Goal: Information Seeking & Learning: Learn about a topic

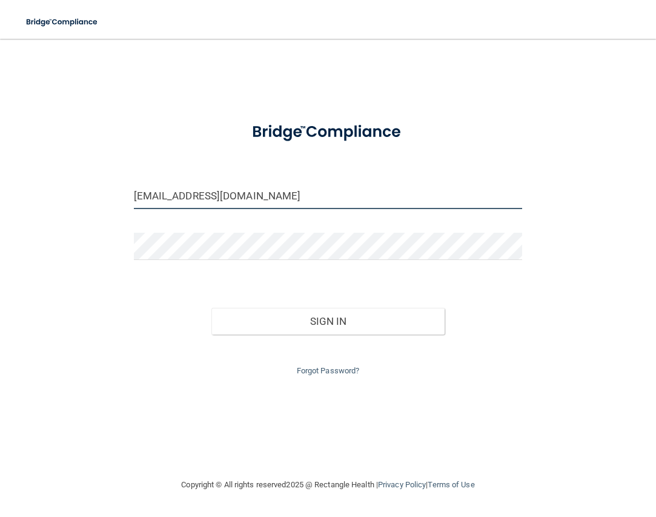
type input "[EMAIL_ADDRESS][DOMAIN_NAME]"
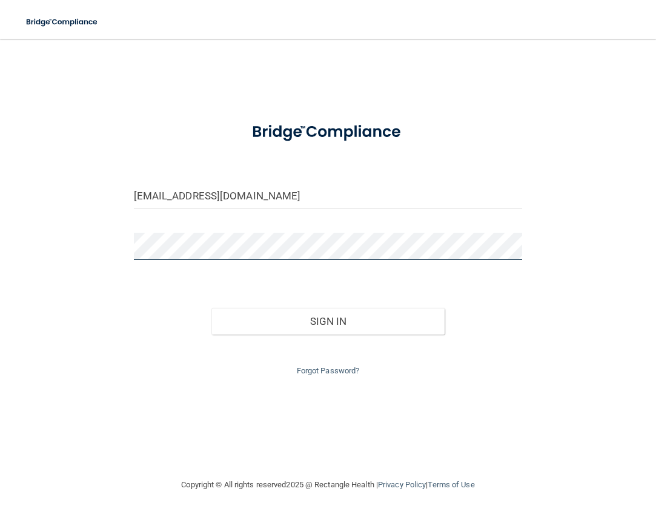
click at [328, 318] on button "Sign In" at bounding box center [327, 321] width 233 height 27
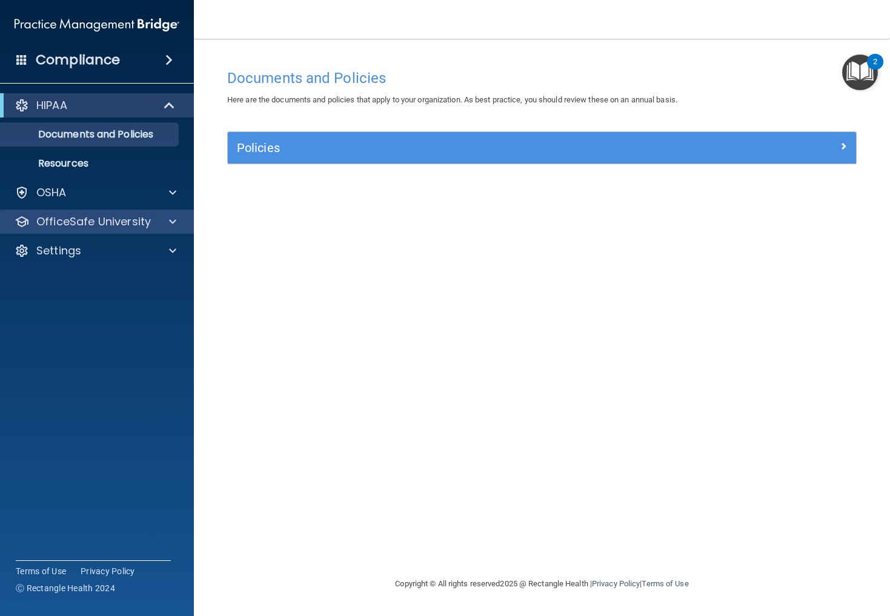
click at [61, 222] on p "OfficeSafe University" at bounding box center [93, 221] width 114 height 15
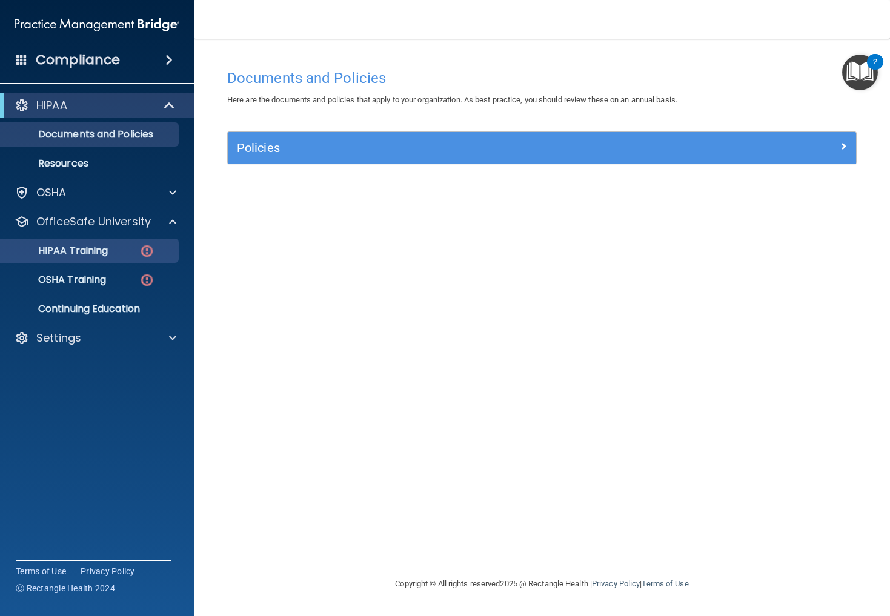
click at [68, 252] on p "HIPAA Training" at bounding box center [58, 251] width 100 height 12
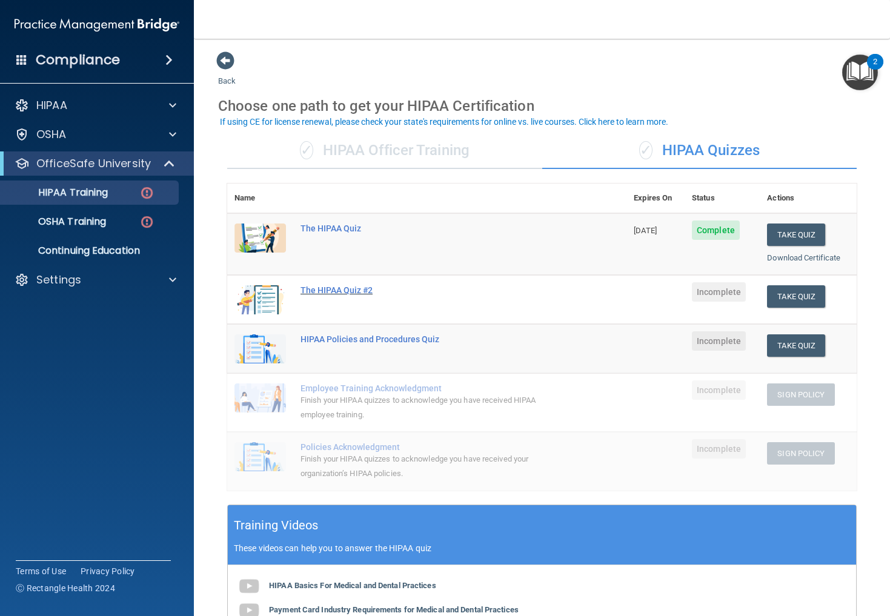
click at [334, 287] on div "The HIPAA Quiz #2" at bounding box center [432, 290] width 265 height 10
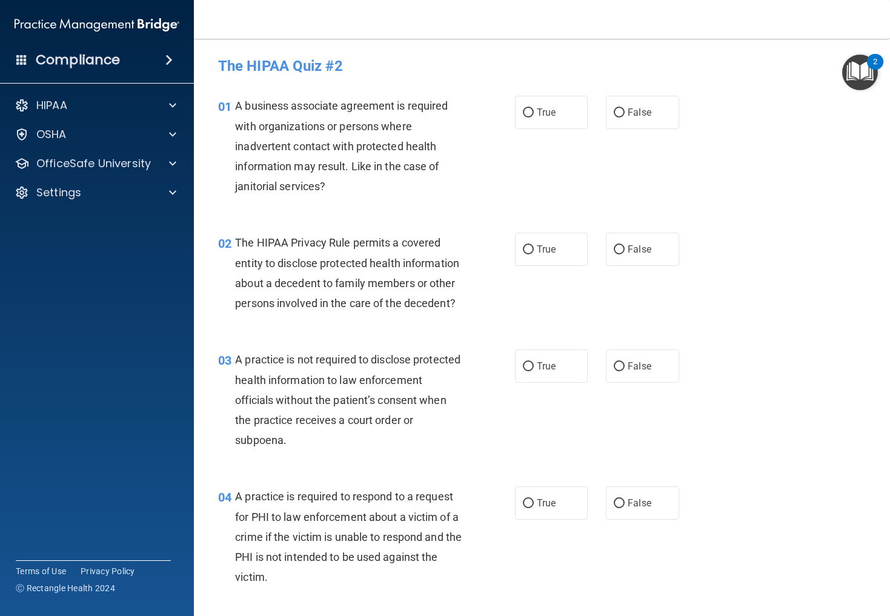
click at [655, 135] on main "- The HIPAA Quiz #2 This quiz doesn’t expire until . Are you sure you want to t…" at bounding box center [542, 327] width 696 height 577
click at [655, 132] on main "- The HIPAA Quiz #2 This quiz doesn’t expire until . Are you sure you want to t…" at bounding box center [542, 327] width 696 height 577
click at [655, 133] on main "- The HIPAA Quiz #2 This quiz doesn’t expire until . Are you sure you want to t…" at bounding box center [542, 327] width 696 height 577
click at [196, 230] on main "- The HIPAA Quiz #2 This quiz doesn’t expire until . Are you sure you want to t…" at bounding box center [542, 327] width 696 height 577
click at [655, 231] on div "02 The HIPAA Privacy Rule permits a covered entity to disclose protected health…" at bounding box center [542, 275] width 666 height 117
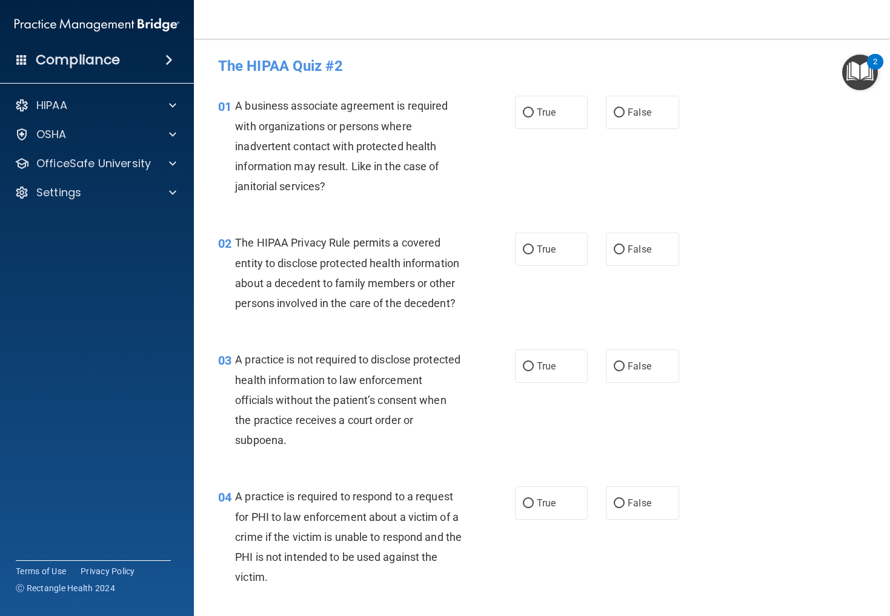
click at [655, 72] on img "Open Resource Center, 2 new notifications" at bounding box center [860, 73] width 36 height 36
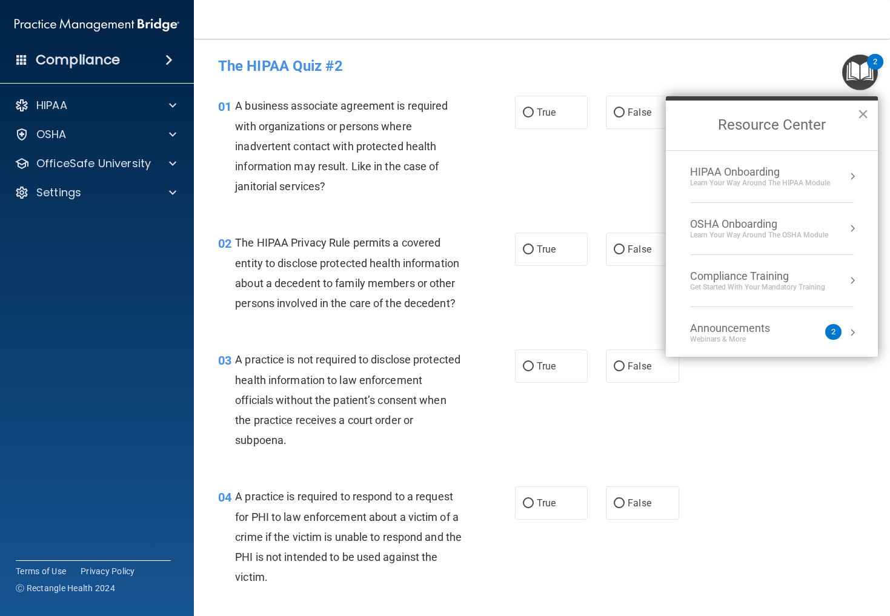
click at [655, 176] on button "Resource Center" at bounding box center [852, 176] width 12 height 12
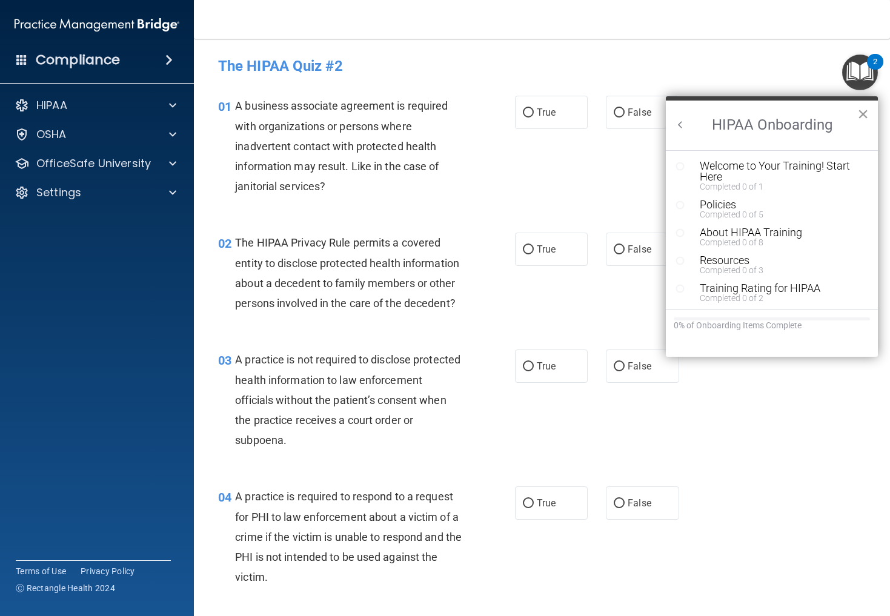
click at [655, 116] on button "×" at bounding box center [863, 113] width 12 height 19
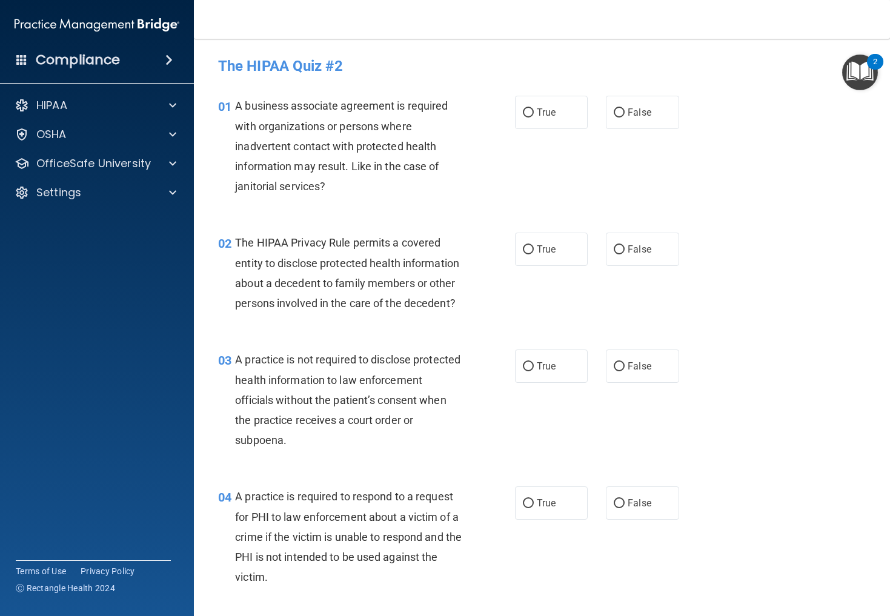
click at [655, 70] on img "Open Resource Center, 2 new notifications" at bounding box center [860, 73] width 36 height 36
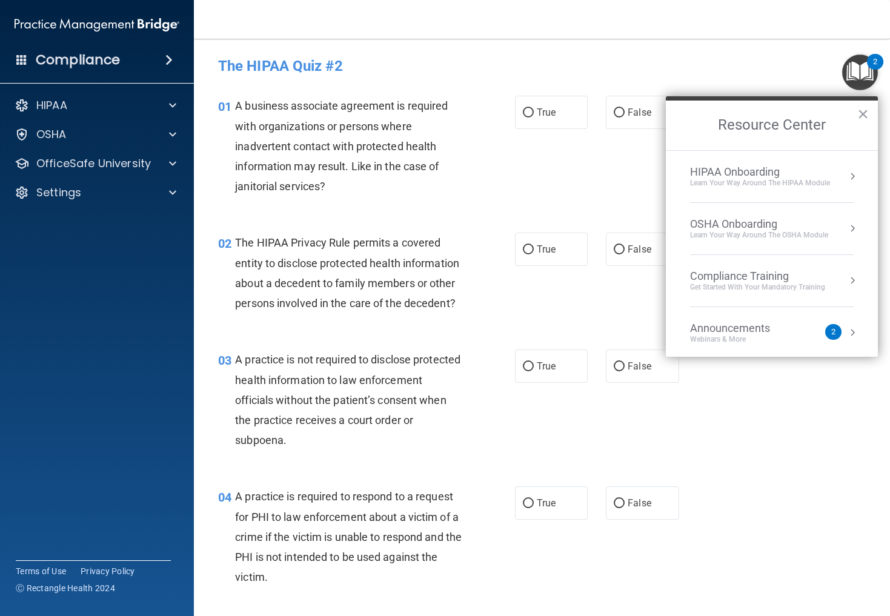
click at [655, 178] on button "Resource Center" at bounding box center [852, 176] width 12 height 12
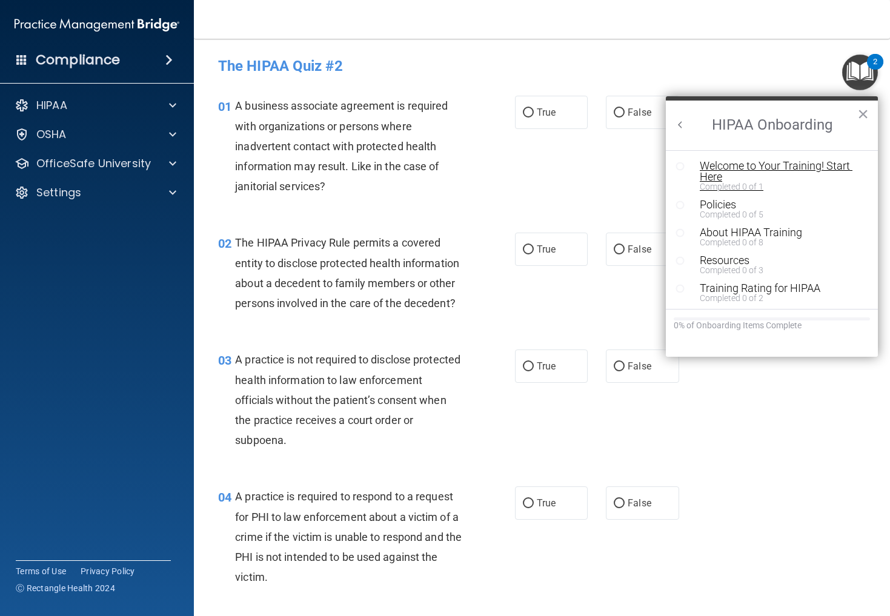
click at [655, 168] on div "Welcome to Your Training! Start Here" at bounding box center [780, 171] width 162 height 22
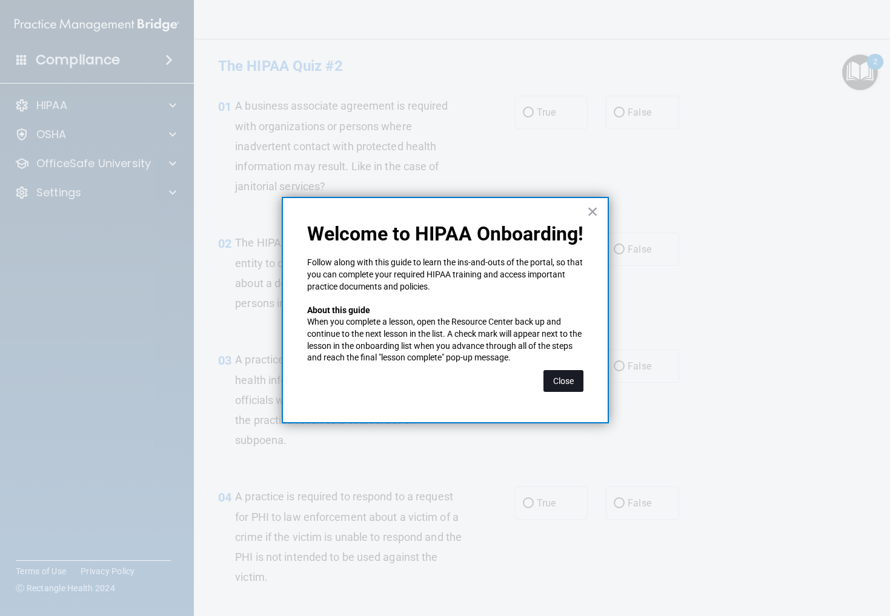
click at [567, 385] on button "Close" at bounding box center [563, 381] width 40 height 22
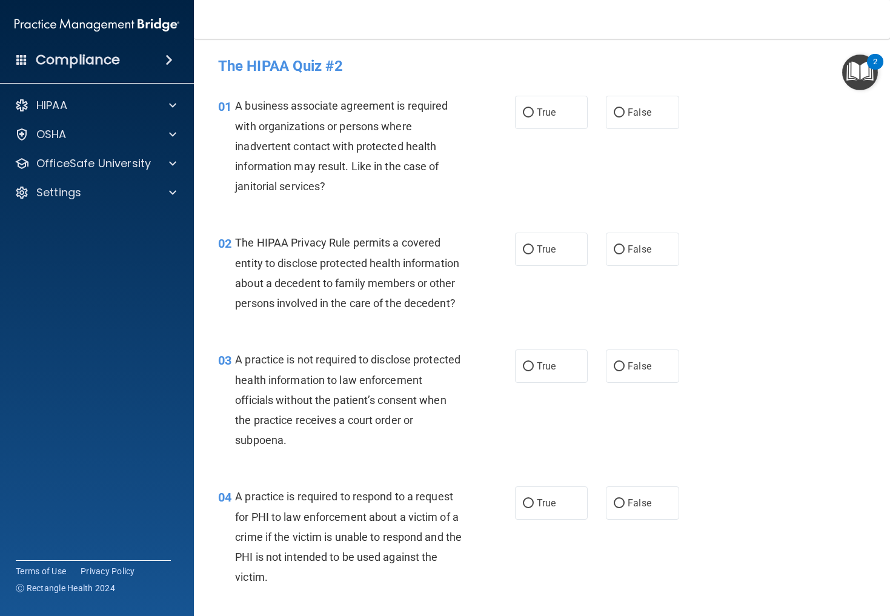
click at [655, 74] on img "Open Resource Center, 2 new notifications" at bounding box center [860, 73] width 36 height 36
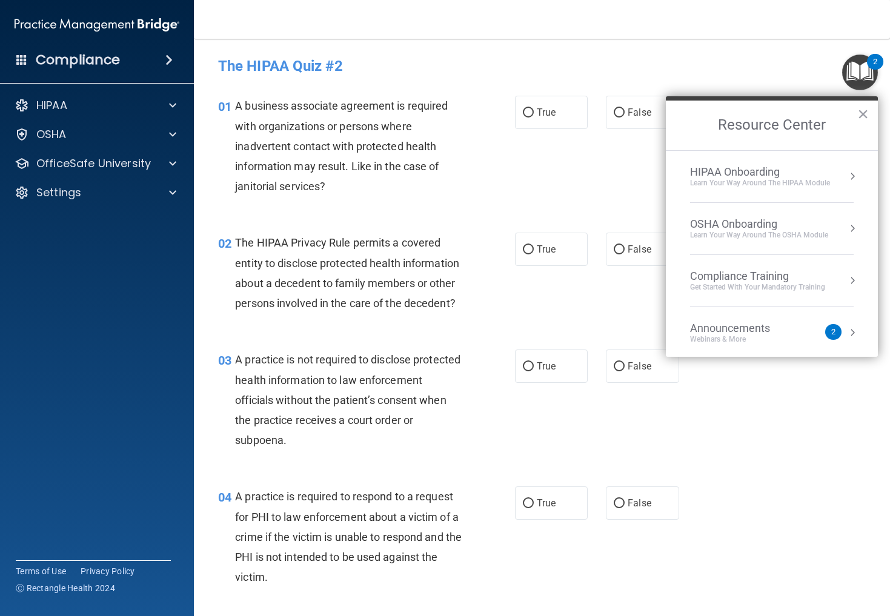
click at [655, 177] on button "Resource Center" at bounding box center [852, 176] width 12 height 12
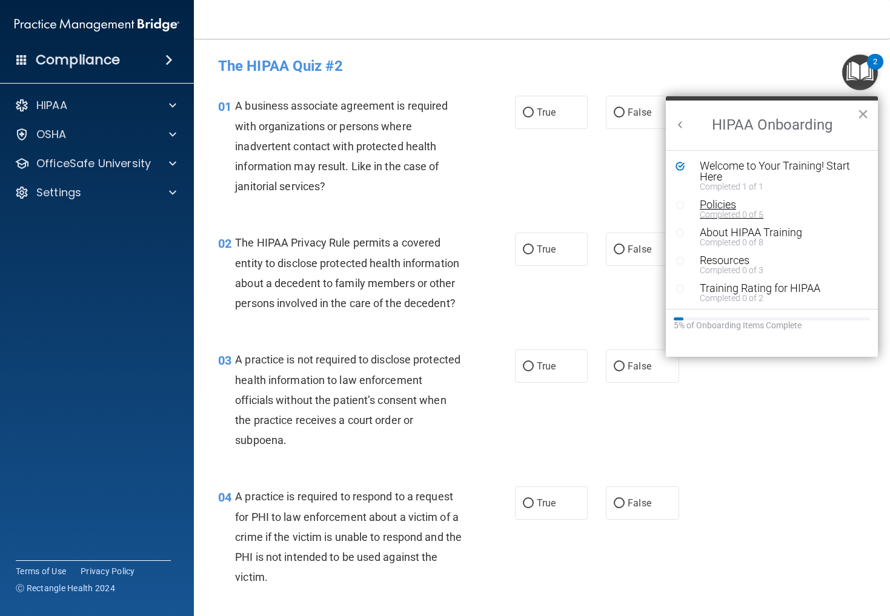
click at [655, 206] on div "Policies" at bounding box center [780, 204] width 162 height 11
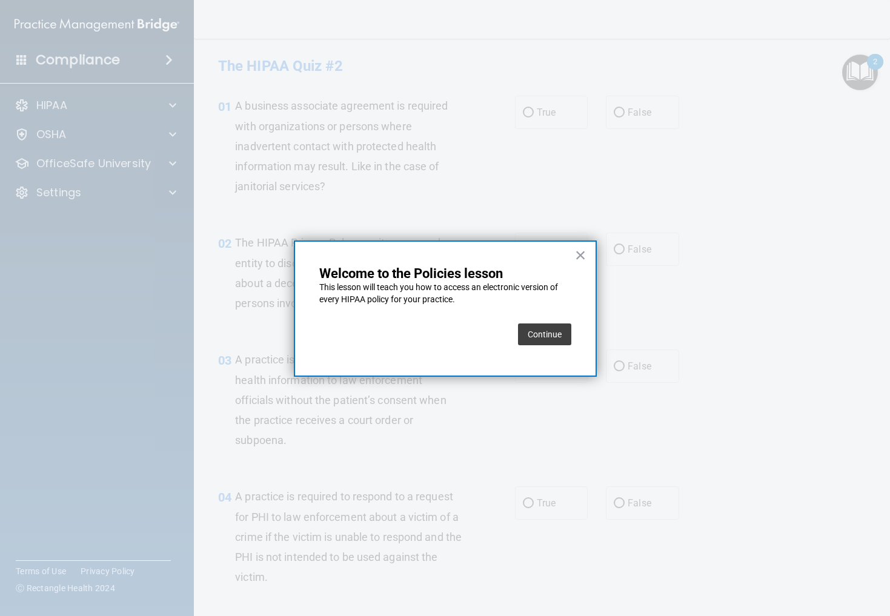
click at [543, 339] on button "Continue" at bounding box center [544, 334] width 53 height 22
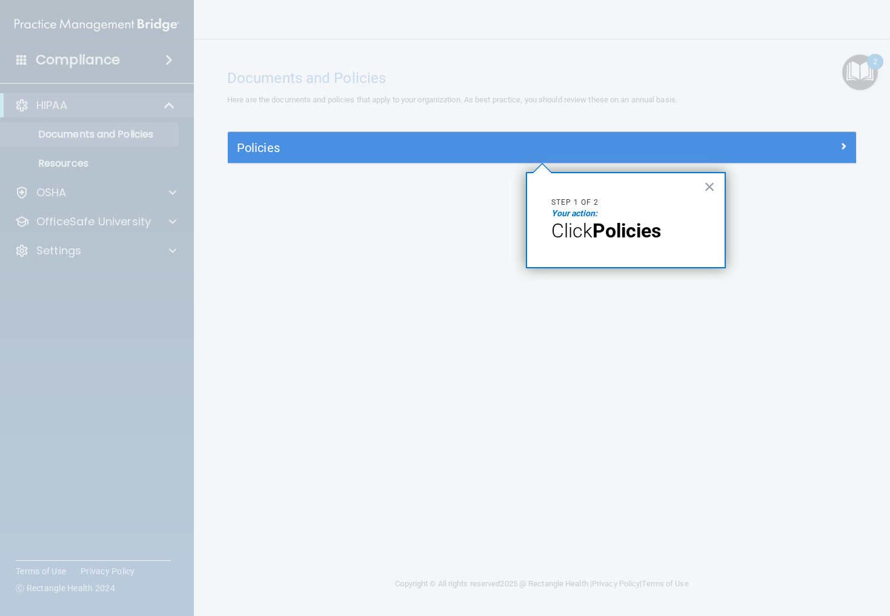
click at [378, 147] on h5 "Policies" at bounding box center [463, 147] width 453 height 13
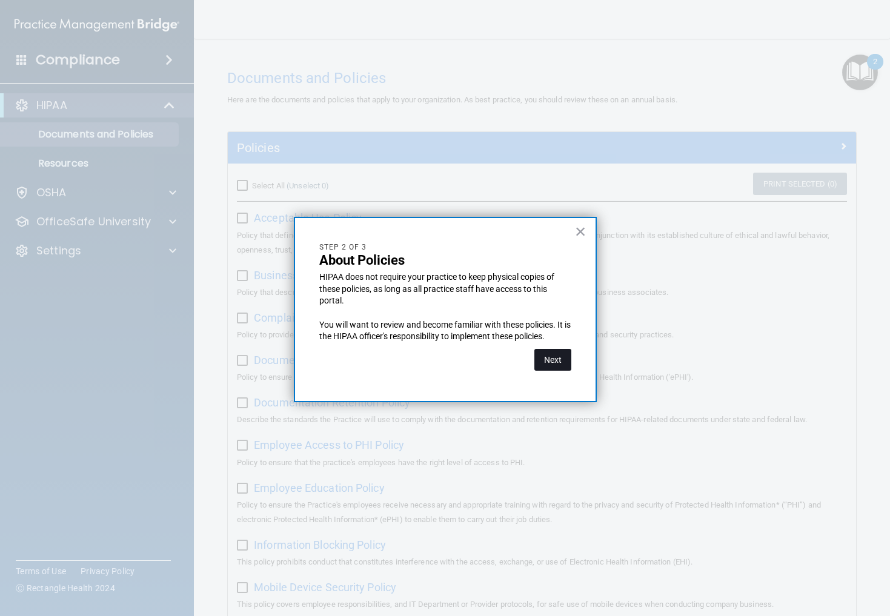
click at [551, 360] on button "Next" at bounding box center [552, 360] width 37 height 22
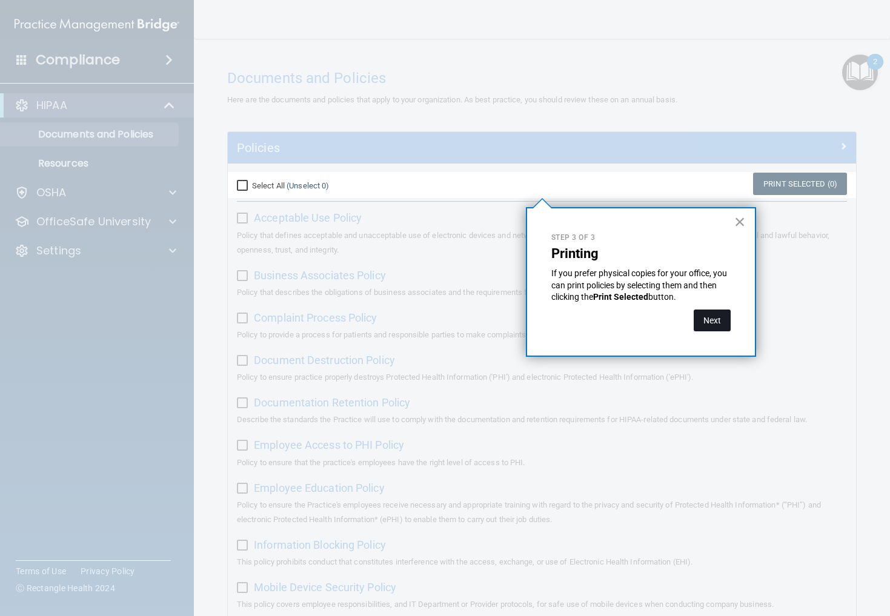
click at [655, 322] on button "Next" at bounding box center [711, 320] width 37 height 22
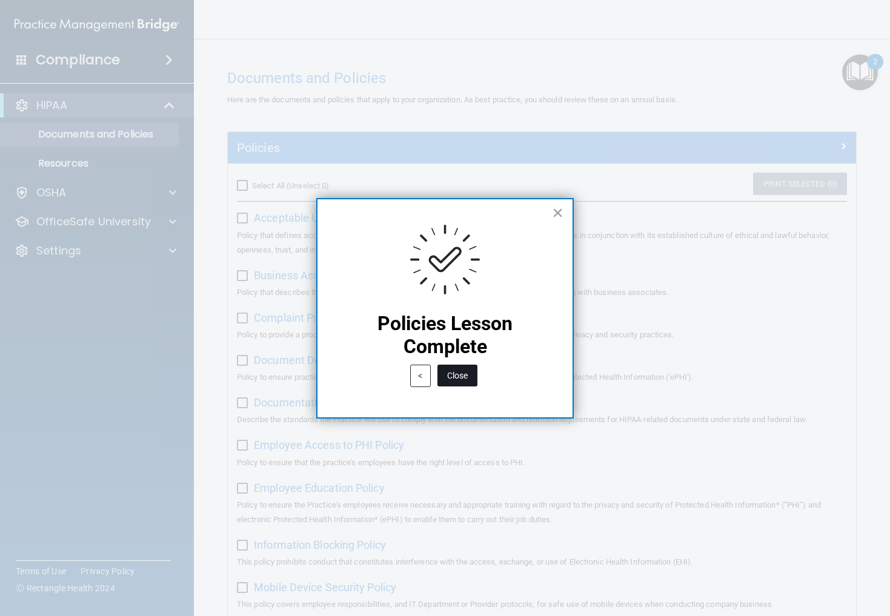
click at [461, 371] on button "Close" at bounding box center [457, 376] width 40 height 22
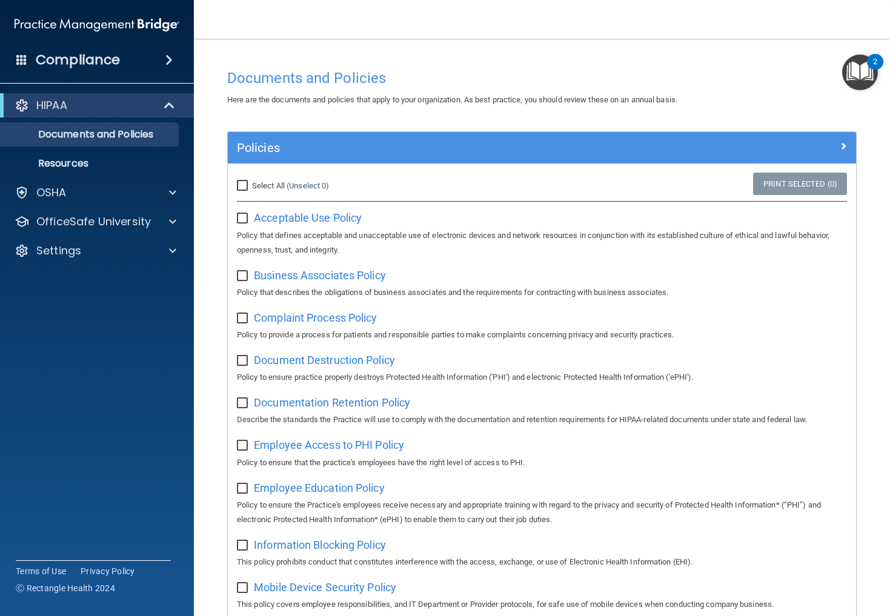
click at [240, 187] on input "Select All (Unselect 0) Unselect All" at bounding box center [244, 186] width 14 height 10
checkbox input "true"
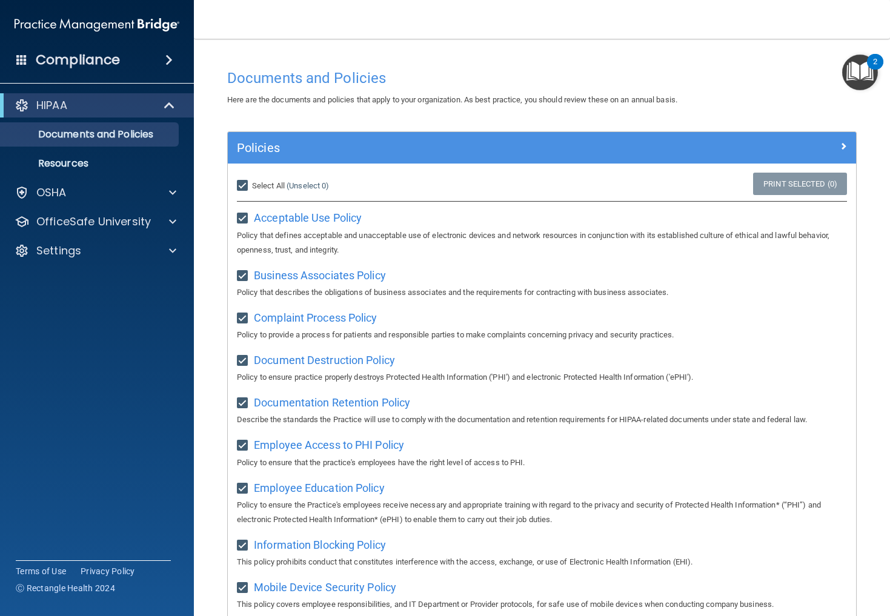
checkbox input "true"
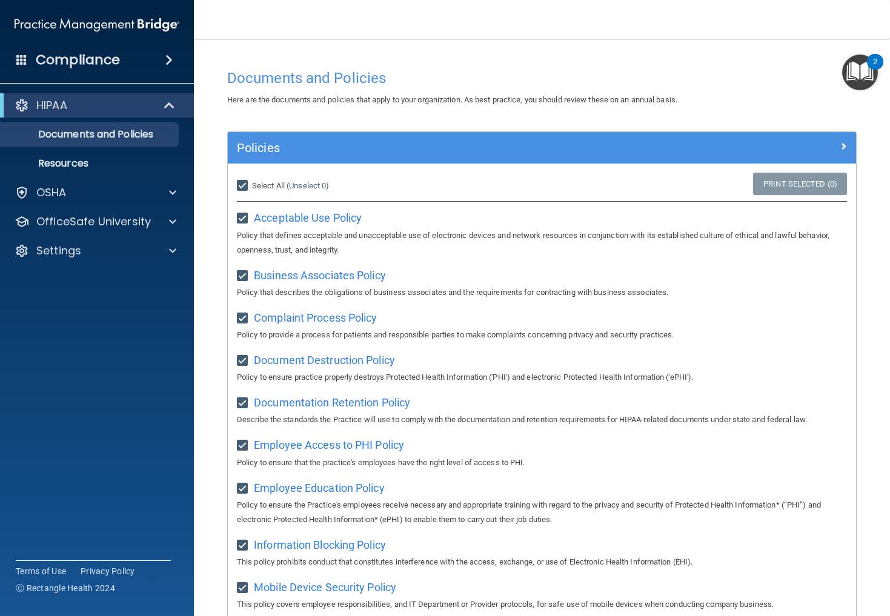
checkbox input "true"
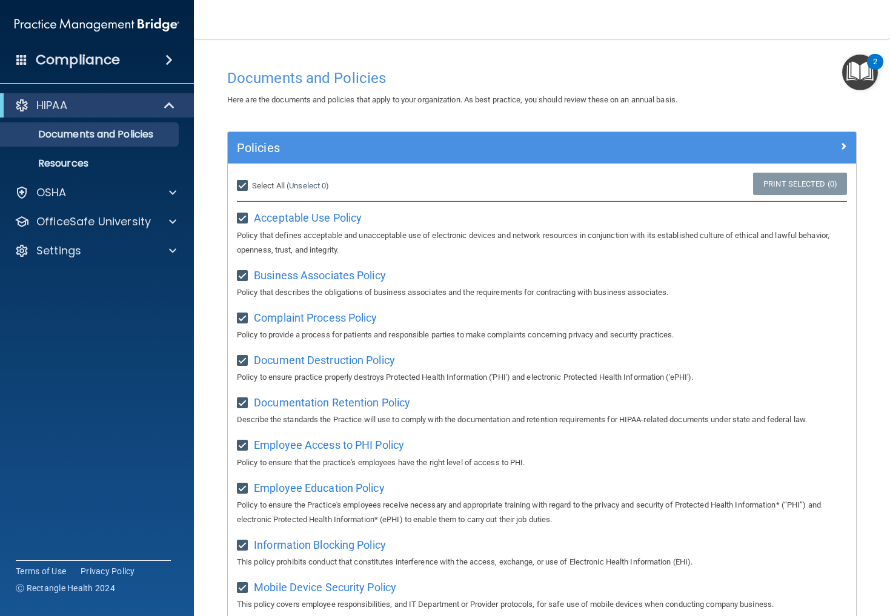
checkbox input "true"
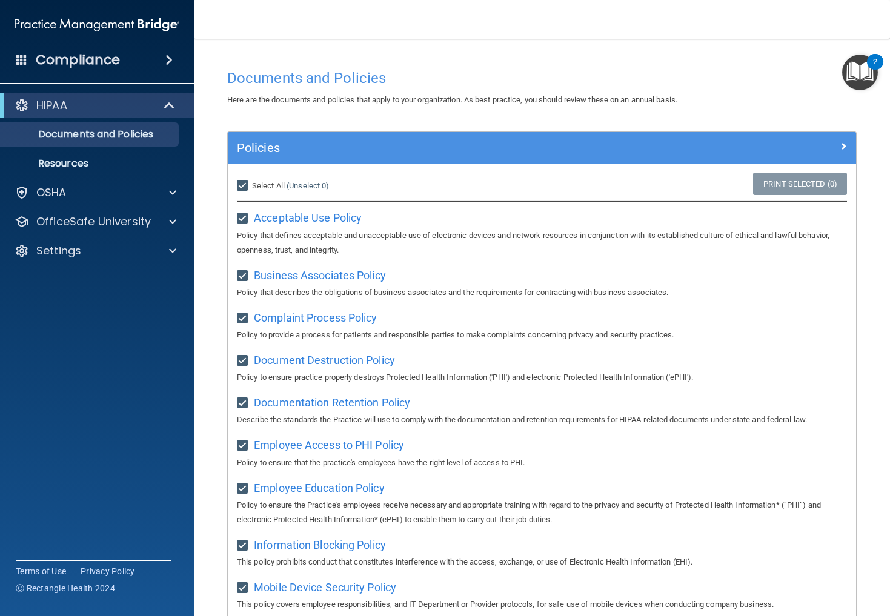
checkbox input "true"
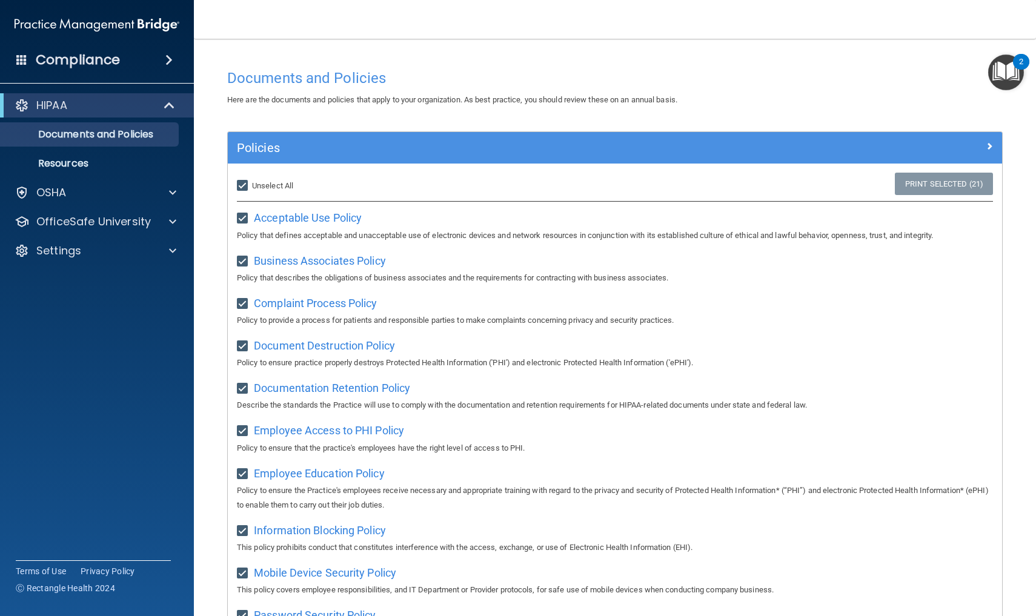
click at [655, 185] on link "Print Selected (21)" at bounding box center [943, 184] width 98 height 22
click at [655, 73] on img "Open Resource Center, 2 new notifications" at bounding box center [1006, 73] width 36 height 36
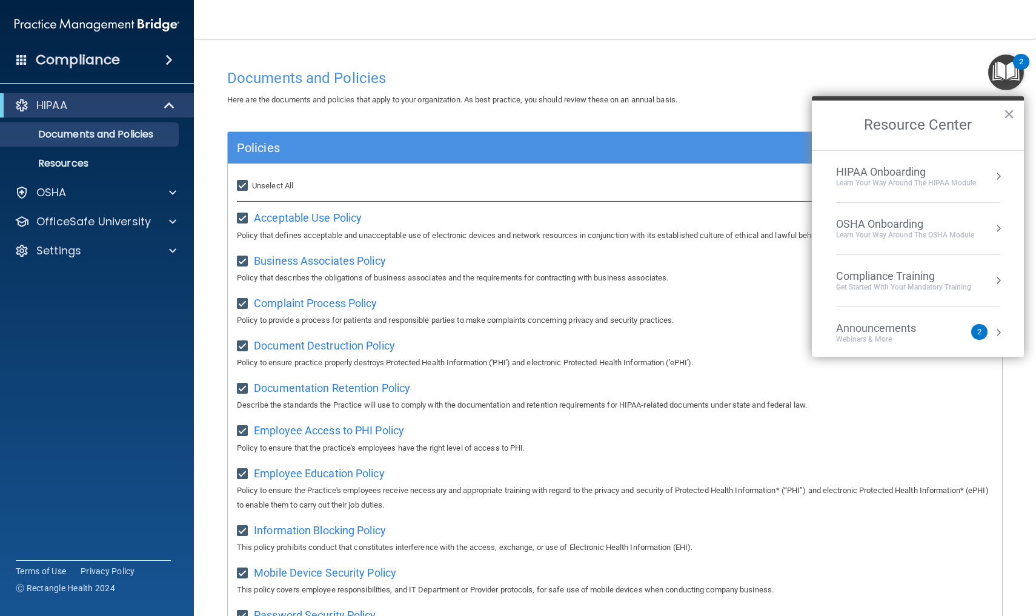
click at [655, 188] on li "HIPAA Onboarding Learn Your Way around the HIPAA module" at bounding box center [918, 177] width 164 height 52
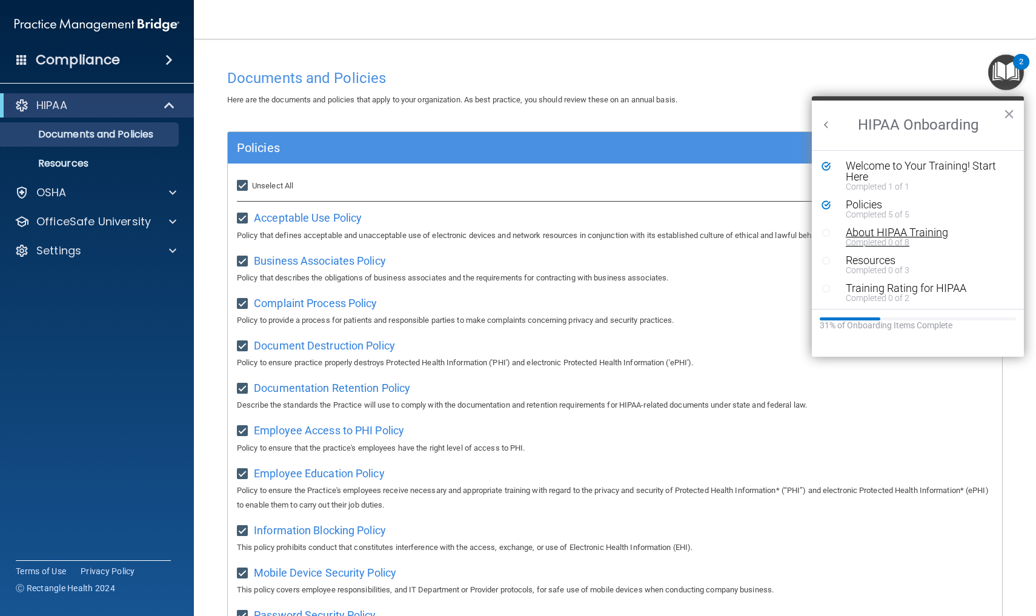
click at [655, 236] on div "About HIPAA Training" at bounding box center [926, 232] width 162 height 11
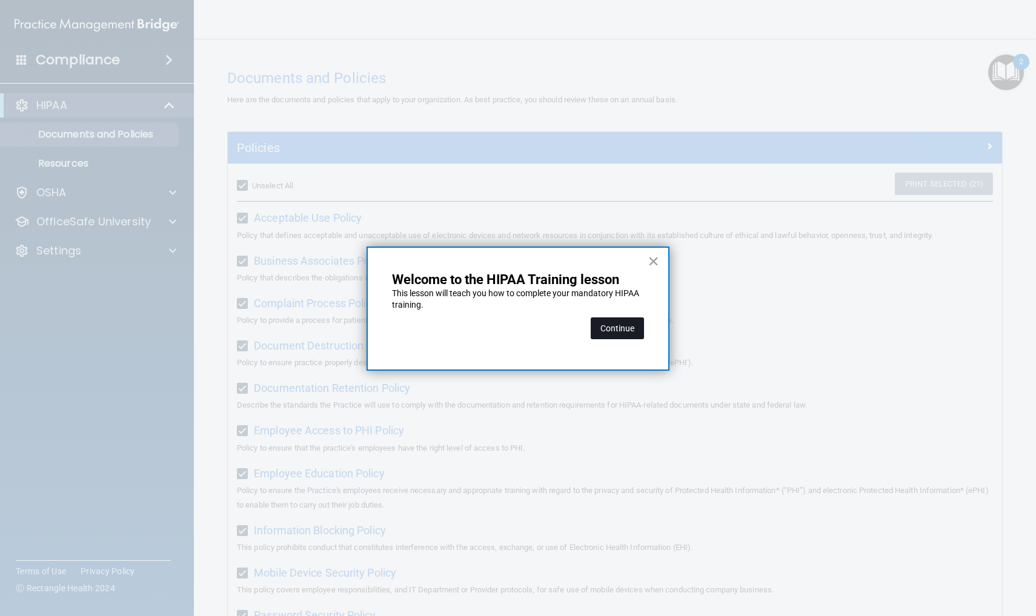
click at [617, 322] on button "Continue" at bounding box center [616, 328] width 53 height 22
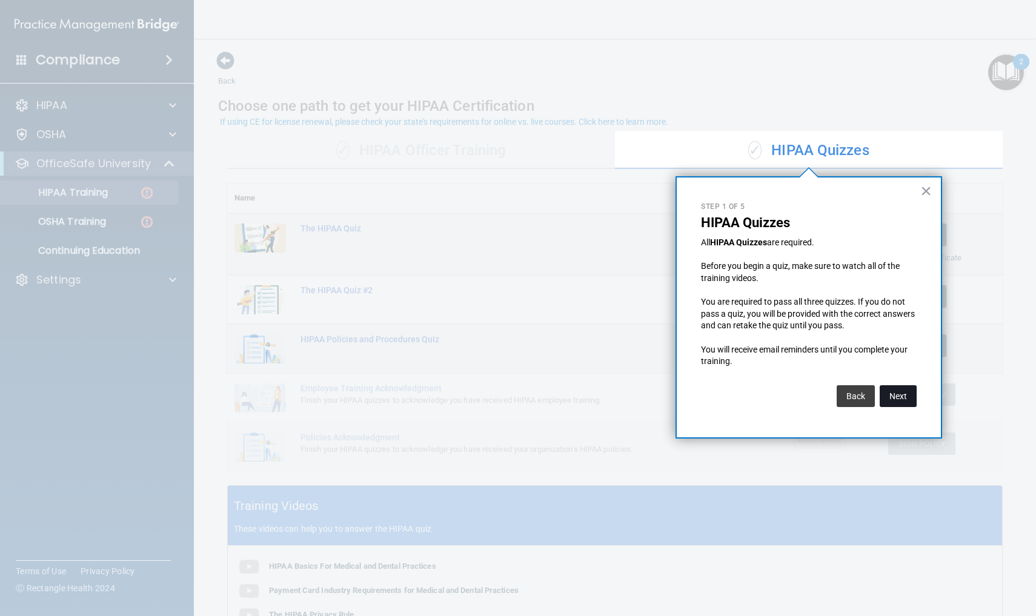
click at [655, 388] on button "Next" at bounding box center [897, 396] width 37 height 22
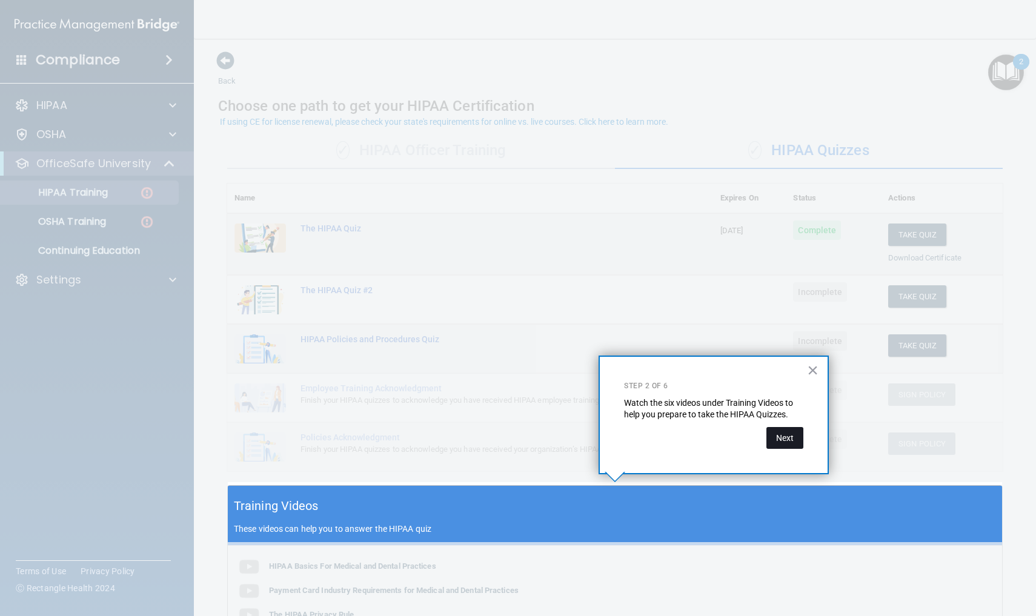
click at [655, 441] on button "Next" at bounding box center [784, 438] width 37 height 22
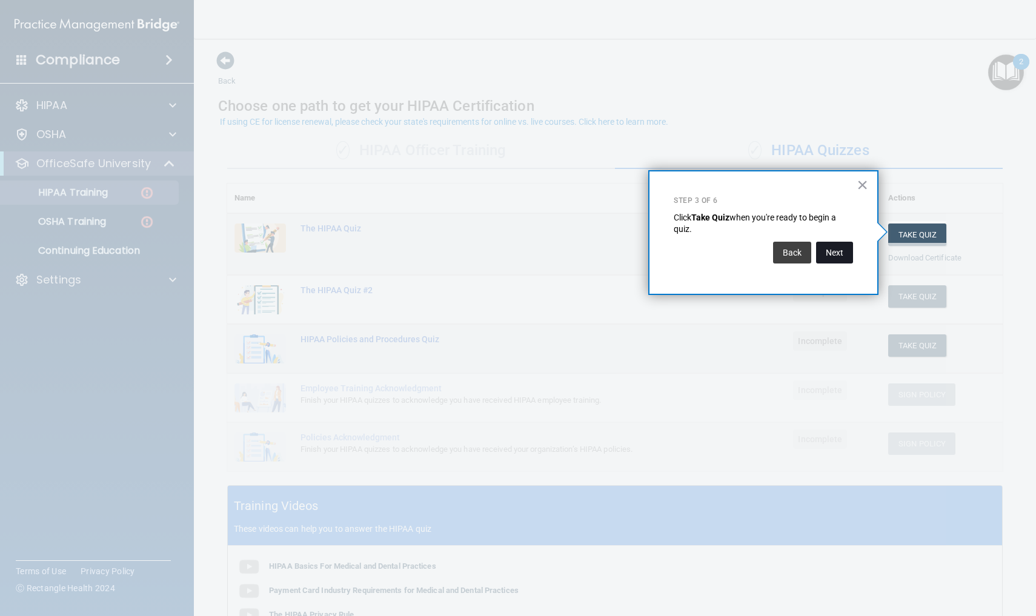
click at [655, 253] on button "Next" at bounding box center [834, 253] width 37 height 22
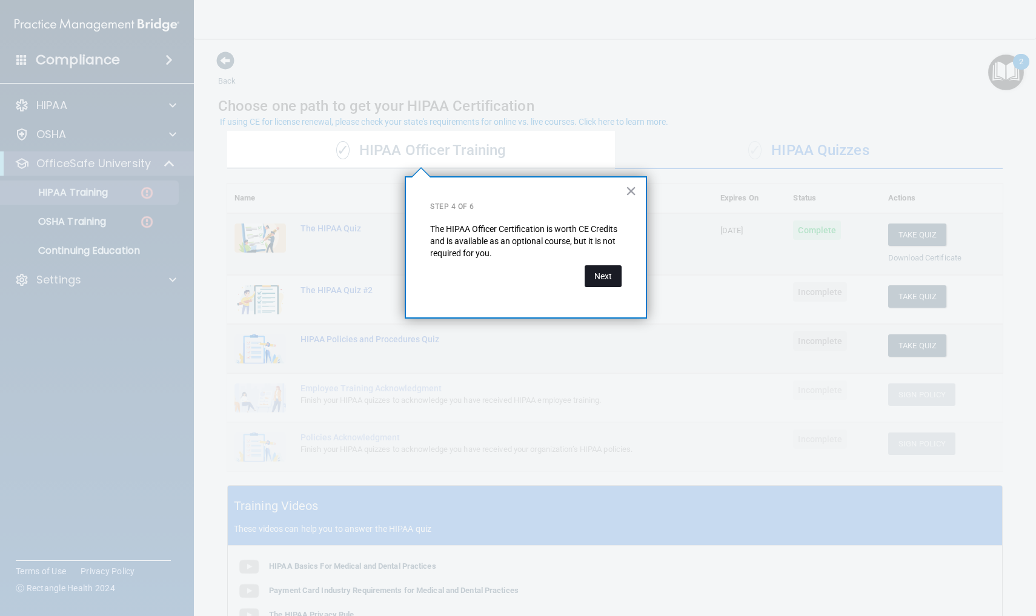
click at [606, 272] on button "Next" at bounding box center [602, 276] width 37 height 22
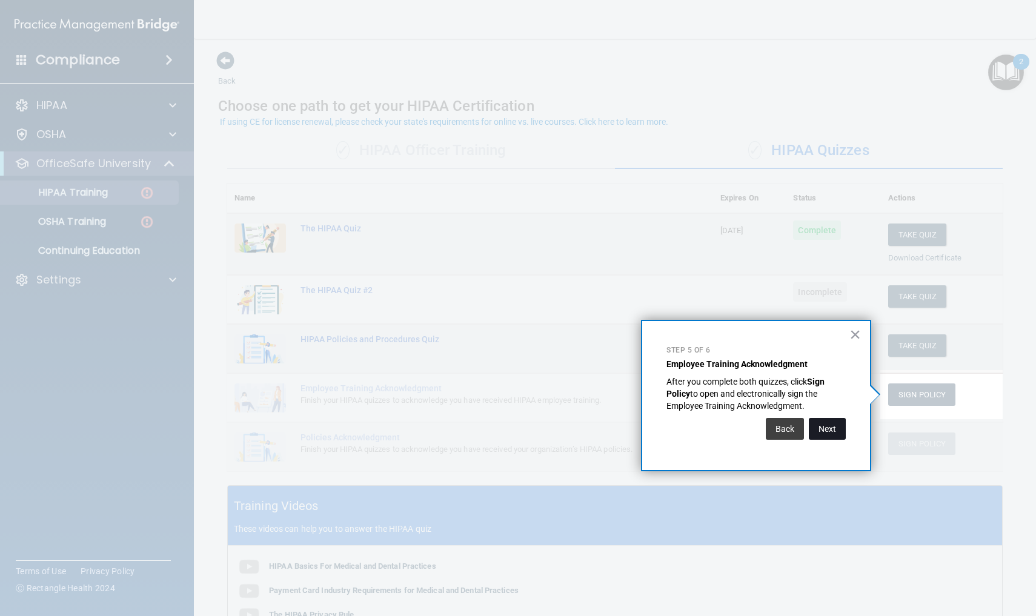
click at [655, 431] on button "Next" at bounding box center [826, 429] width 37 height 22
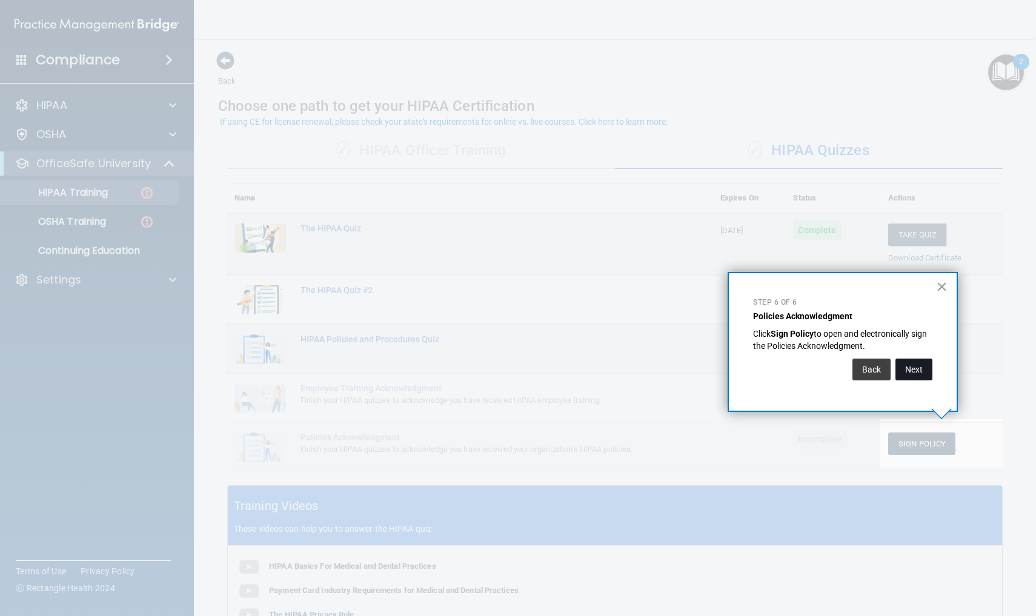
click at [655, 369] on button "Next" at bounding box center [913, 369] width 37 height 22
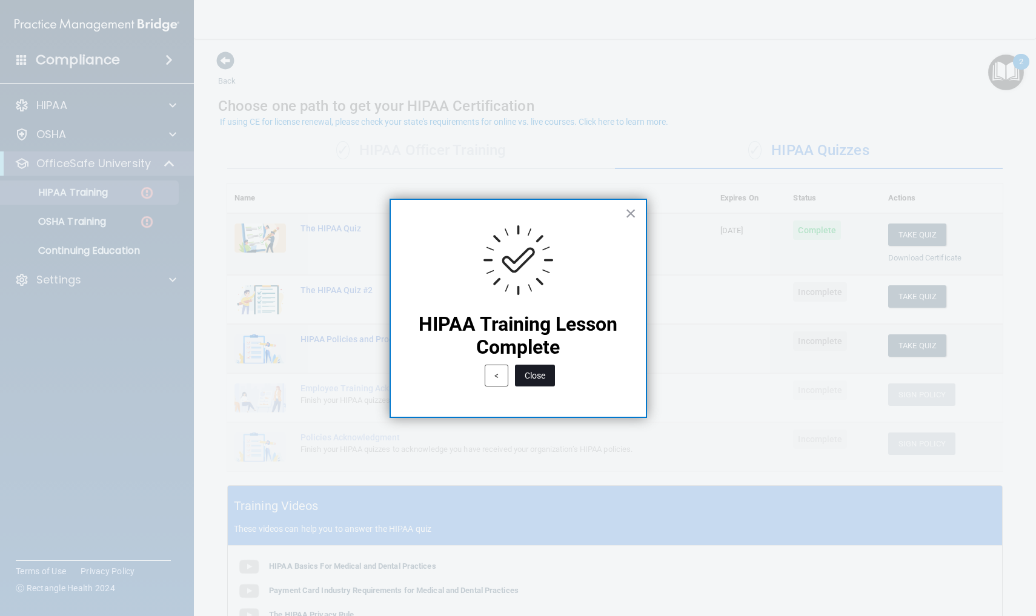
click at [534, 377] on button "Close" at bounding box center [535, 376] width 40 height 22
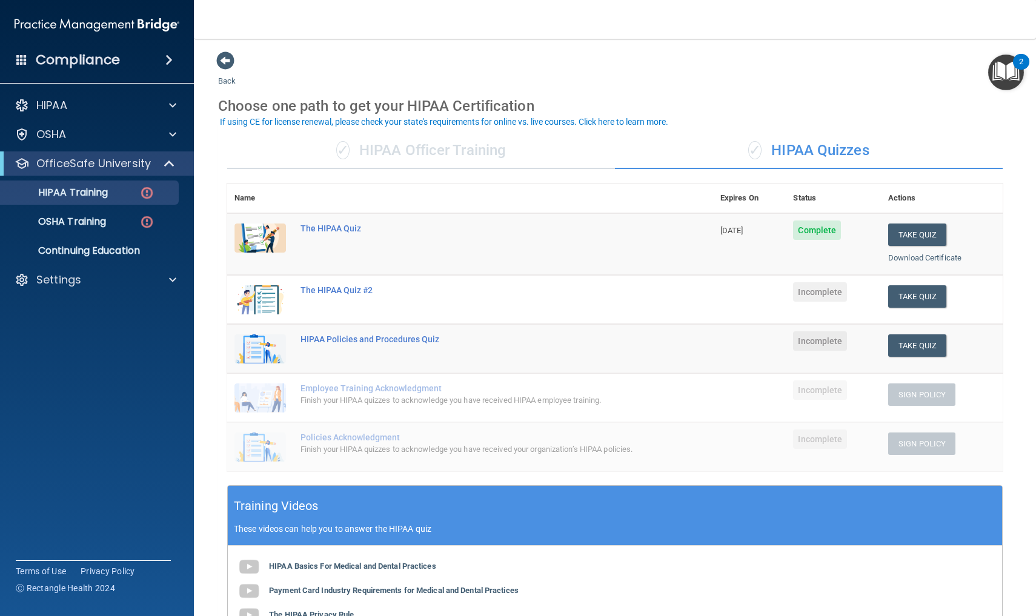
click at [655, 65] on img "Open Resource Center, 2 new notifications" at bounding box center [1006, 73] width 36 height 36
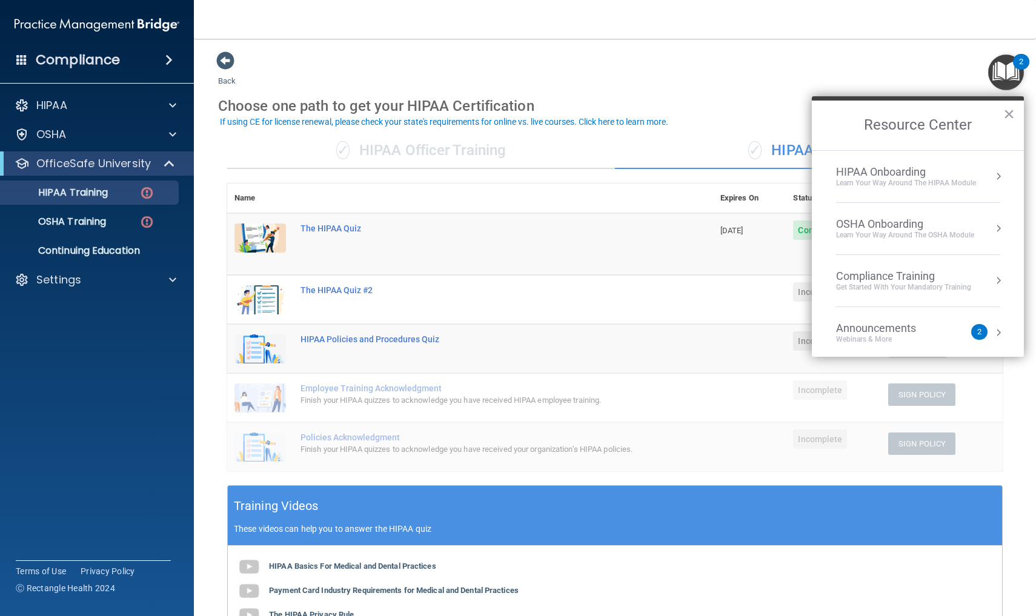
click at [655, 178] on div "Learn Your Way around the HIPAA module" at bounding box center [906, 183] width 140 height 10
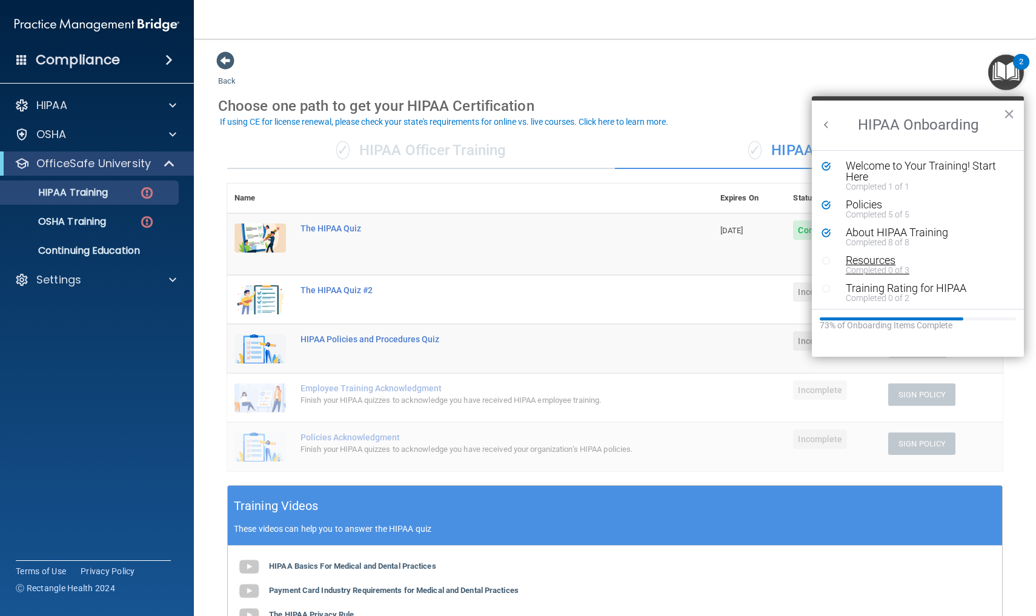
click at [655, 263] on div "Resources" at bounding box center [926, 260] width 162 height 11
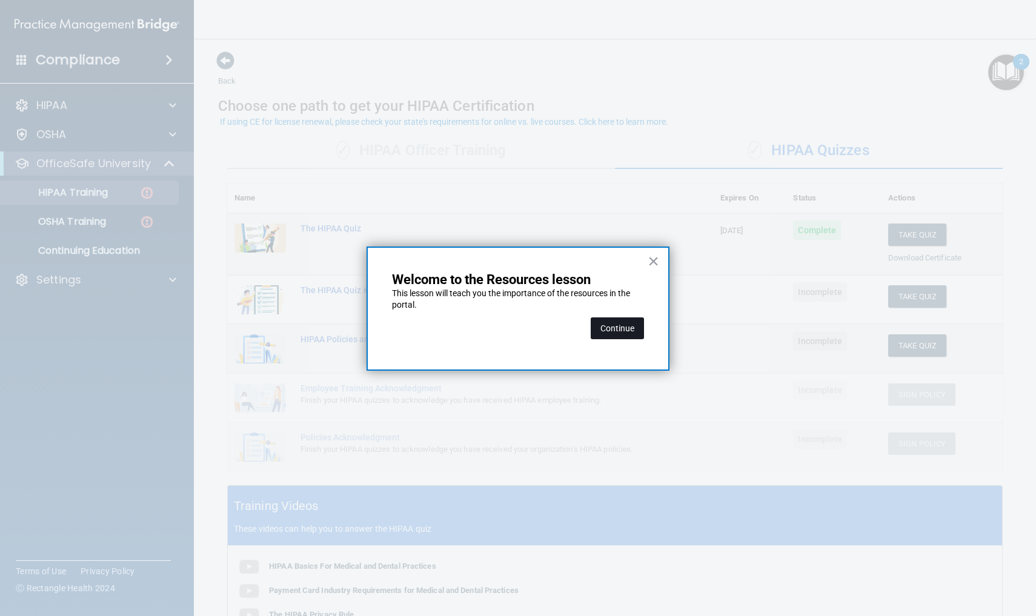
click at [618, 328] on button "Continue" at bounding box center [616, 328] width 53 height 22
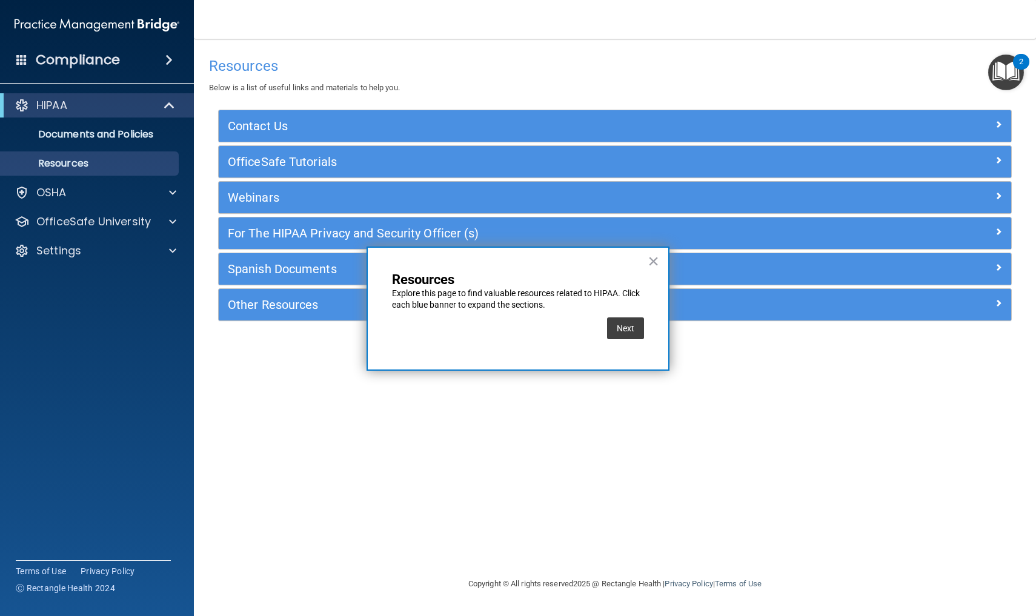
click at [618, 328] on button "Next" at bounding box center [625, 328] width 37 height 22
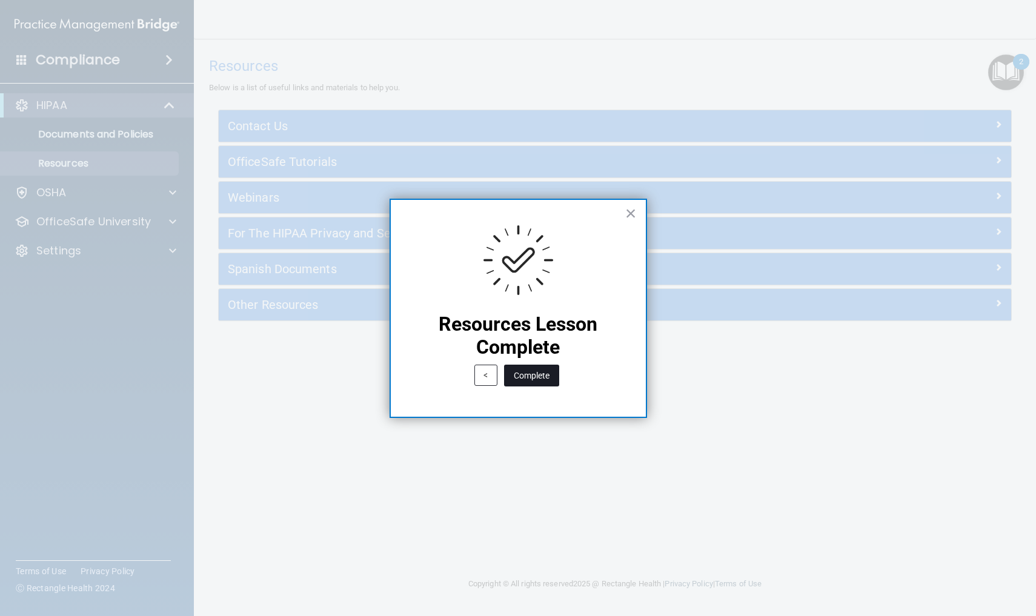
click at [541, 379] on button "Complete" at bounding box center [531, 376] width 55 height 22
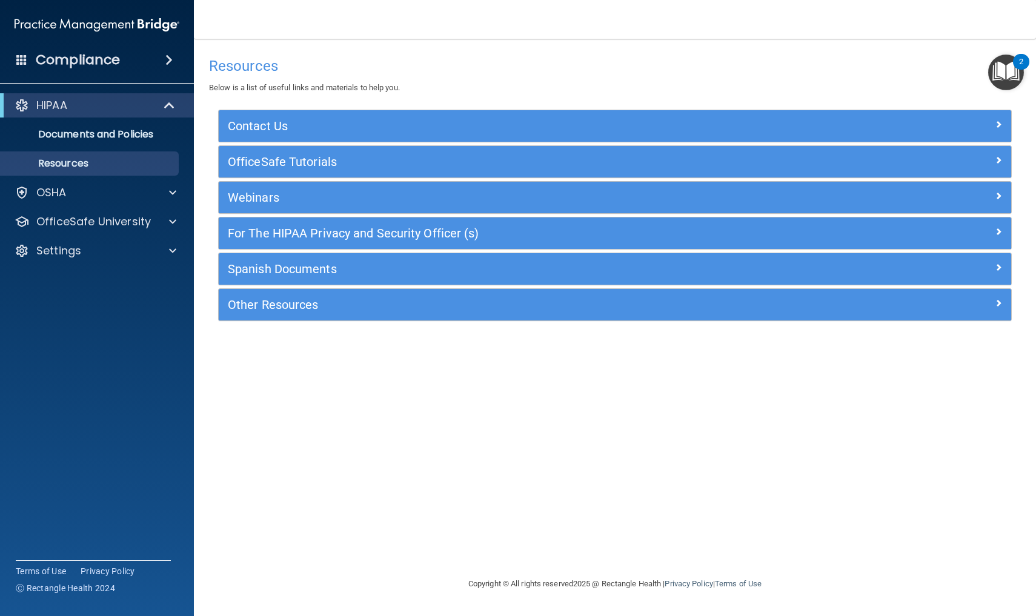
click at [491, 122] on h5 "Contact Us" at bounding box center [516, 125] width 576 height 13
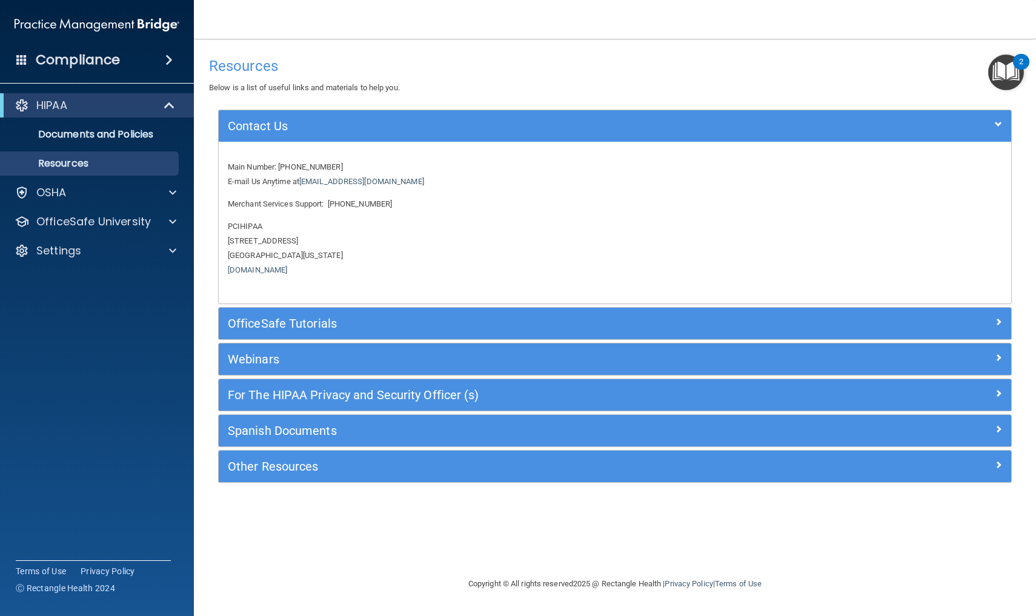
click at [294, 319] on h5 "OfficeSafe Tutorials" at bounding box center [516, 323] width 576 height 13
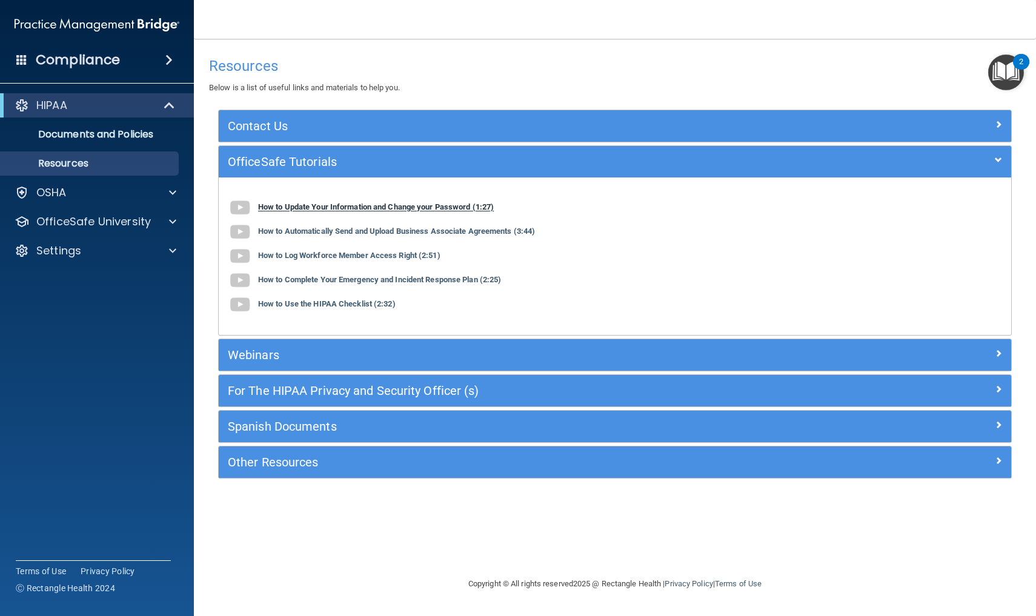
click at [242, 207] on img at bounding box center [240, 208] width 24 height 24
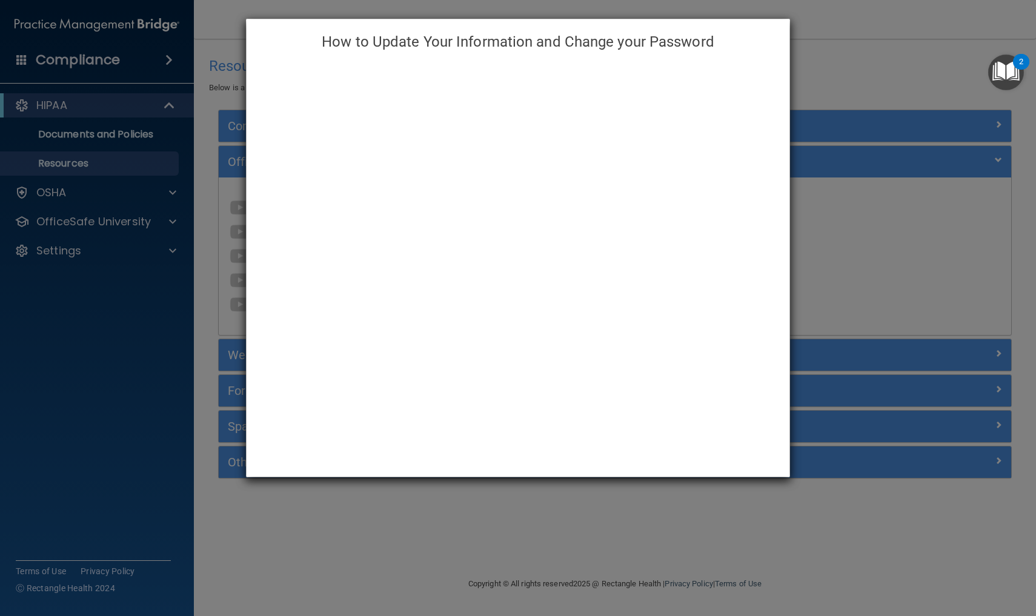
click at [339, 516] on div "How to Update Your Information and Change your Password" at bounding box center [518, 308] width 1036 height 616
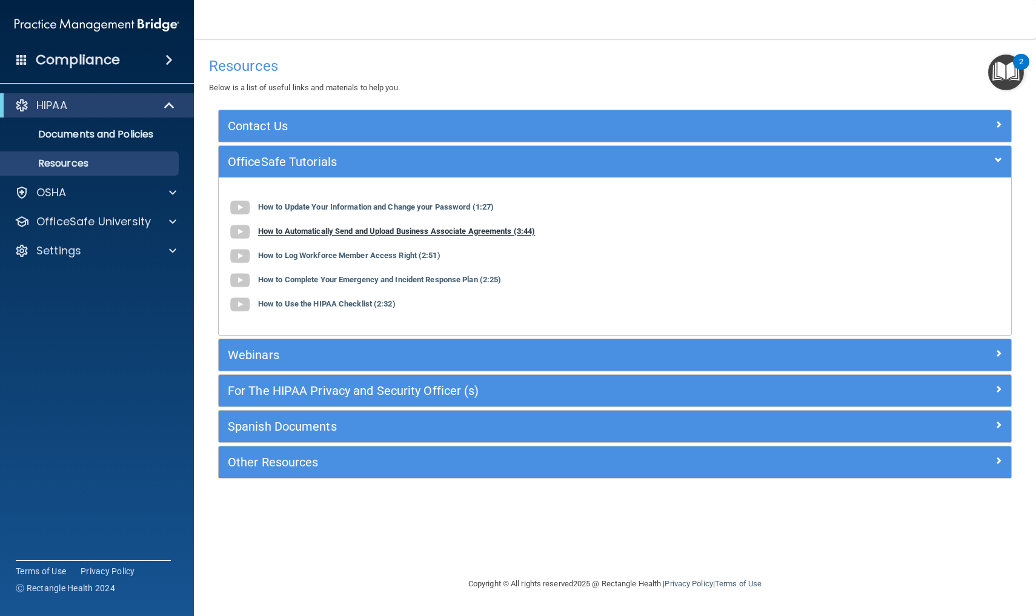
click at [329, 231] on b "How to Automatically Send and Upload Business Associate Agreements (3:44)" at bounding box center [396, 231] width 277 height 9
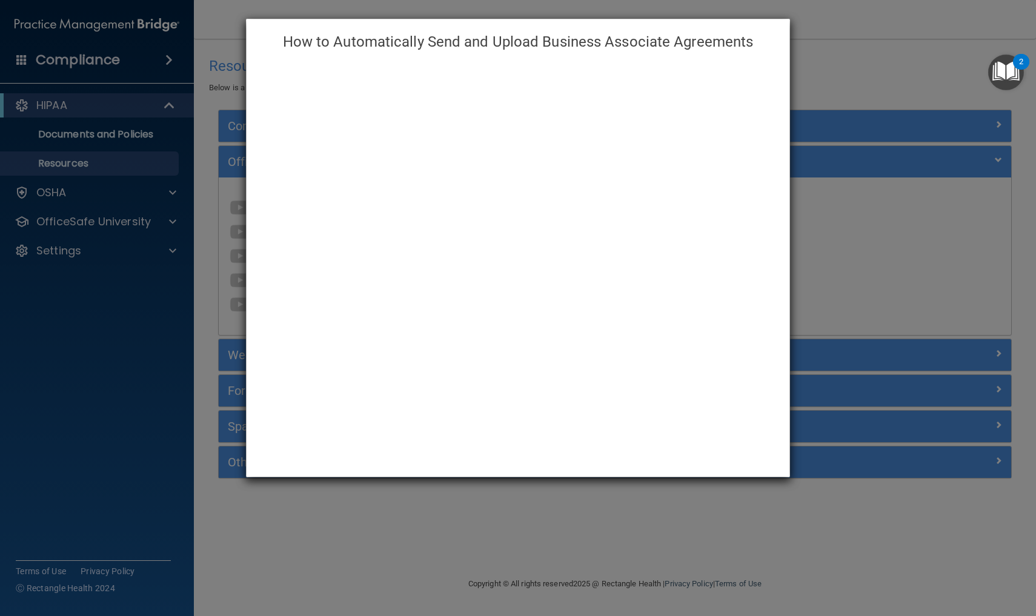
click at [357, 516] on div "How to Automatically Send and Upload Business Associate Agreements" at bounding box center [518, 308] width 1036 height 616
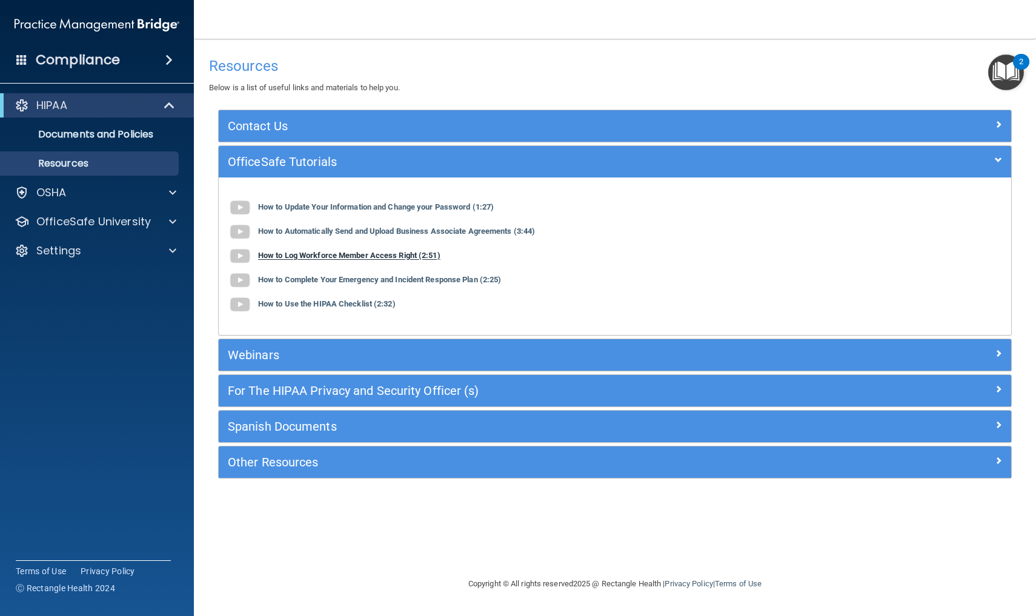
click at [347, 255] on b "How to Log Workforce Member Access Right (2:51)" at bounding box center [349, 255] width 182 height 9
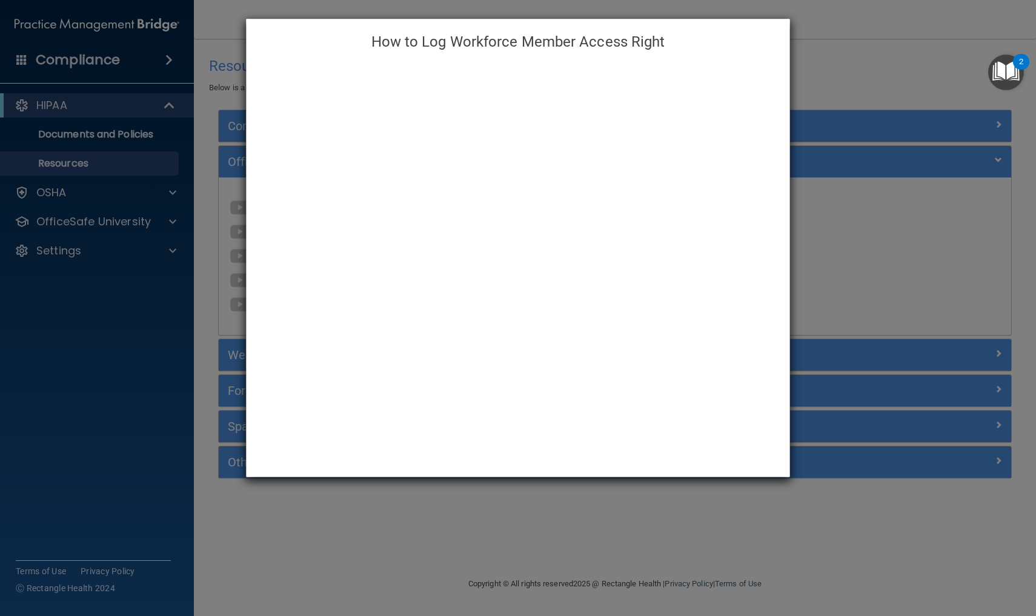
click at [372, 516] on div "How to Log Workforce Member Access Right" at bounding box center [518, 308] width 1036 height 616
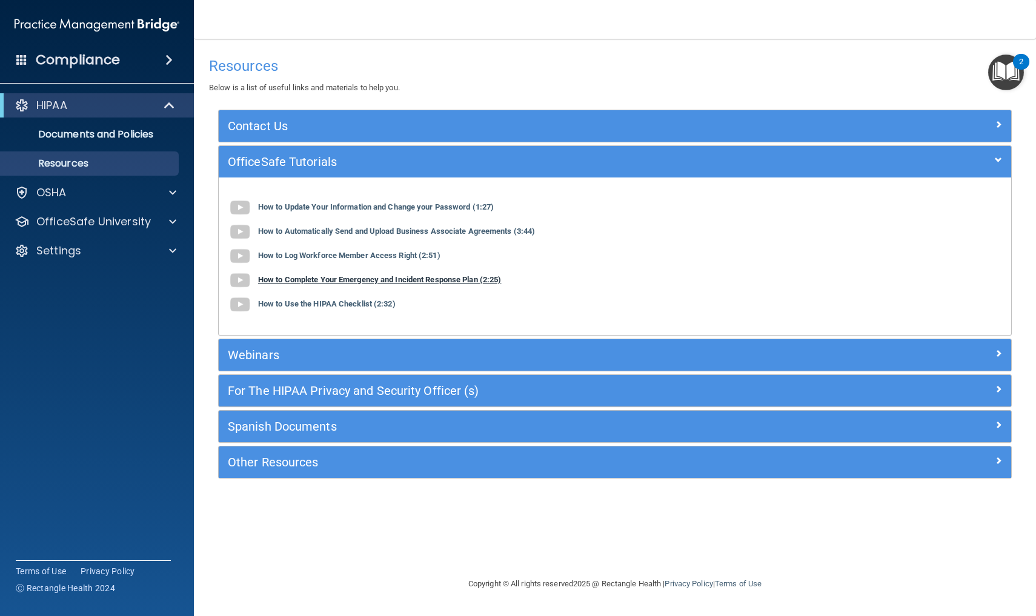
click at [388, 282] on b "How to Complete Your Emergency and Incident Response Plan (2:25)" at bounding box center [379, 280] width 243 height 9
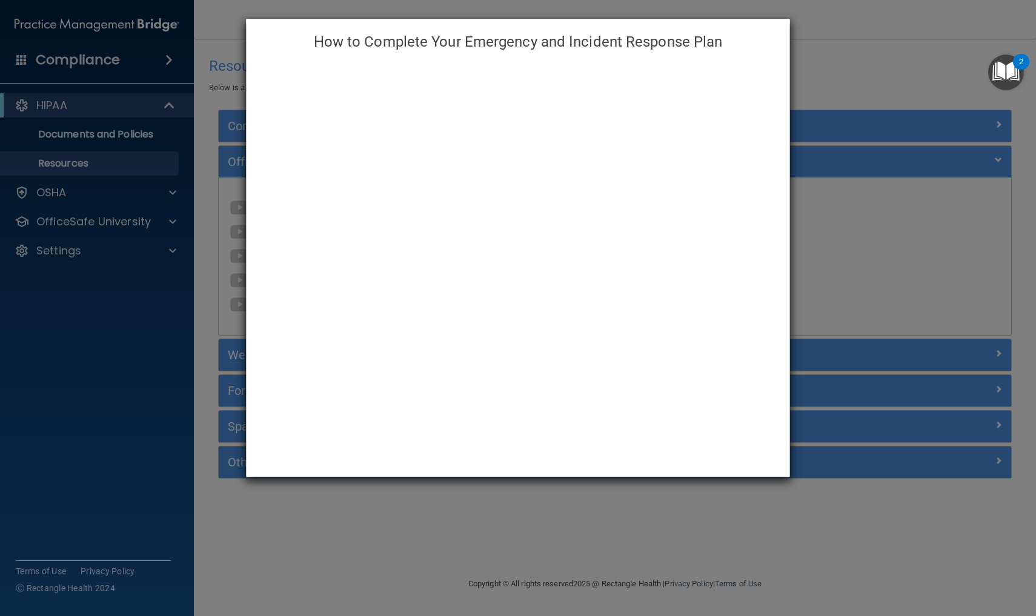
click at [316, 515] on div "How to Complete Your Emergency and Incident Response Plan" at bounding box center [518, 308] width 1036 height 616
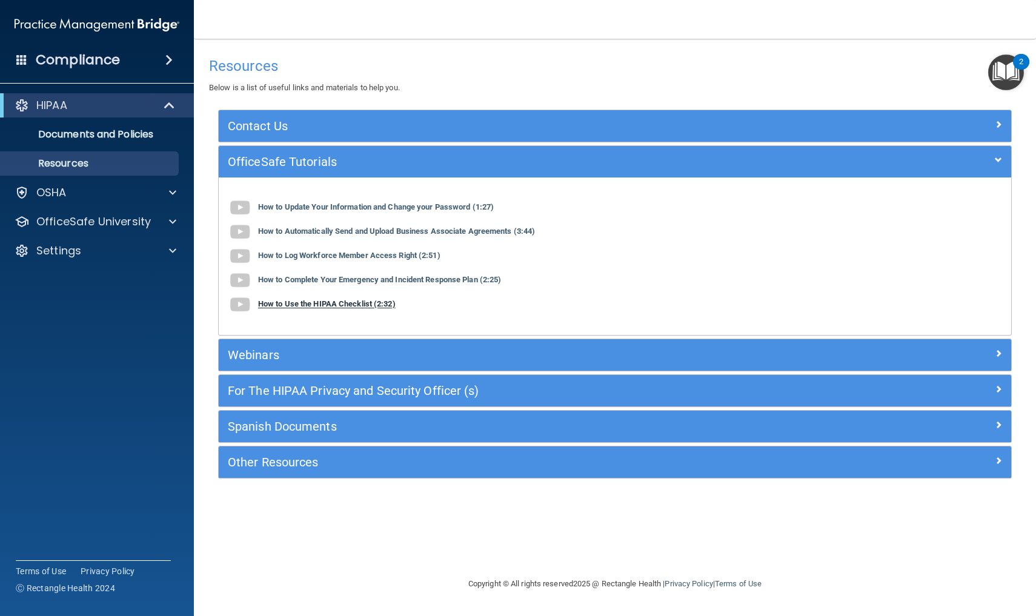
click at [322, 305] on b "How to Use the HIPAA Checklist (2:32)" at bounding box center [326, 304] width 137 height 9
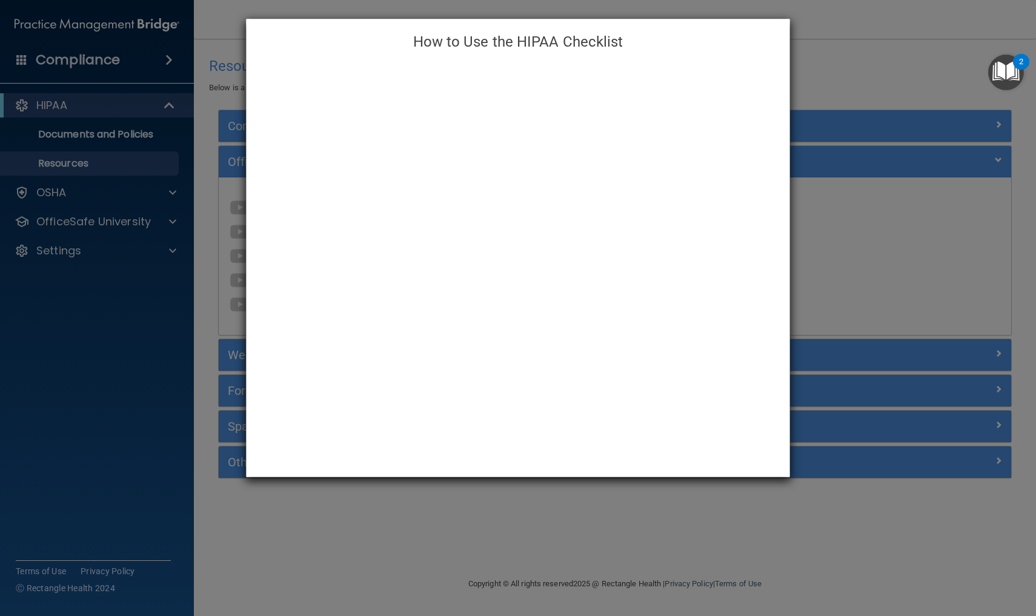
click at [630, 516] on div "How to Use the HIPAA Checklist" at bounding box center [518, 308] width 1036 height 616
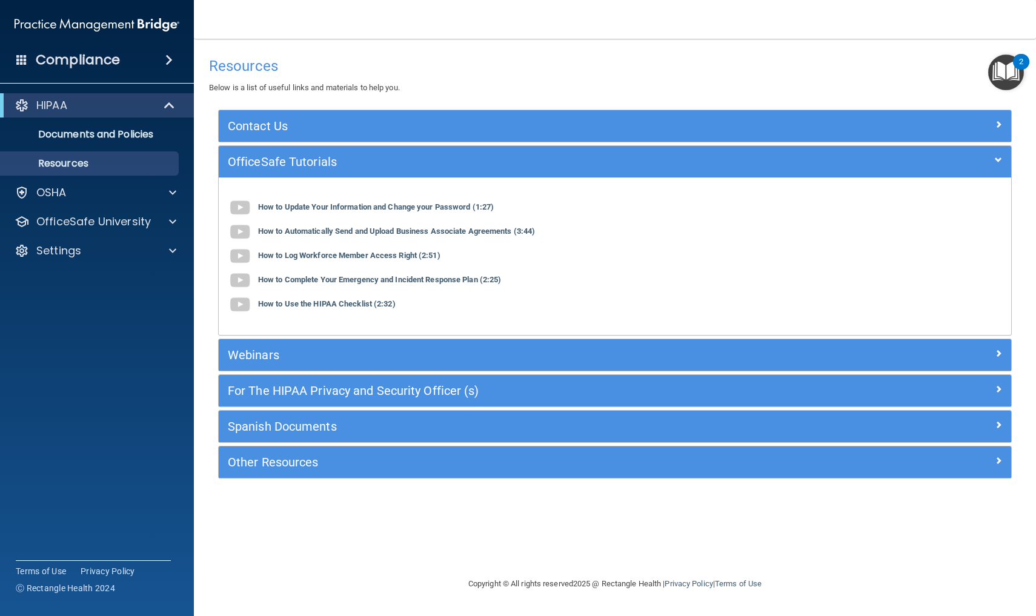
click at [260, 357] on h5 "Webinars" at bounding box center [516, 354] width 576 height 13
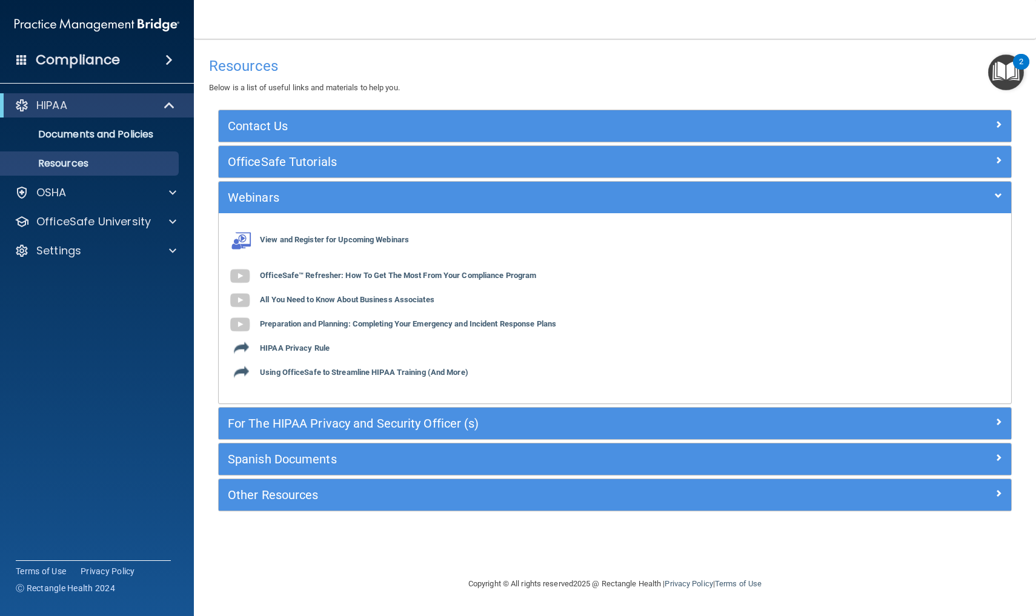
click at [263, 421] on h5 "For The HIPAA Privacy and Security Officer (s)" at bounding box center [516, 423] width 576 height 13
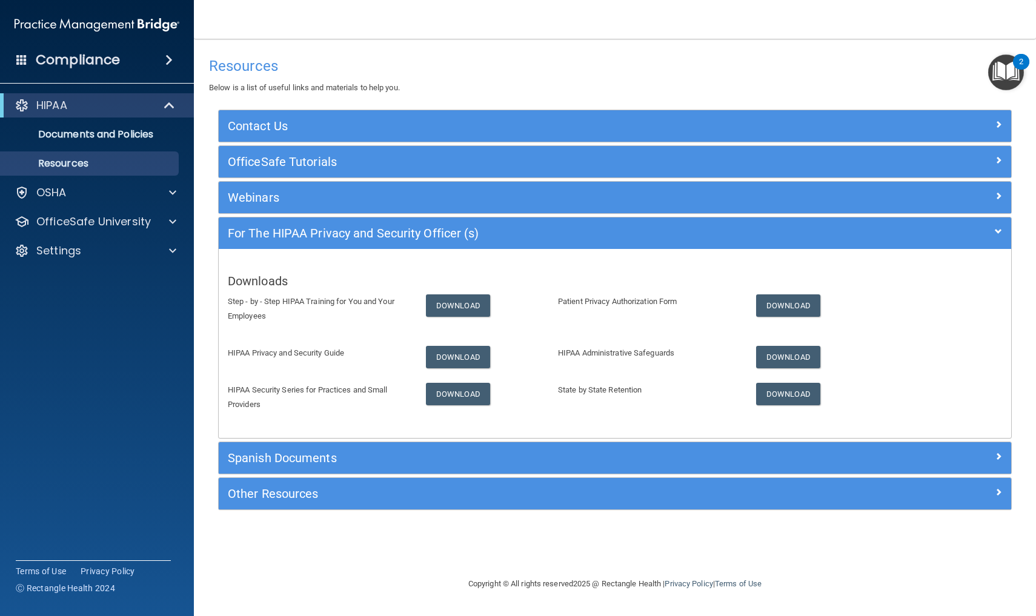
click at [262, 460] on div "Spanish Documents" at bounding box center [516, 457] width 594 height 19
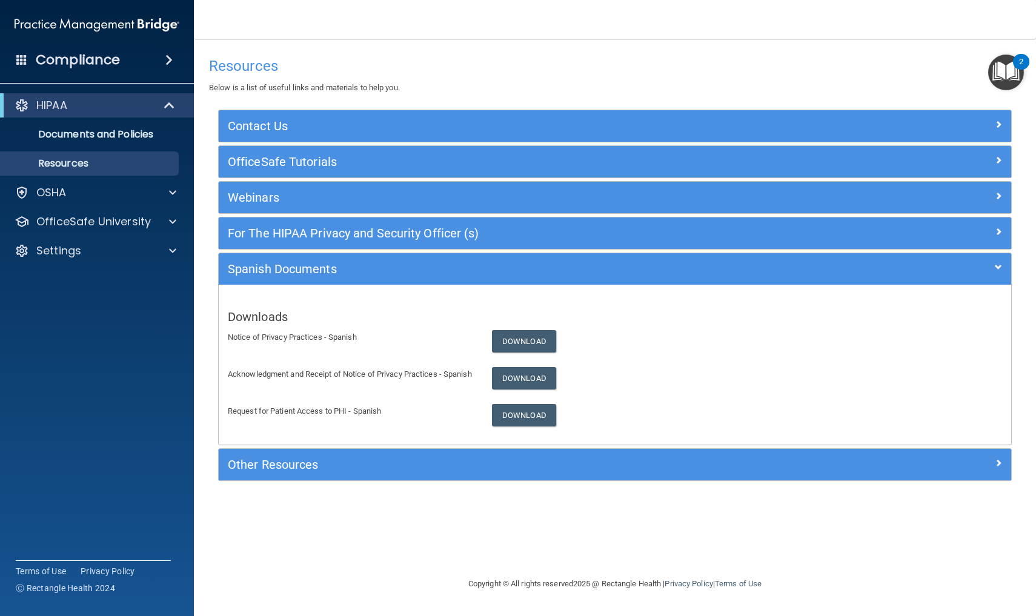
click at [257, 480] on div "Other Resources" at bounding box center [615, 464] width 792 height 31
click at [262, 469] on h5 "Other Resources" at bounding box center [516, 464] width 576 height 13
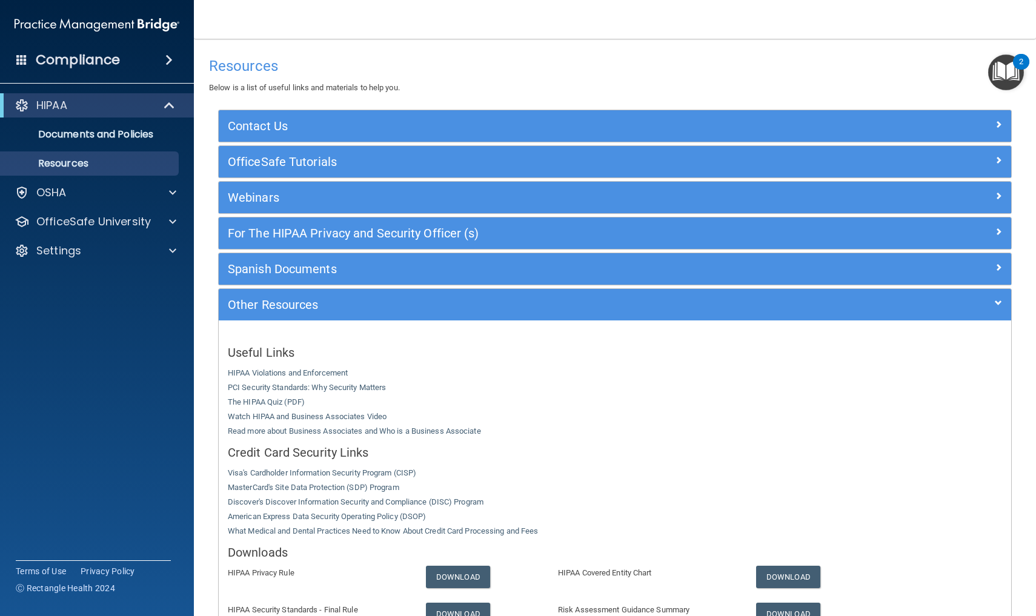
click at [655, 327] on main "Resources Below is a list of useful links and materials to help you. Contact Us…" at bounding box center [615, 327] width 842 height 577
click at [655, 74] on div "Resources Below is a list of useful links and materials to help you." at bounding box center [614, 73] width 811 height 44
click at [655, 61] on div "2" at bounding box center [1020, 62] width 16 height 16
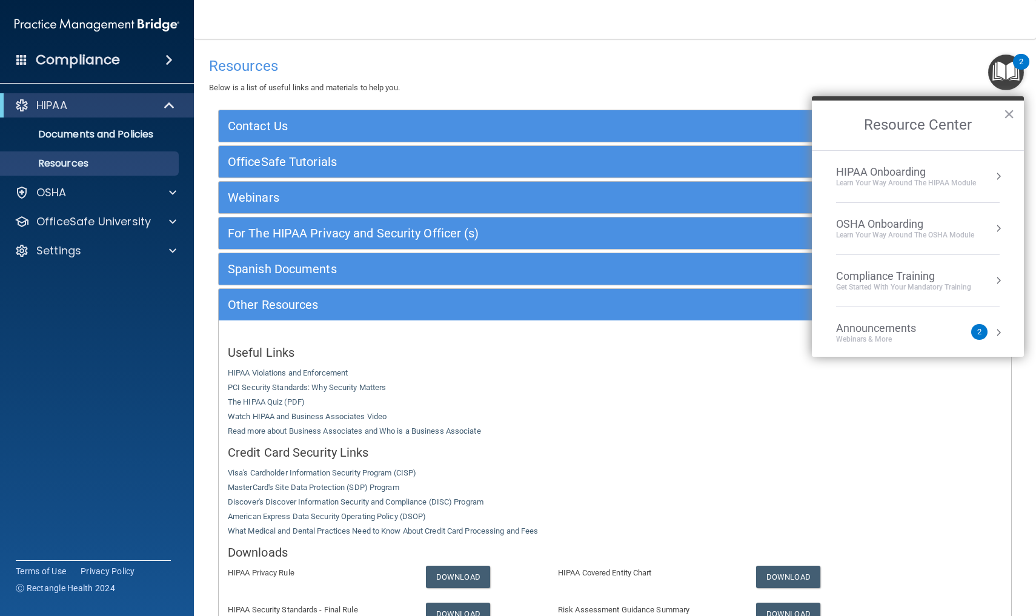
click at [655, 178] on div "Learn Your Way around the HIPAA module" at bounding box center [906, 183] width 140 height 10
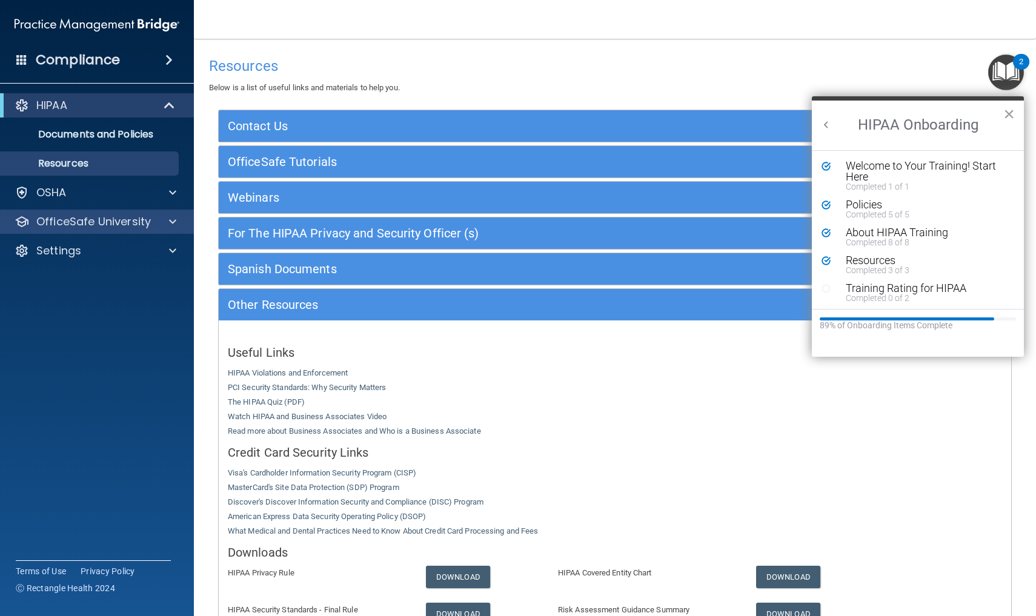
click at [157, 220] on div at bounding box center [171, 221] width 30 height 15
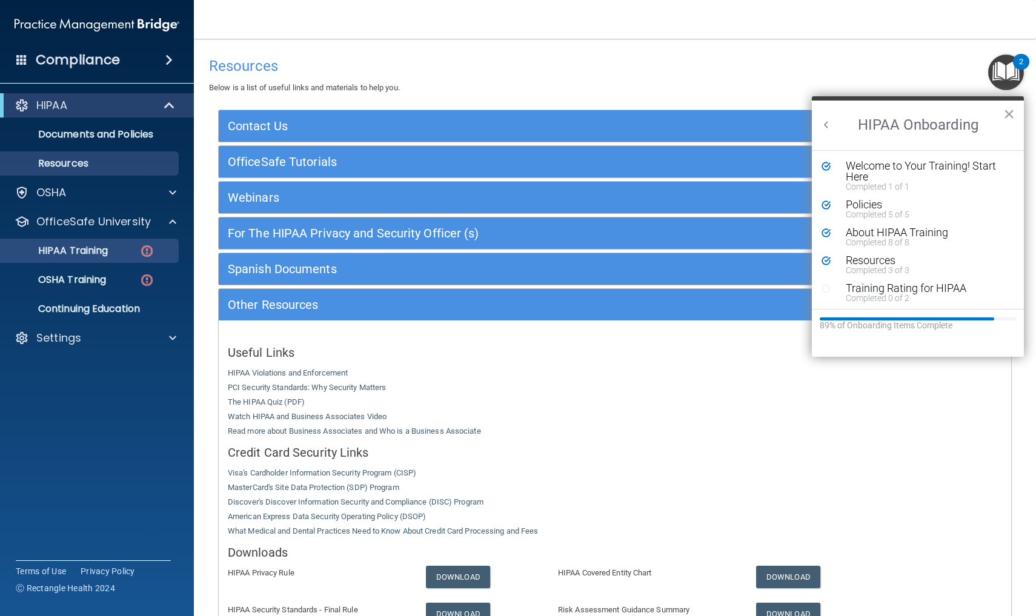
click at [140, 250] on img at bounding box center [146, 250] width 15 height 15
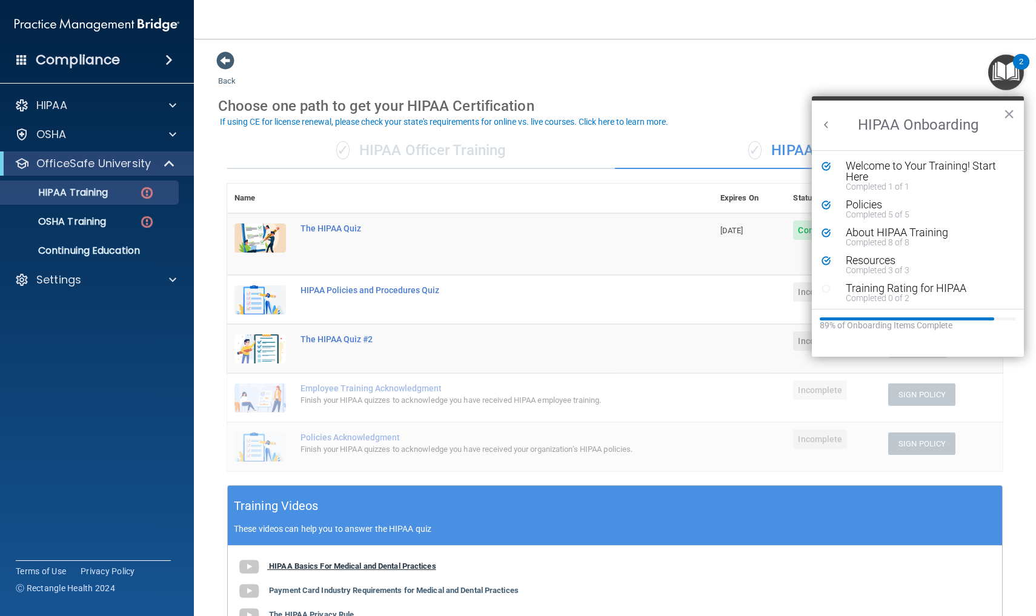
click at [256, 516] on img at bounding box center [249, 567] width 24 height 24
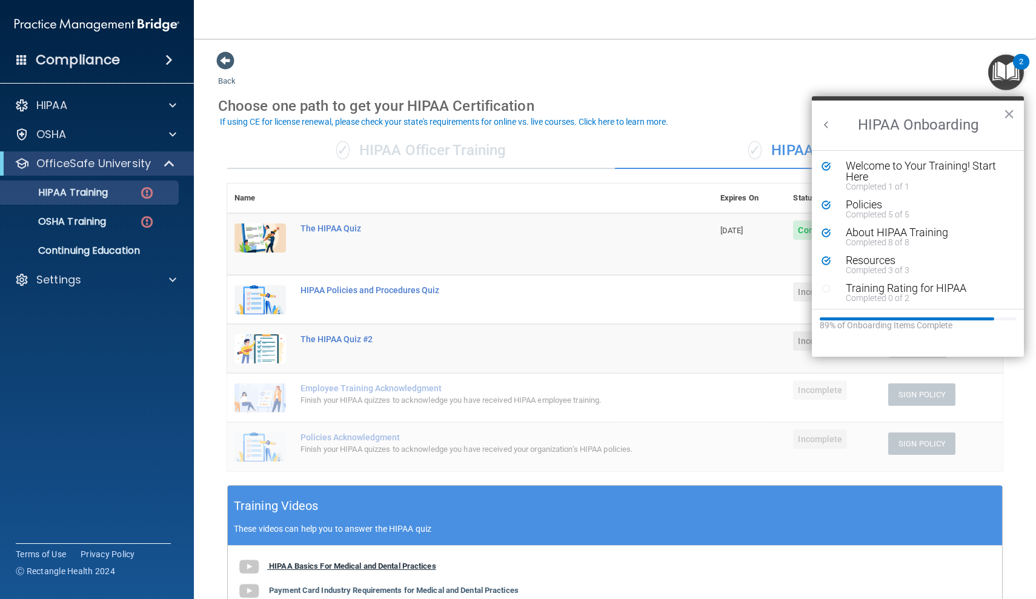
click at [357, 516] on b "HIPAA Basics For Medical and Dental Practices" at bounding box center [352, 565] width 167 height 9
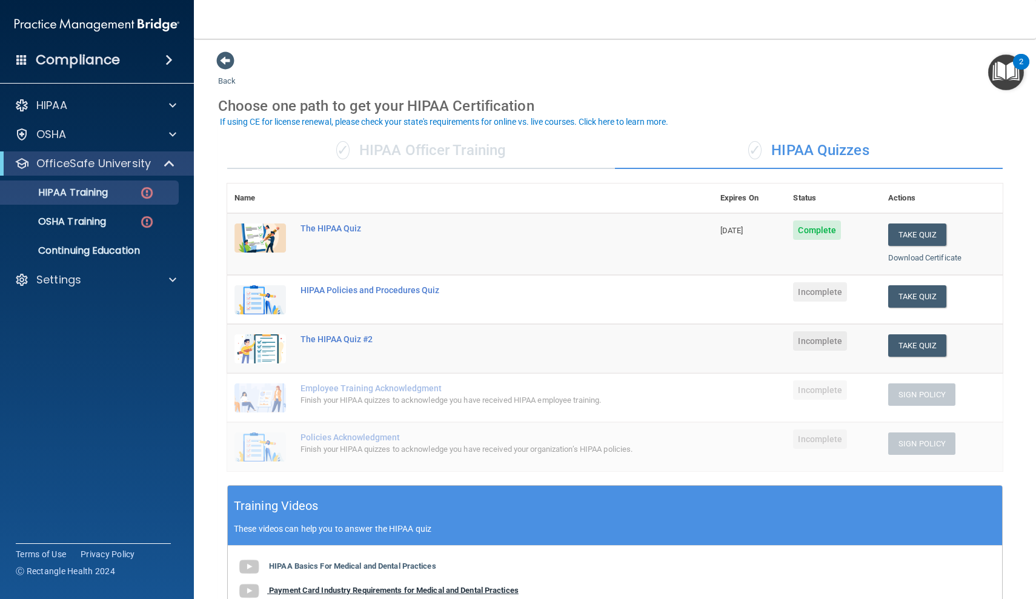
click at [405, 516] on b "Payment Card Industry Requirements for Medical and Dental Practices" at bounding box center [393, 590] width 249 height 9
click at [655, 73] on img "Open Resource Center, 2 new notifications" at bounding box center [1006, 73] width 36 height 36
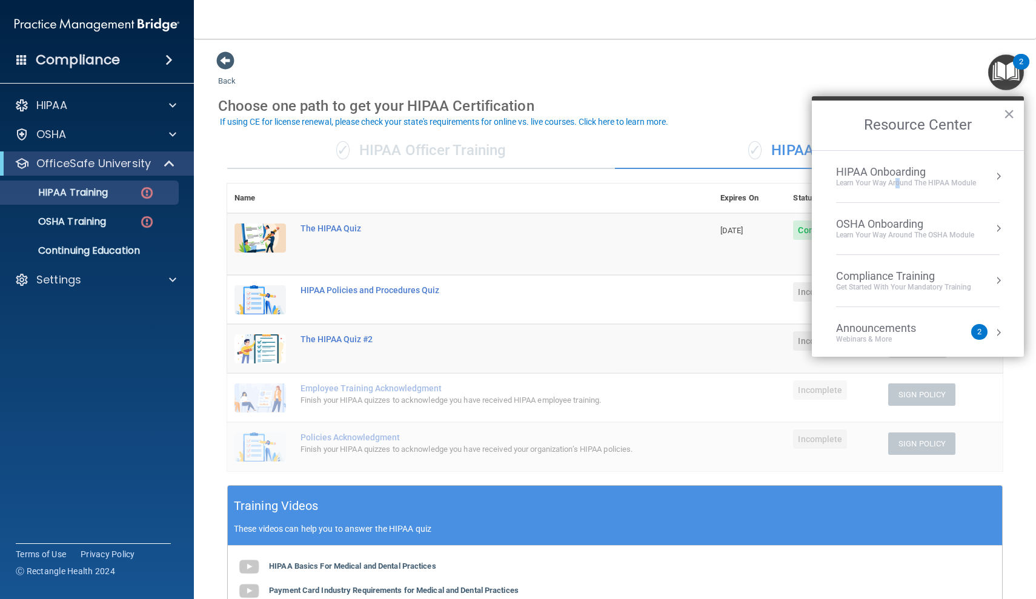
click at [655, 179] on div "Learn Your Way around the HIPAA module" at bounding box center [906, 183] width 140 height 10
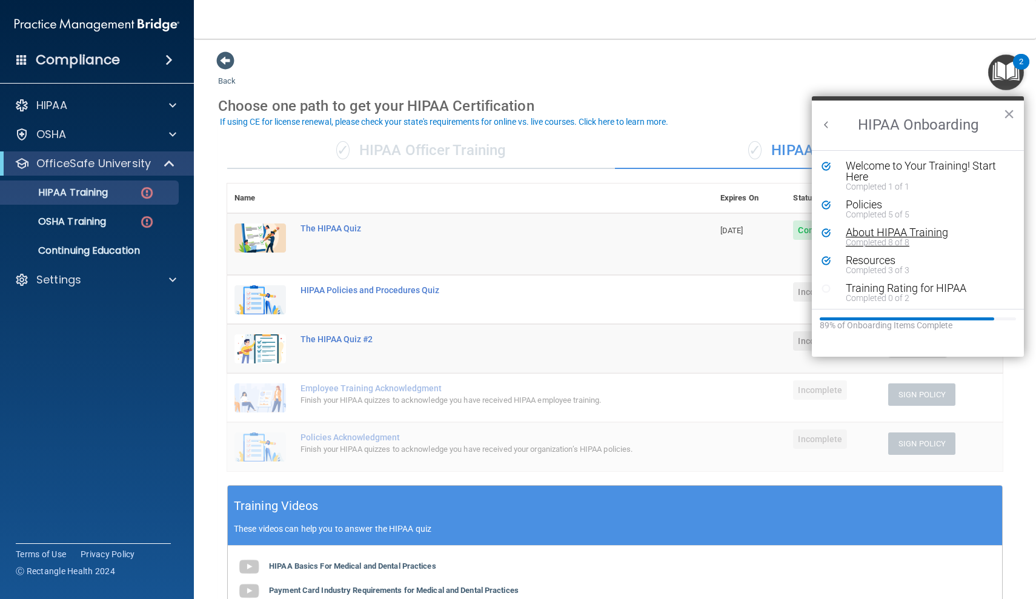
click at [655, 234] on div "About HIPAA Training" at bounding box center [926, 232] width 162 height 11
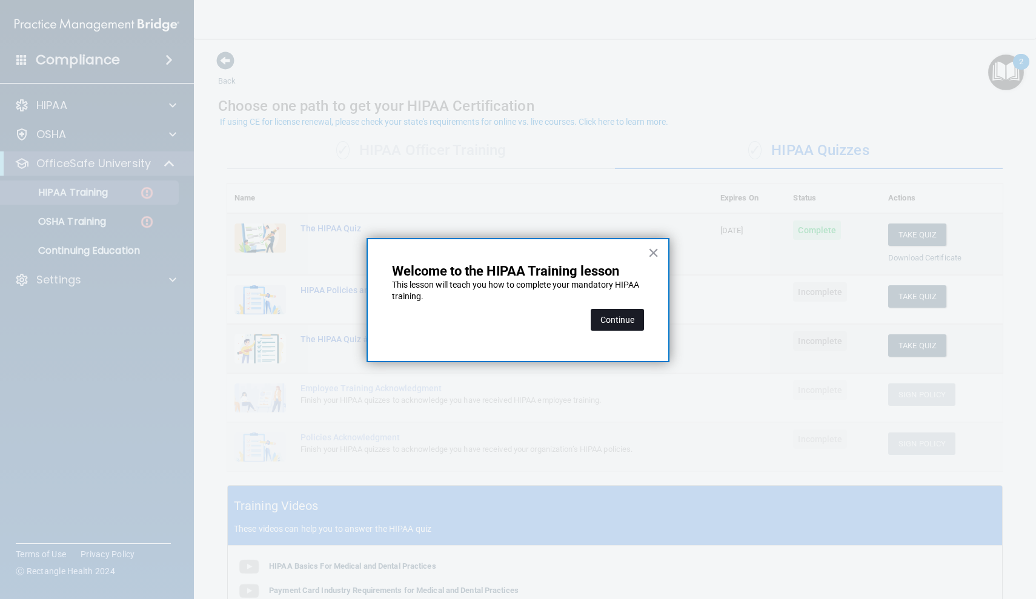
click at [609, 321] on button "Continue" at bounding box center [616, 320] width 53 height 22
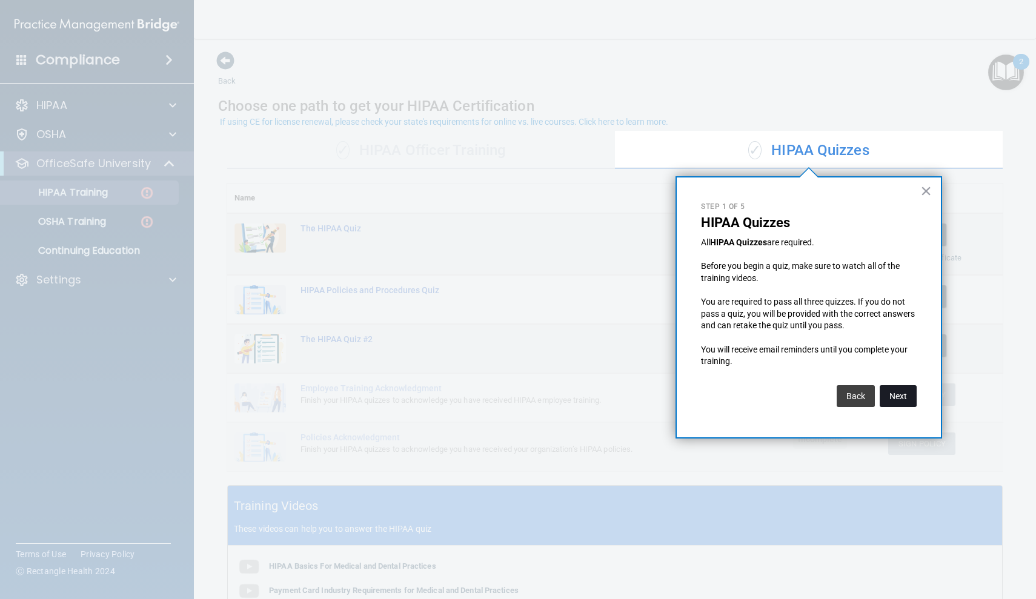
click at [655, 388] on button "Next" at bounding box center [897, 396] width 37 height 22
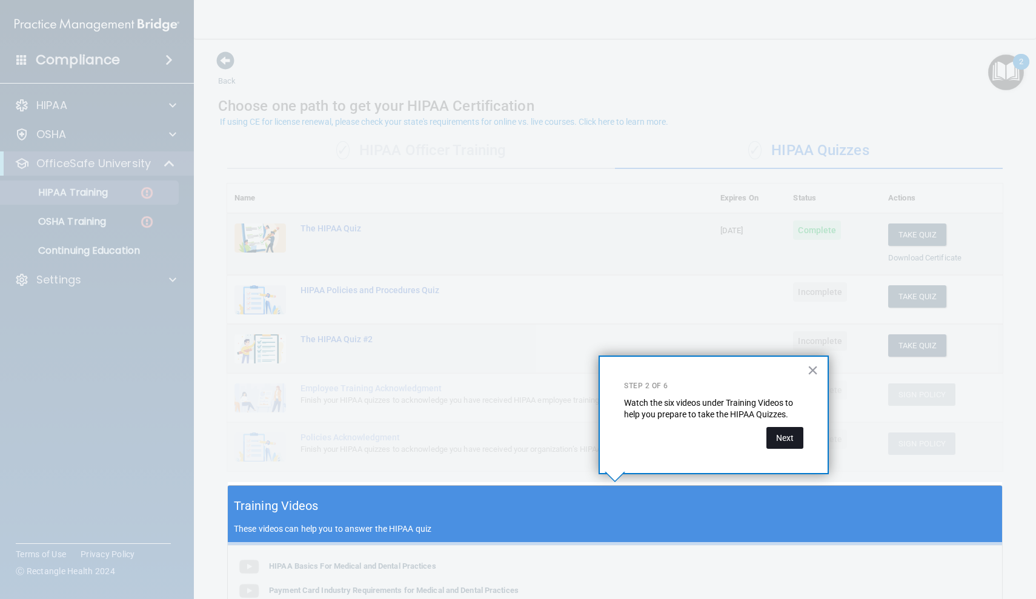
click at [655, 441] on button "Next" at bounding box center [784, 438] width 37 height 22
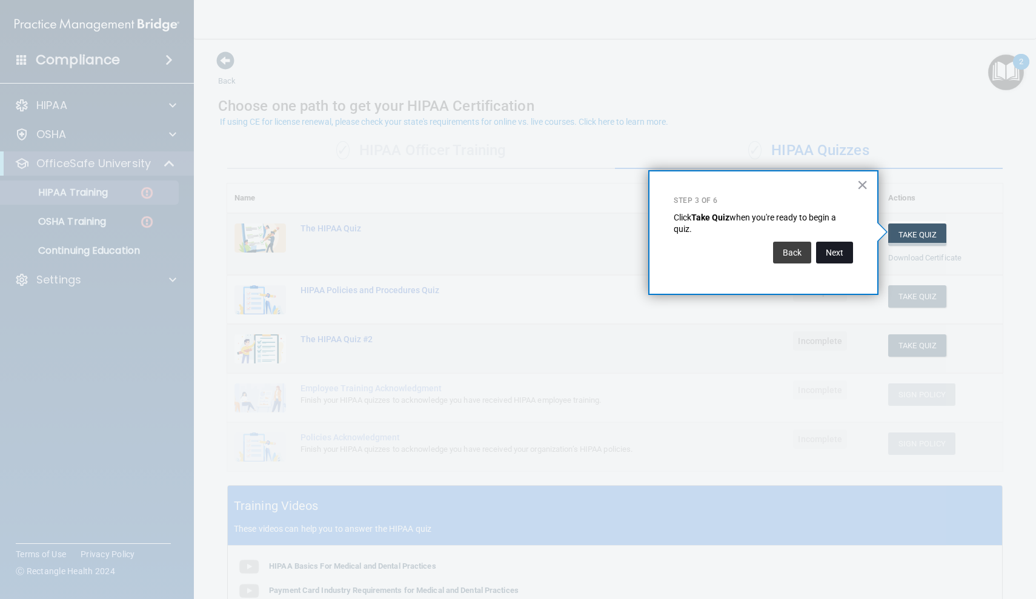
click at [655, 251] on button "Next" at bounding box center [834, 253] width 37 height 22
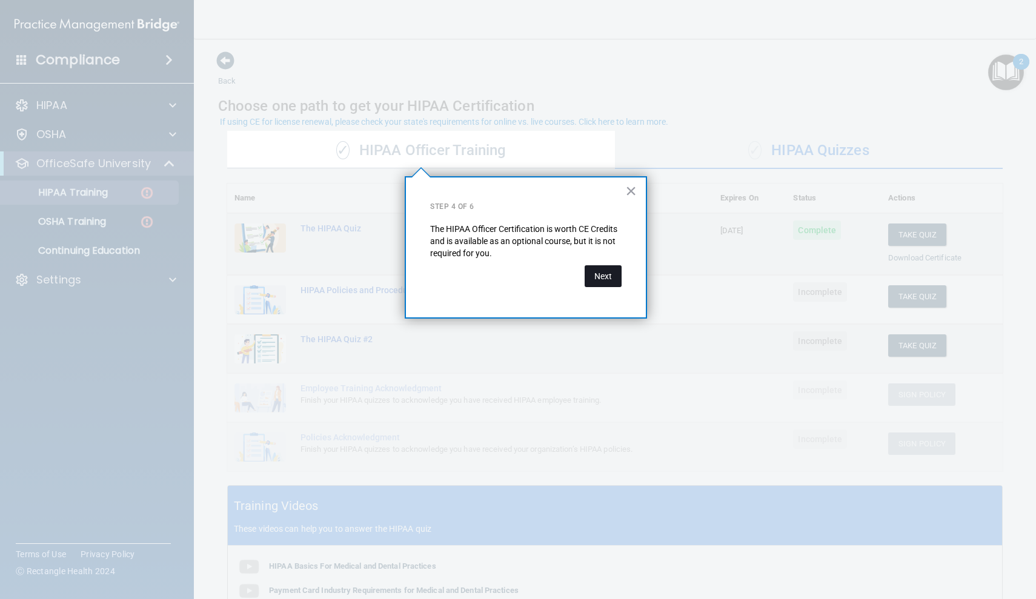
click at [601, 277] on button "Next" at bounding box center [602, 276] width 37 height 22
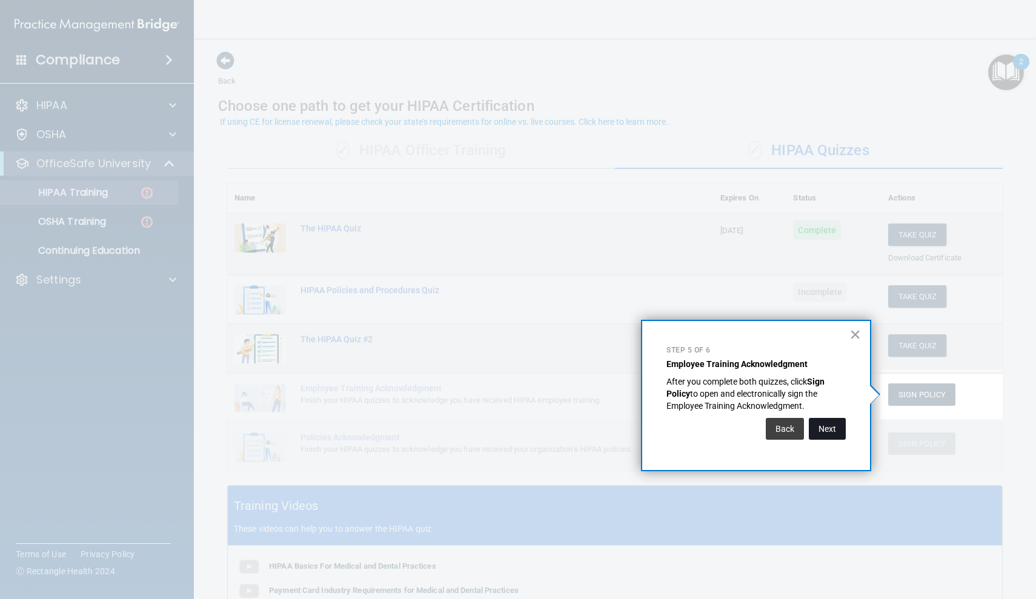
click at [655, 424] on button "Next" at bounding box center [826, 429] width 37 height 22
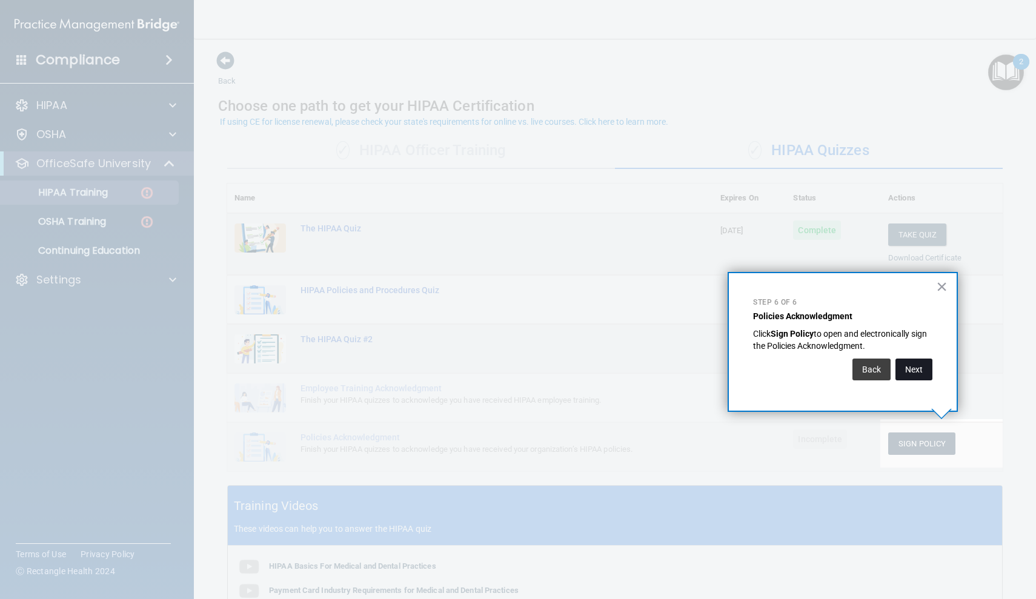
click at [655, 364] on button "Next" at bounding box center [913, 369] width 37 height 22
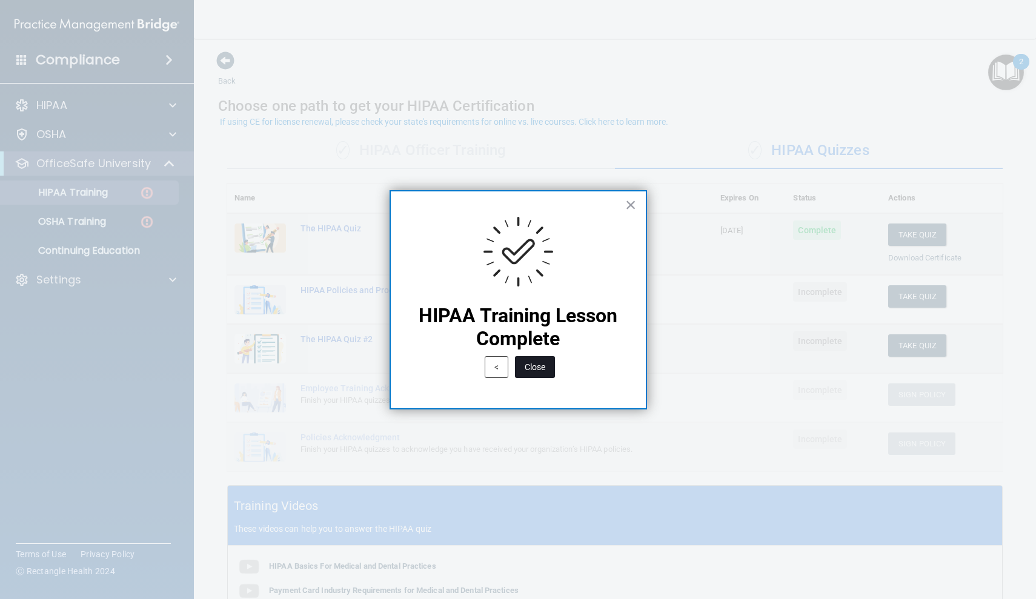
click at [536, 368] on button "Close" at bounding box center [535, 367] width 40 height 22
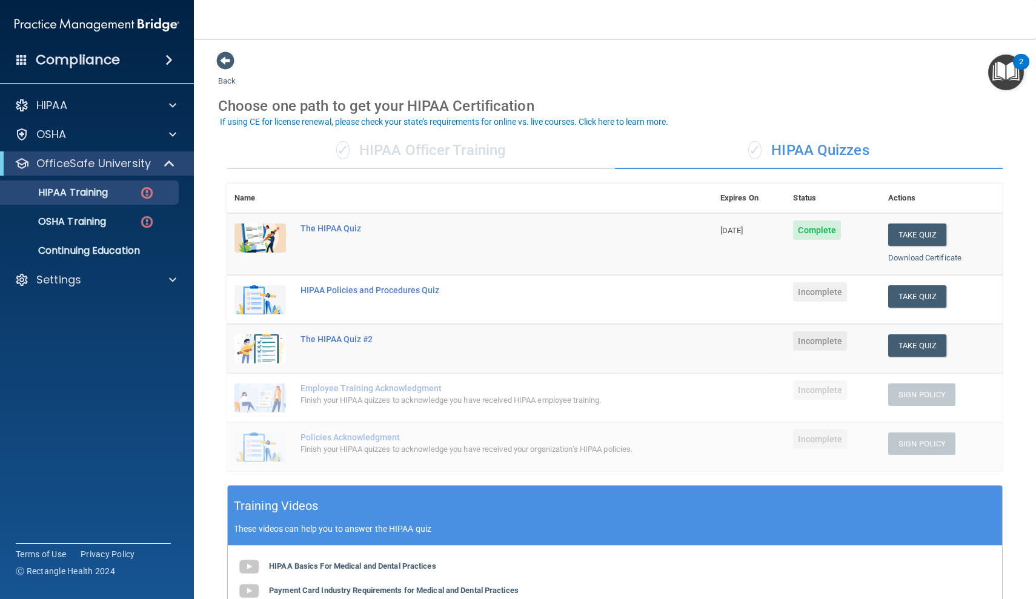
click at [655, 78] on div "Back Choose one path to get your HIPAA Certification ✓ HIPAA Officer Training ✓…" at bounding box center [614, 432] width 793 height 762
click at [655, 199] on main "Back Choose one path to get your HIPAA Certification ✓ HIPAA Officer Training ✓…" at bounding box center [615, 319] width 842 height 560
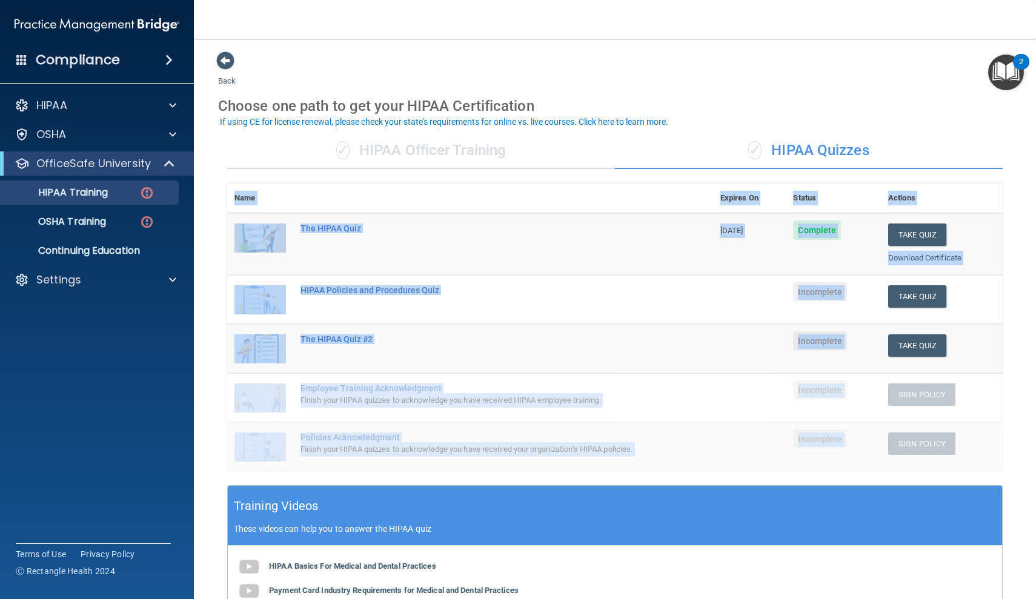
click at [655, 199] on main "Back Choose one path to get your HIPAA Certification ✓ HIPAA Officer Training ✓…" at bounding box center [615, 319] width 842 height 560
click at [655, 200] on main "Back Choose one path to get your HIPAA Certification ✓ HIPAA Officer Training ✓…" at bounding box center [615, 319] width 842 height 560
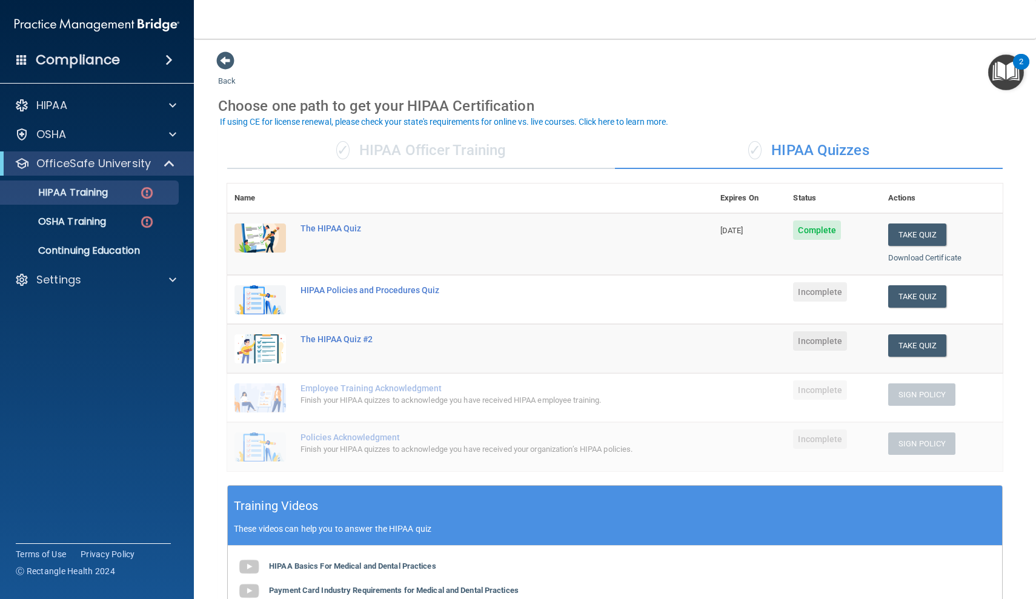
click at [210, 13] on nav "Toggle navigation amanda robinson arobinsondds@gmail.com Manage My Enterprise D…" at bounding box center [615, 19] width 842 height 39
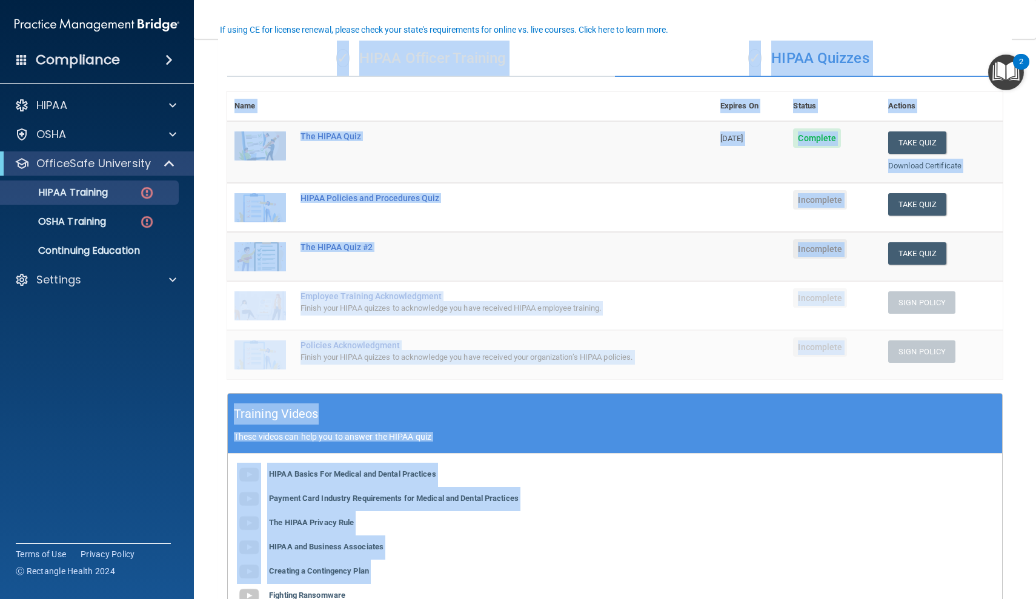
scroll to position [132, 0]
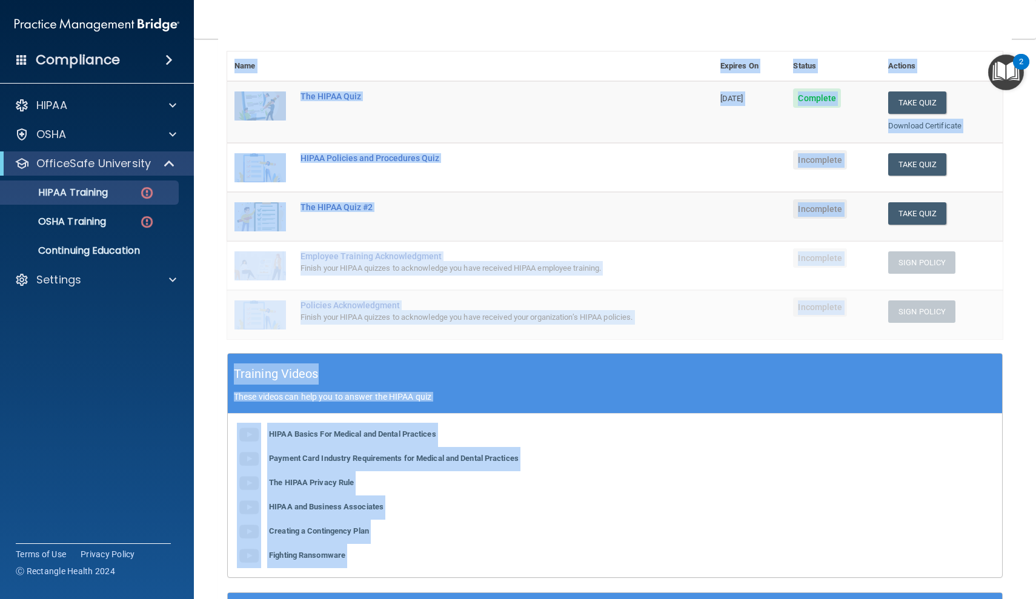
drag, startPoint x: 202, startPoint y: 88, endPoint x: 219, endPoint y: 583, distance: 495.0
click at [219, 516] on main "Back Choose one path to get your HIPAA Certification ✓ HIPAA Officer Training ✓…" at bounding box center [615, 319] width 842 height 560
click at [202, 445] on main "Back Choose one path to get your HIPAA Certification ✓ HIPAA Officer Training ✓…" at bounding box center [615, 319] width 842 height 560
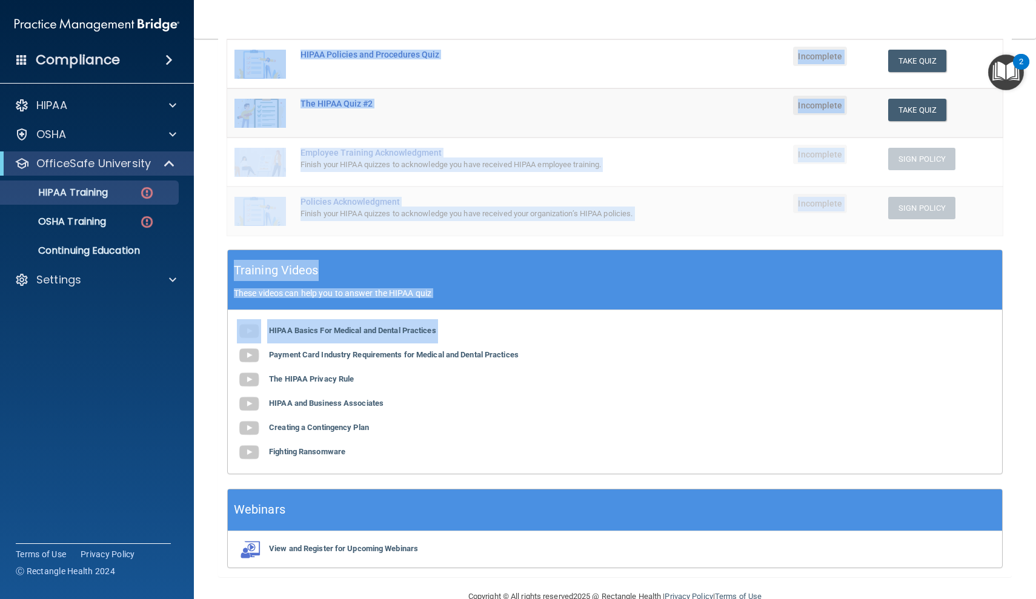
scroll to position [258, 0]
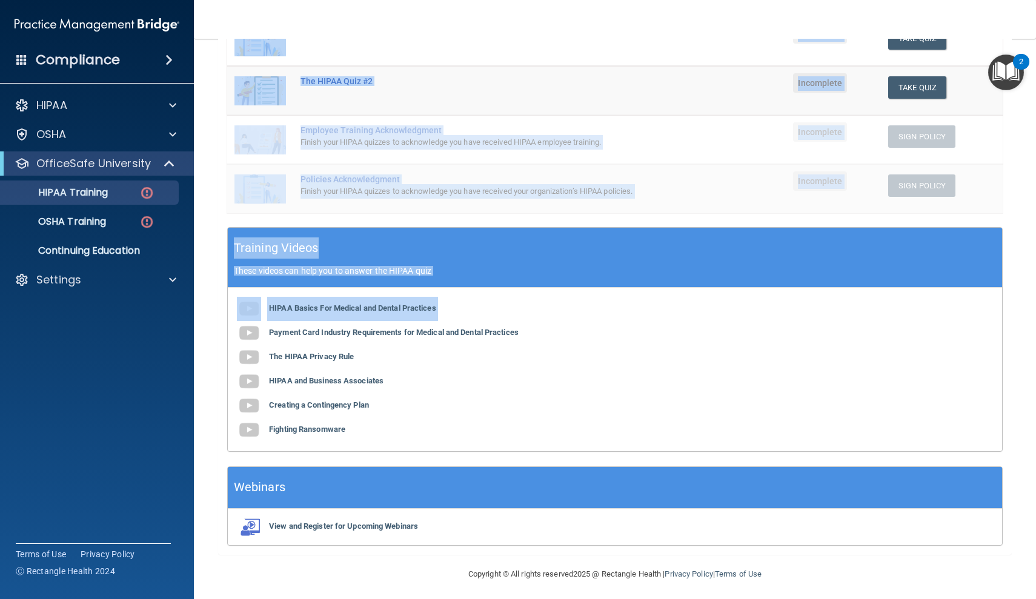
drag, startPoint x: 206, startPoint y: 438, endPoint x: 197, endPoint y: 598, distance: 160.1
click at [197, 516] on main "Back Choose one path to get your HIPAA Certification ✓ HIPAA Officer Training ✓…" at bounding box center [615, 319] width 842 height 560
click at [203, 408] on main "Back Choose one path to get your HIPAA Certification ✓ HIPAA Officer Training ✓…" at bounding box center [615, 319] width 842 height 560
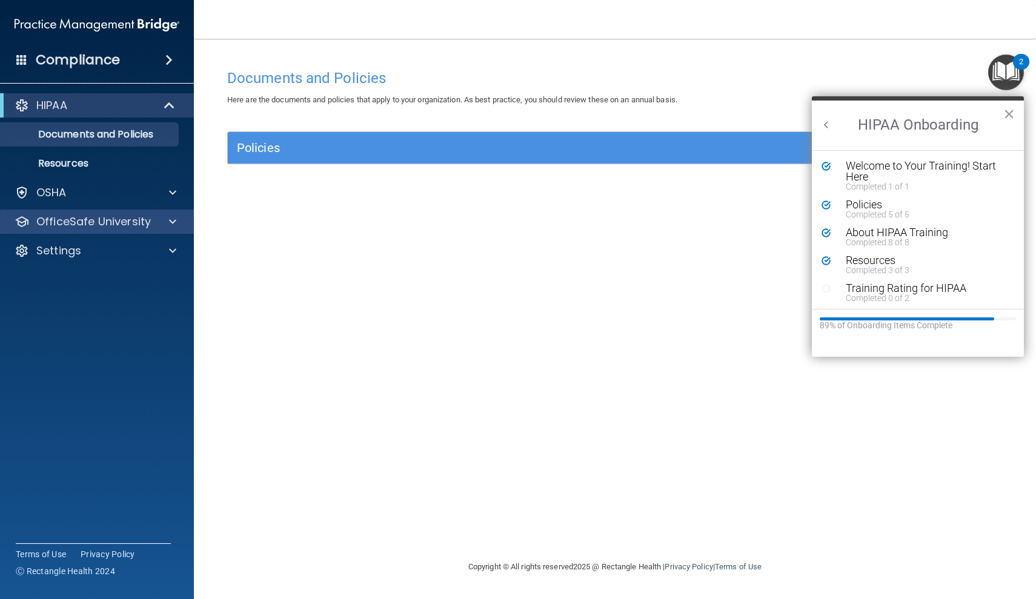
click at [111, 223] on p "OfficeSafe University" at bounding box center [93, 221] width 114 height 15
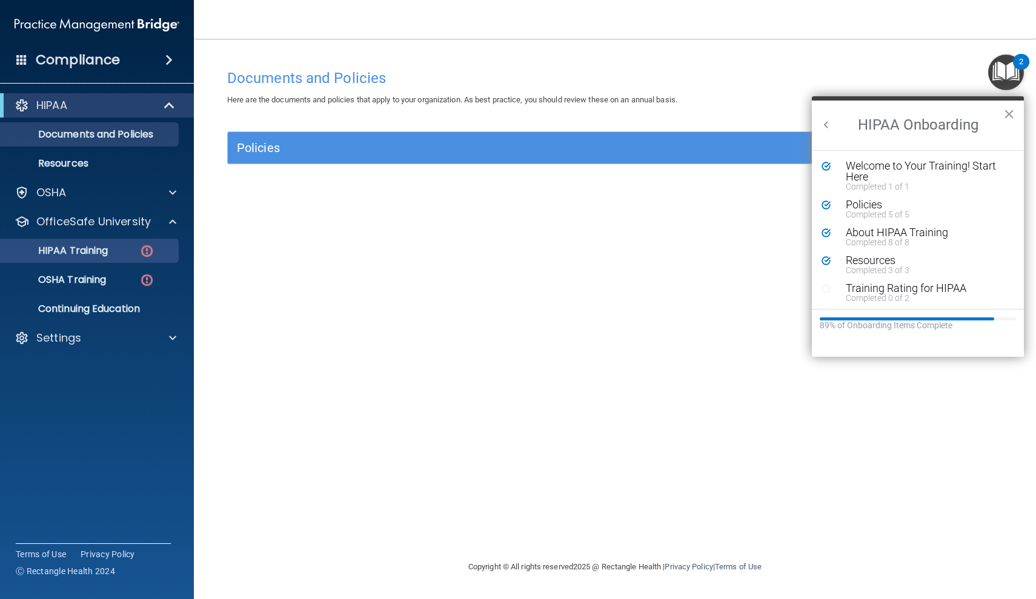
click at [108, 252] on p "HIPAA Training" at bounding box center [58, 251] width 100 height 12
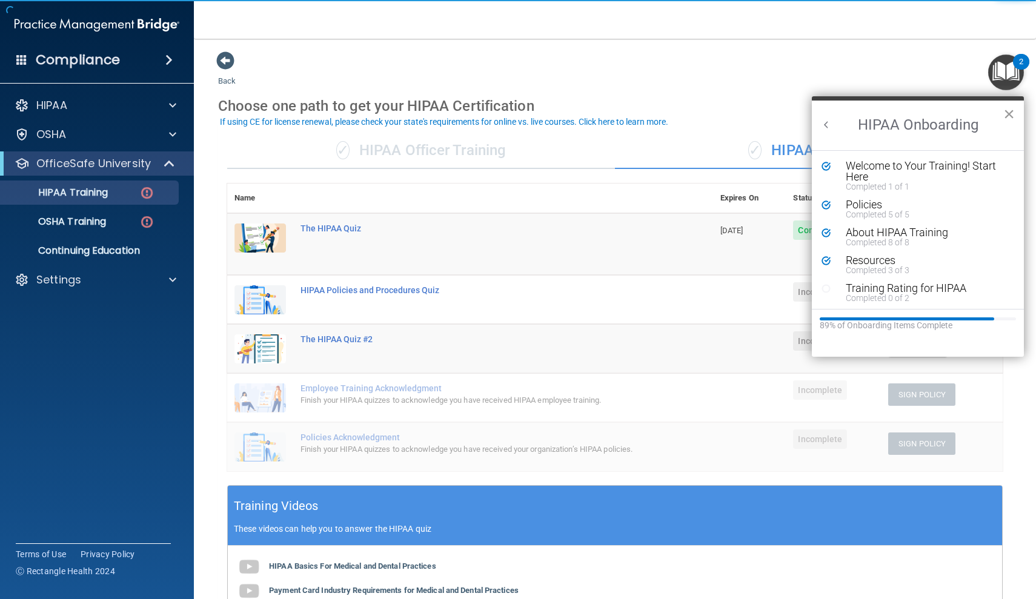
click at [1010, 114] on button "×" at bounding box center [1009, 113] width 12 height 19
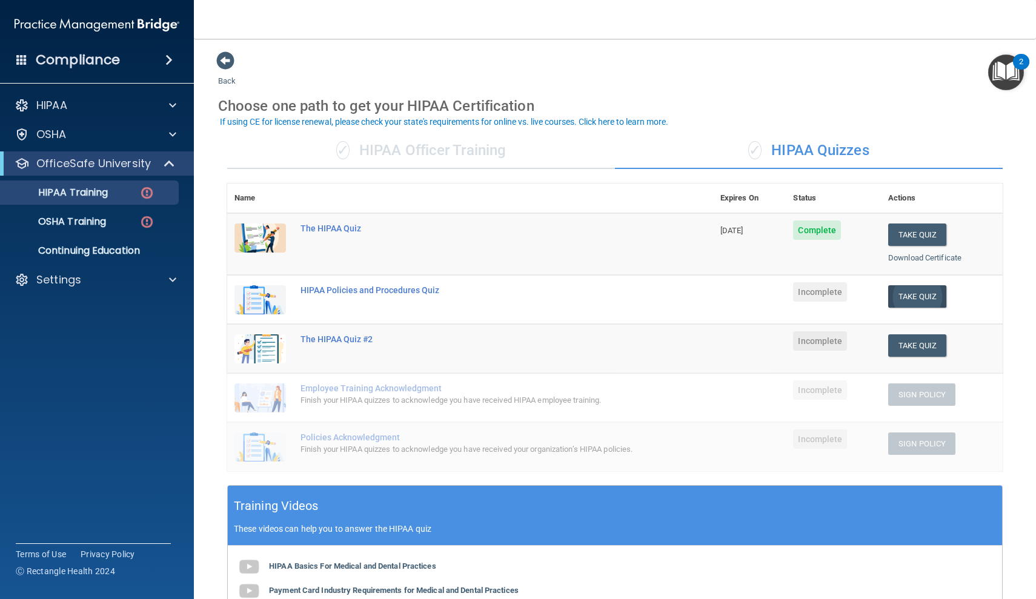
click at [904, 291] on button "Take Quiz" at bounding box center [917, 296] width 58 height 22
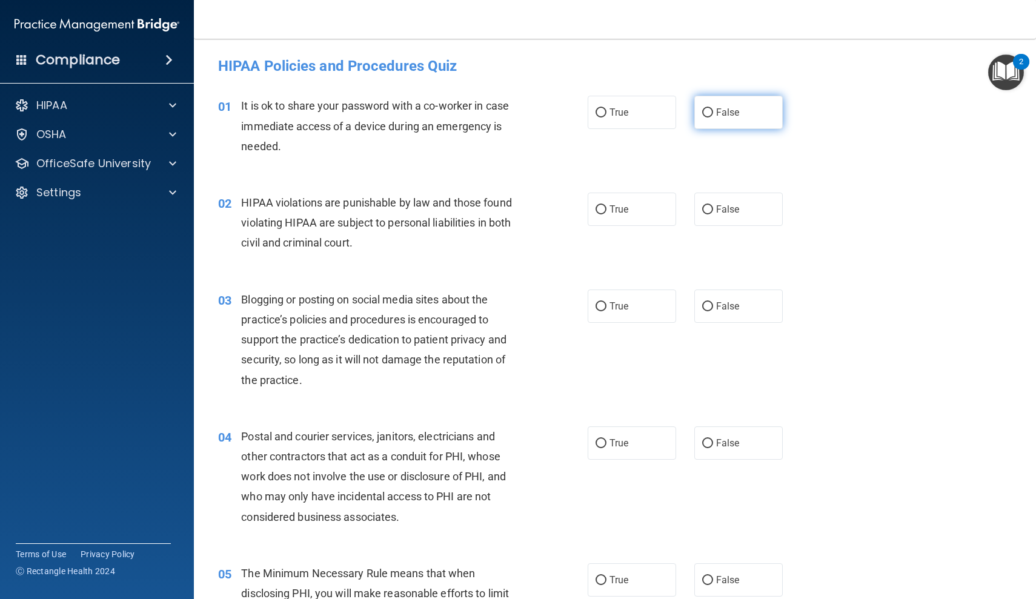
click at [709, 117] on label "False" at bounding box center [738, 112] width 88 height 33
click at [709, 117] on input "False" at bounding box center [707, 112] width 11 height 9
radio input "true"
click at [633, 204] on label "True" at bounding box center [631, 209] width 88 height 33
click at [606, 205] on input "True" at bounding box center [600, 209] width 11 height 9
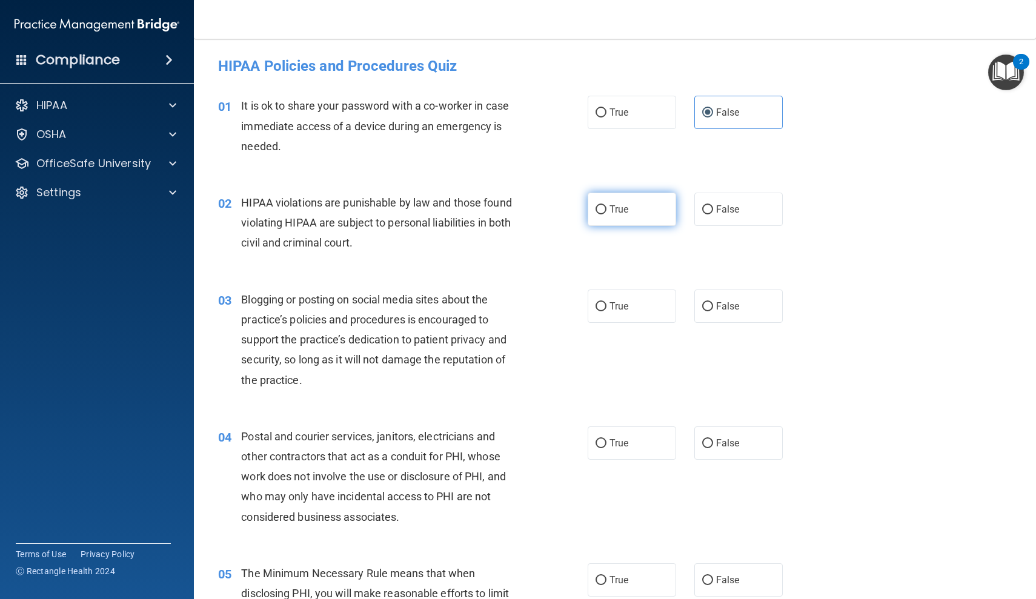
radio input "true"
click at [879, 434] on div "04 Postal and courier services, janitors, electricians and other contractors th…" at bounding box center [614, 479] width 811 height 137
click at [1029, 225] on main "- HIPAA Policies and Procedures Quiz This quiz doesn’t expire until . Are you s…" at bounding box center [615, 319] width 842 height 560
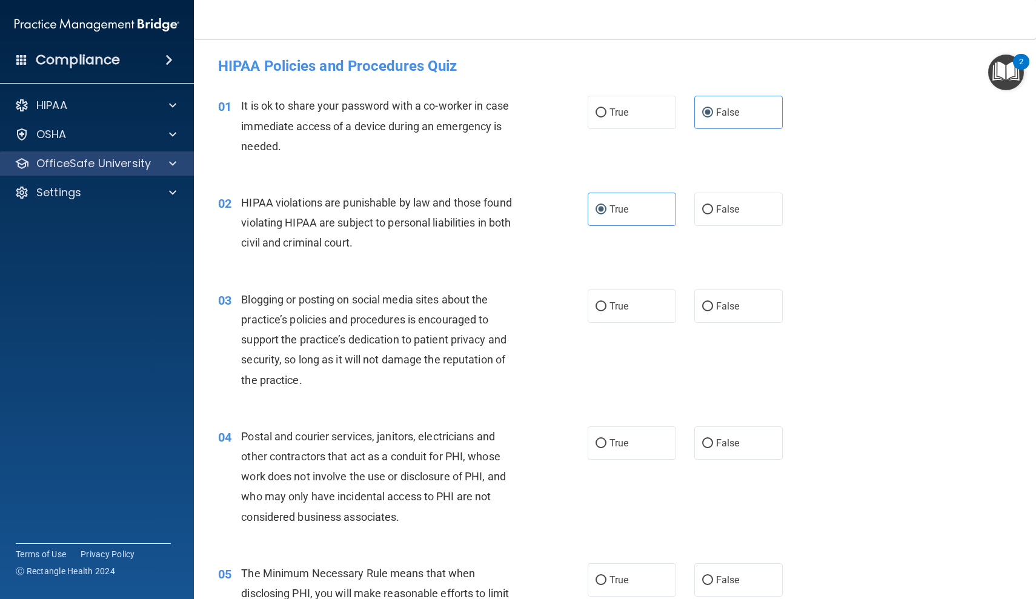
click at [169, 166] on span at bounding box center [172, 163] width 7 height 15
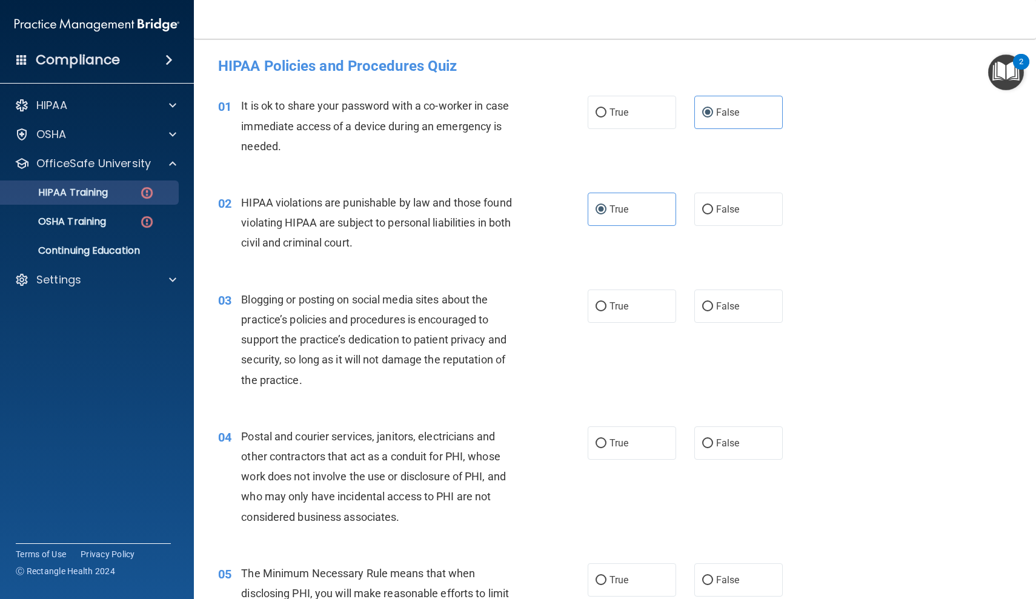
click at [153, 193] on img at bounding box center [146, 192] width 15 height 15
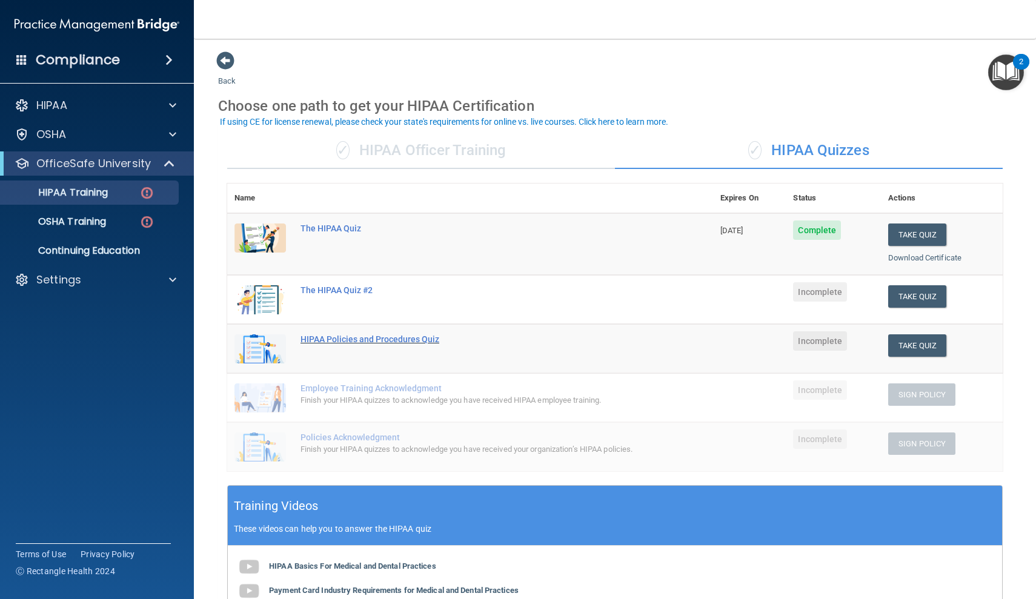
click at [343, 338] on div "HIPAA Policies and Procedures Quiz" at bounding box center [476, 339] width 352 height 10
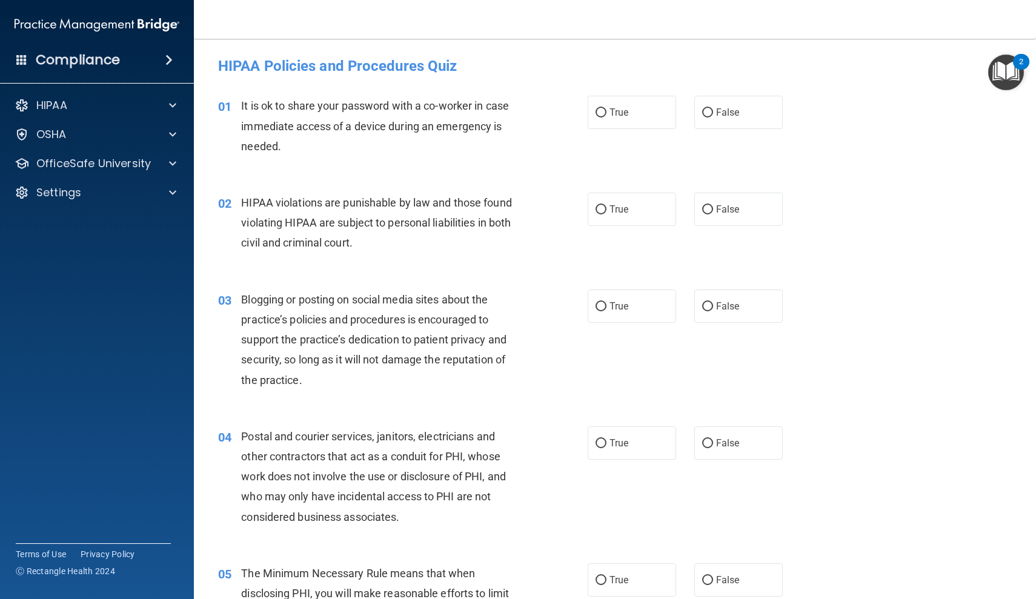
click at [939, 156] on div "01 It is ok to share your password with a co-worker in case immediate access of…" at bounding box center [614, 129] width 811 height 97
click at [872, 80] on div "HIPAA Policies and Procedures Quiz" at bounding box center [614, 66] width 811 height 30
click at [118, 104] on div "HIPAA" at bounding box center [80, 105] width 150 height 15
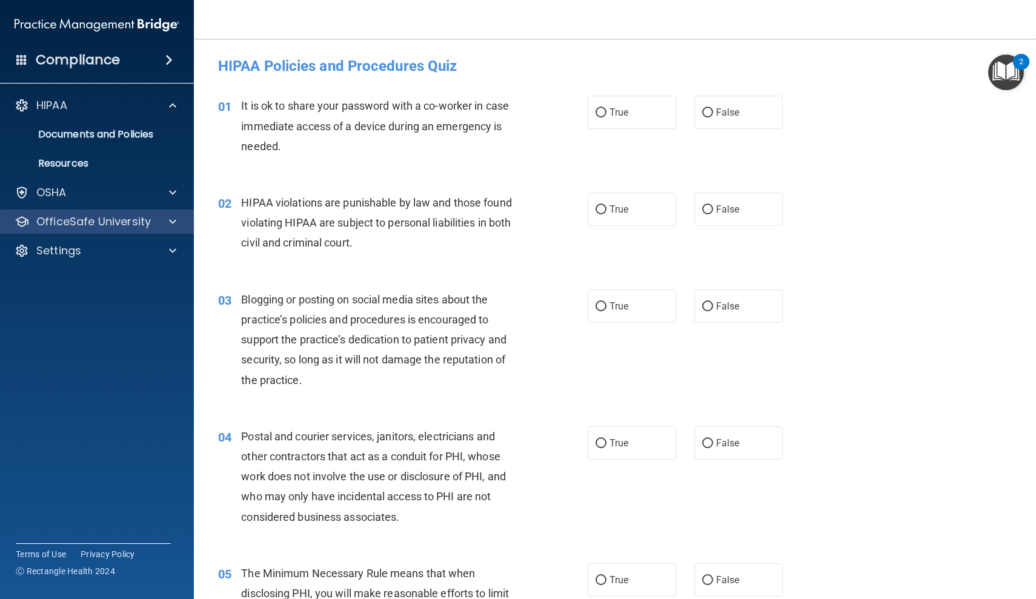
click at [119, 223] on p "OfficeSafe University" at bounding box center [93, 221] width 114 height 15
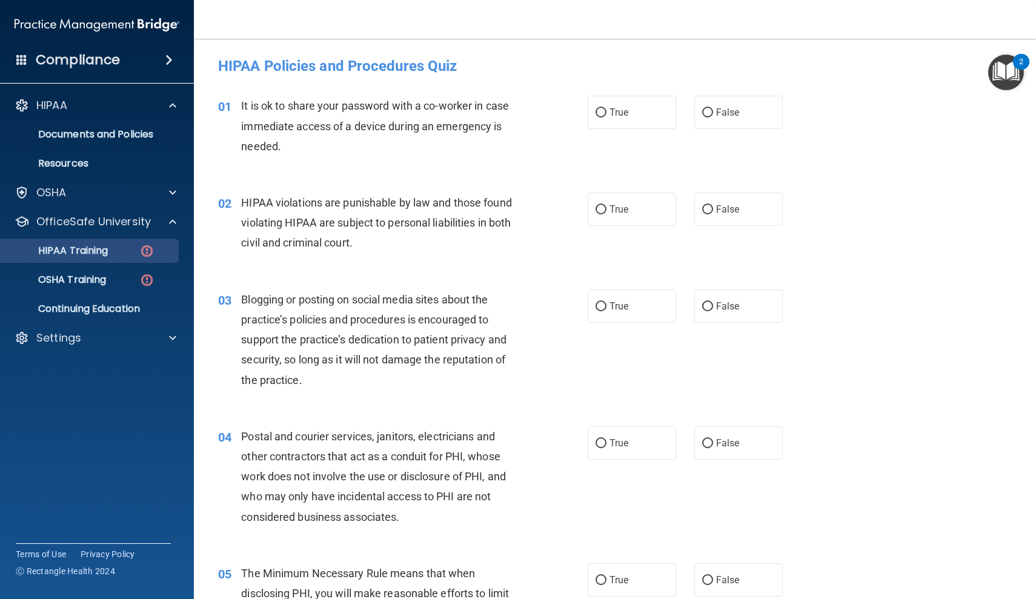
click at [108, 251] on p "HIPAA Training" at bounding box center [58, 251] width 100 height 12
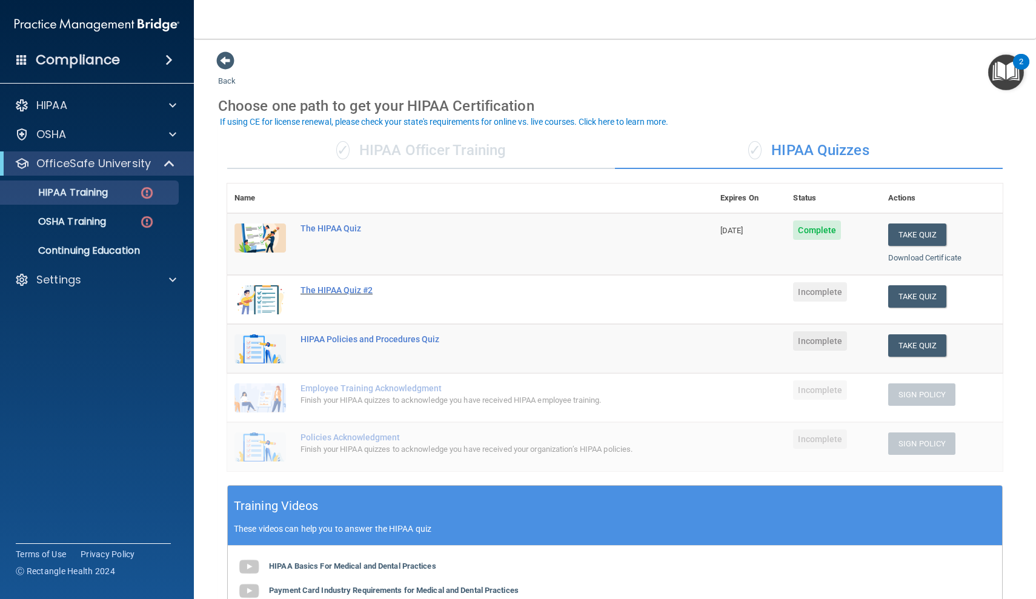
click at [340, 288] on div "The HIPAA Quiz #2" at bounding box center [476, 290] width 352 height 10
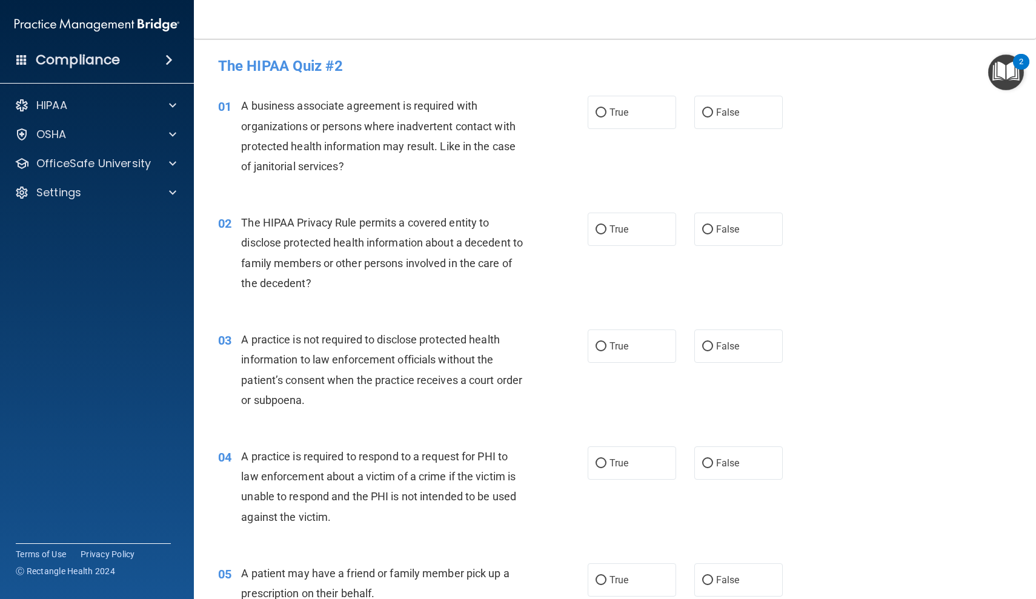
click at [866, 346] on div "03 A practice is not required to disclose protected health information to law e…" at bounding box center [614, 372] width 811 height 117
click at [208, 88] on main "- The HIPAA Quiz #2 This quiz doesn’t expire until . Are you sure you want to t…" at bounding box center [615, 319] width 842 height 560
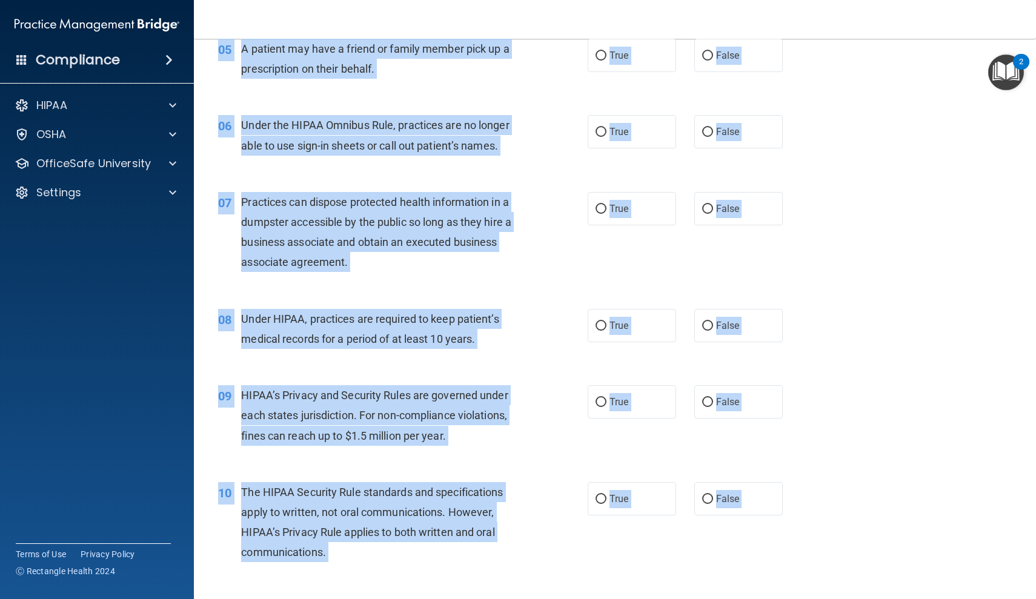
scroll to position [582, 0]
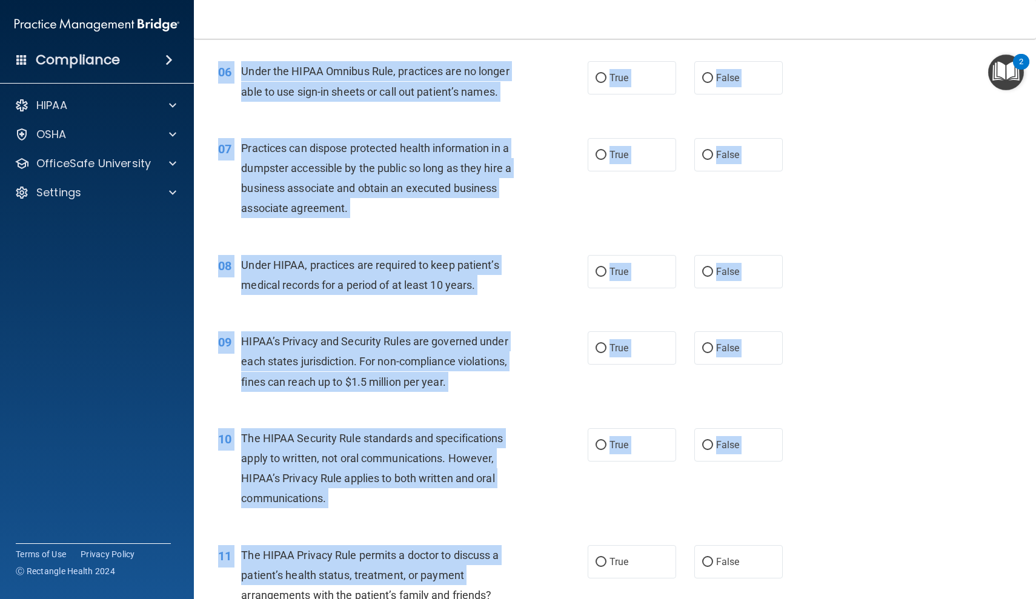
drag, startPoint x: 208, startPoint y: 59, endPoint x: 211, endPoint y: 598, distance: 539.6
click at [211, 598] on main "- The HIPAA Quiz #2 This quiz doesn’t expire until . Are you sure you want to t…" at bounding box center [615, 319] width 842 height 560
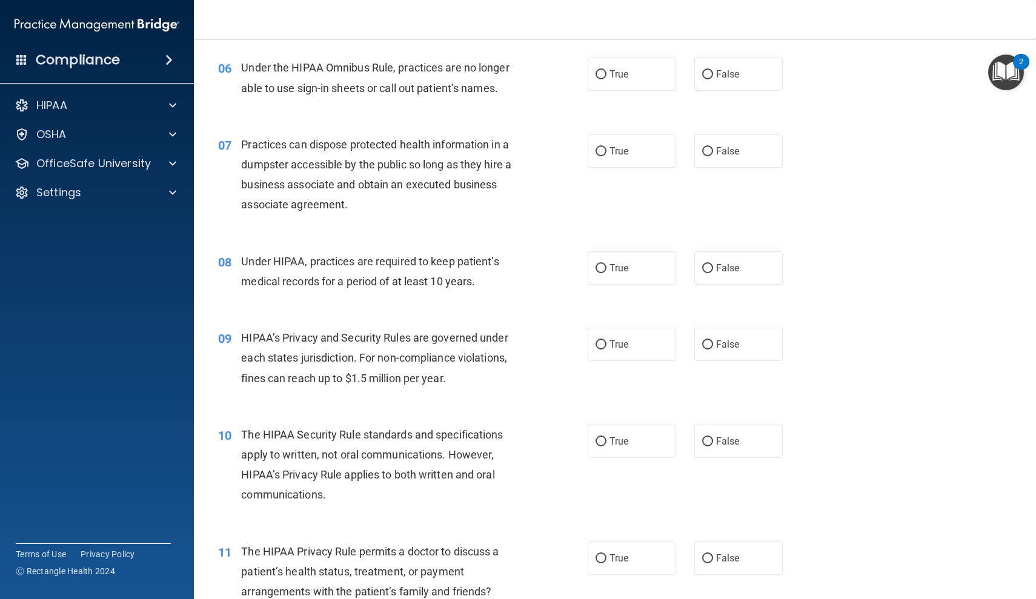
click at [218, 87] on div "06 Under the HIPAA Omnibus Rule, practices are no longer able to use sign-in sh…" at bounding box center [403, 81] width 406 height 46
click at [215, 70] on div "06" at bounding box center [225, 69] width 32 height 22
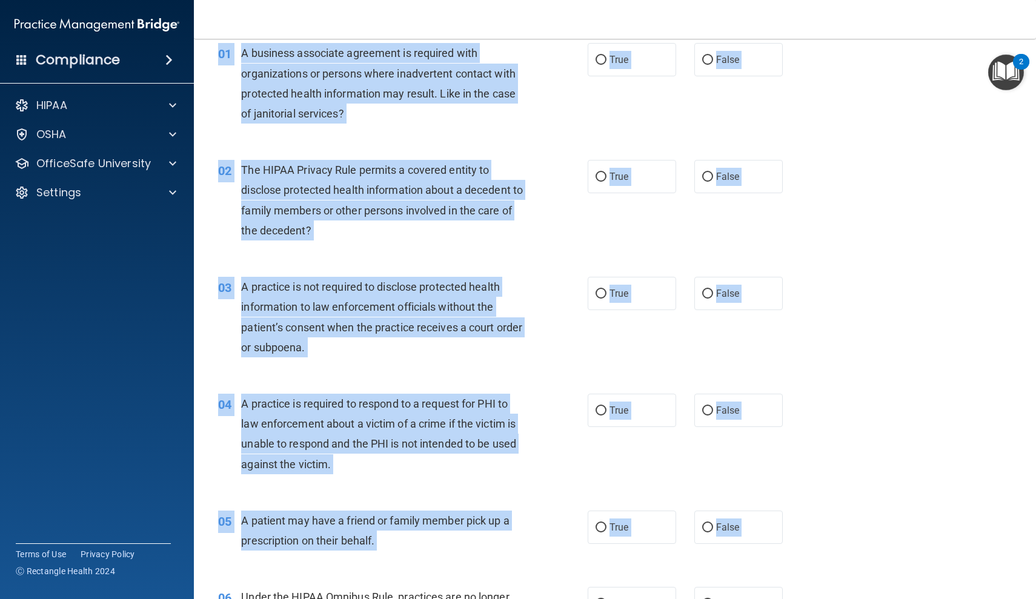
scroll to position [0, 0]
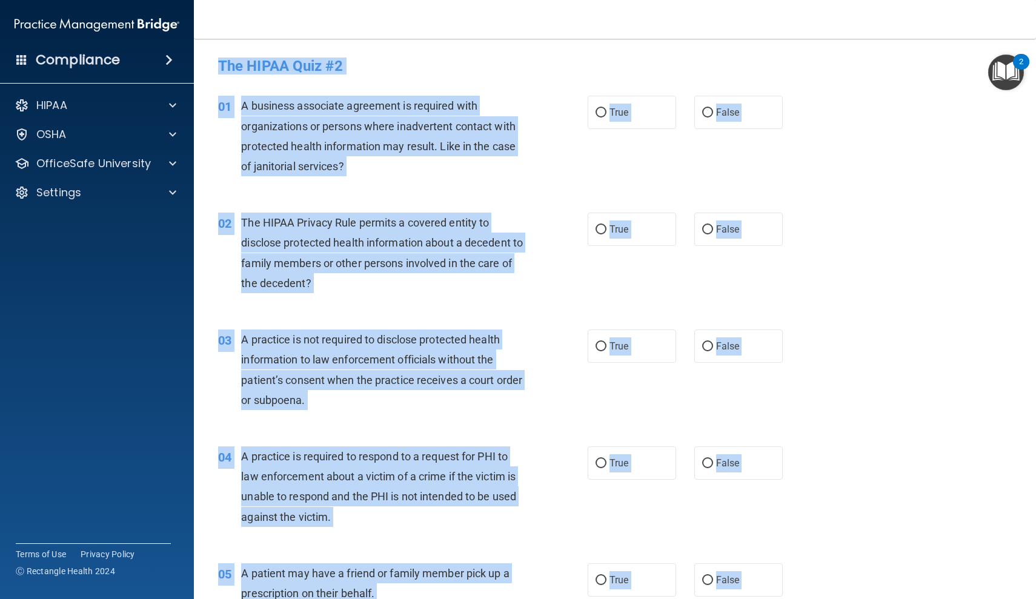
drag, startPoint x: 215, startPoint y: 70, endPoint x: 217, endPoint y: 16, distance: 53.3
click at [217, 16] on div "Toggle navigation amanda robinson arobinsondds@gmail.com Manage My Enterprise D…" at bounding box center [615, 299] width 842 height 599
click at [207, 100] on div "01 A business associate agreement is required with organizations or persons whe…" at bounding box center [403, 139] width 406 height 87
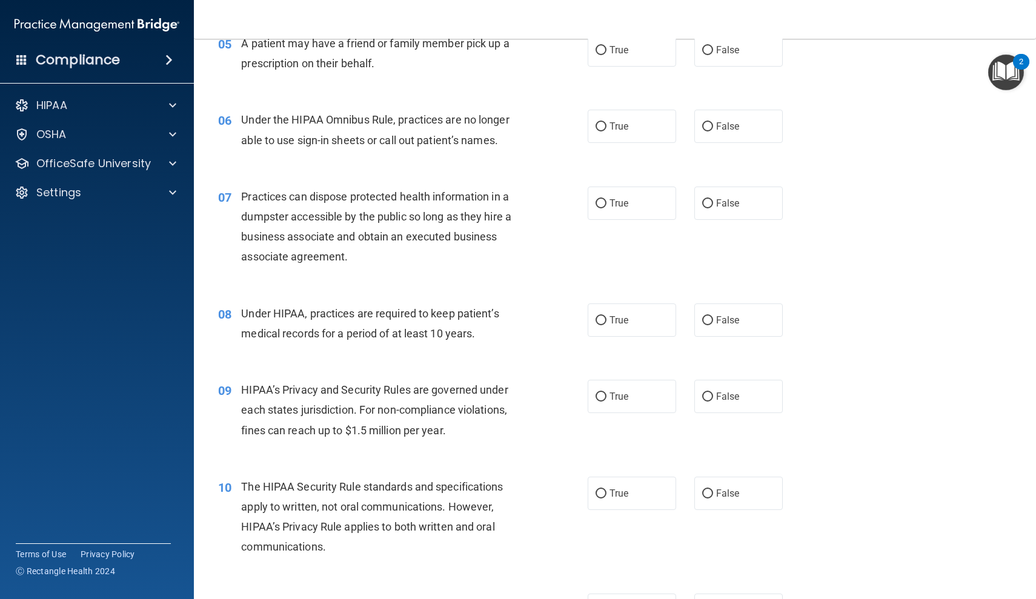
scroll to position [517, 0]
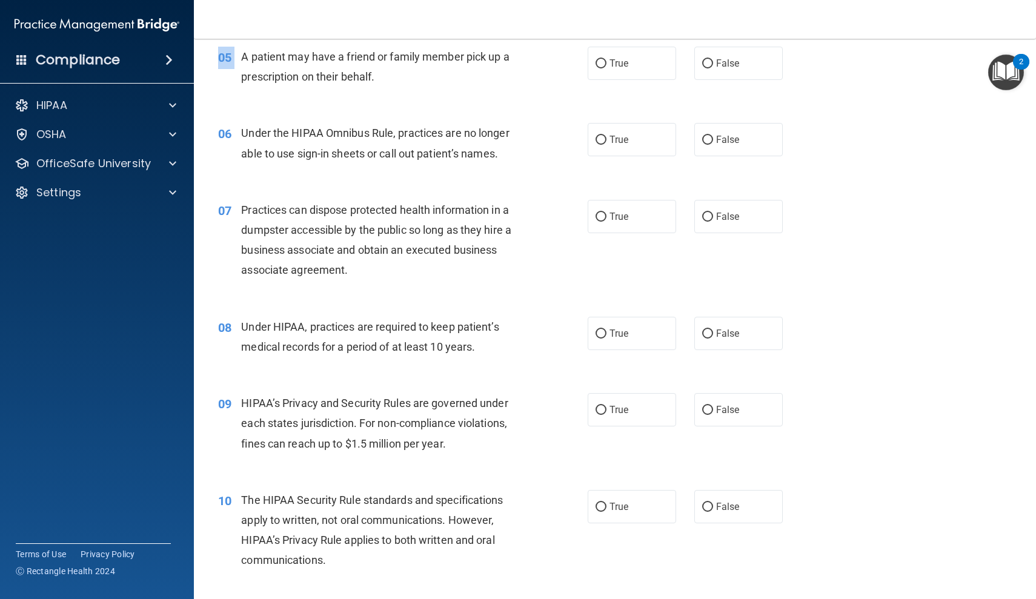
drag, startPoint x: 208, startPoint y: 560, endPoint x: 206, endPoint y: 53, distance: 507.5
click at [206, 53] on main "- The HIPAA Quiz #2 This quiz doesn’t expire until . Are you sure you want to t…" at bounding box center [615, 319] width 842 height 560
click at [206, 53] on div "05 A patient may have a friend or family member pick up a prescription on their…" at bounding box center [403, 70] width 406 height 46
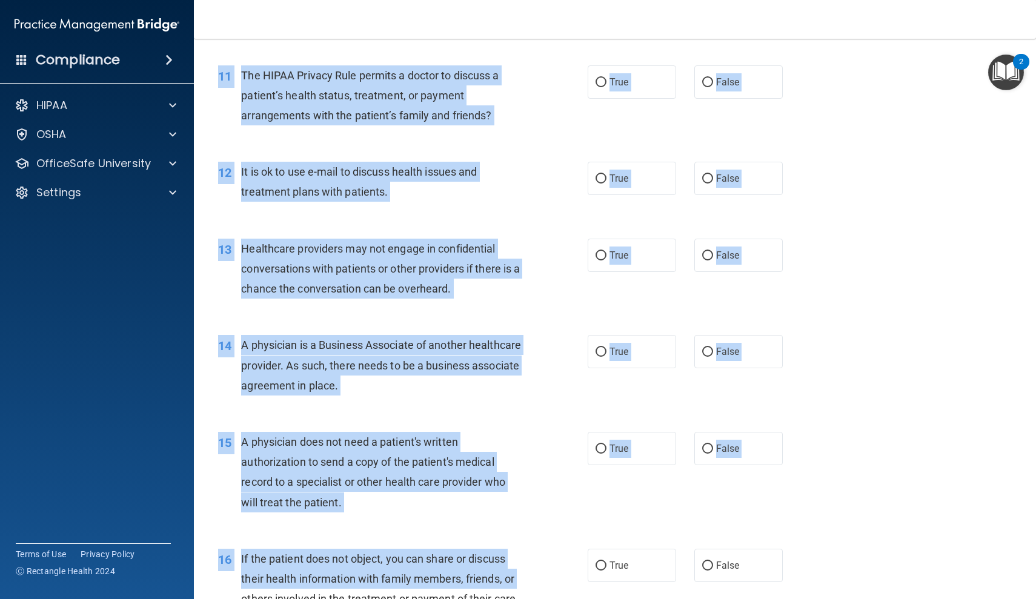
scroll to position [1063, 0]
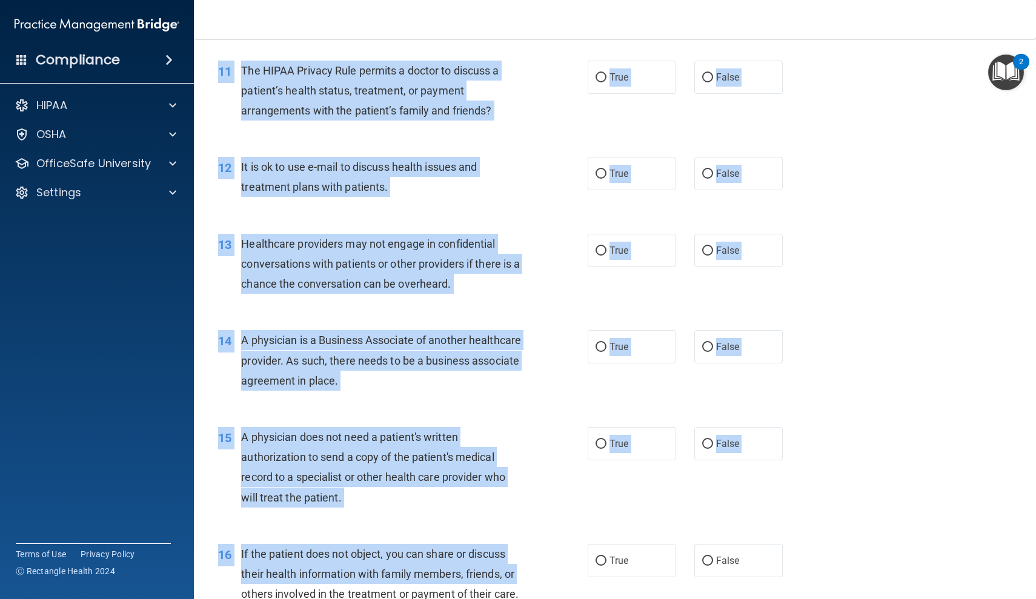
drag, startPoint x: 214, startPoint y: 578, endPoint x: 225, endPoint y: 583, distance: 11.9
click at [225, 583] on div "01 A business associate agreement is required with organizations or persons whe…" at bounding box center [614, 468] width 811 height 2901
click at [206, 487] on div "15 A physician does not need a patient's written authorization to send a copy o…" at bounding box center [403, 470] width 406 height 87
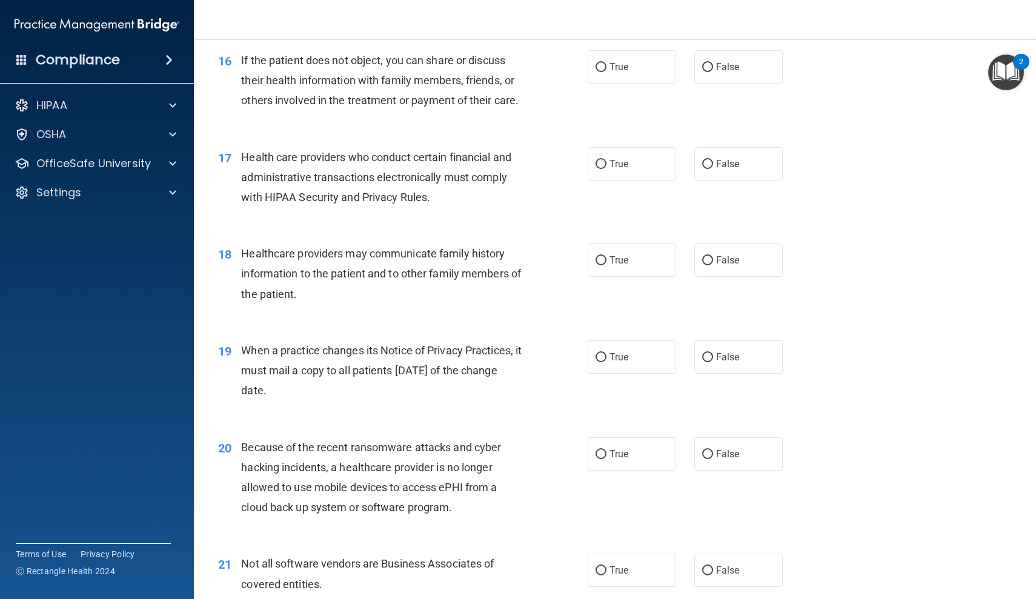
scroll to position [1538, 0]
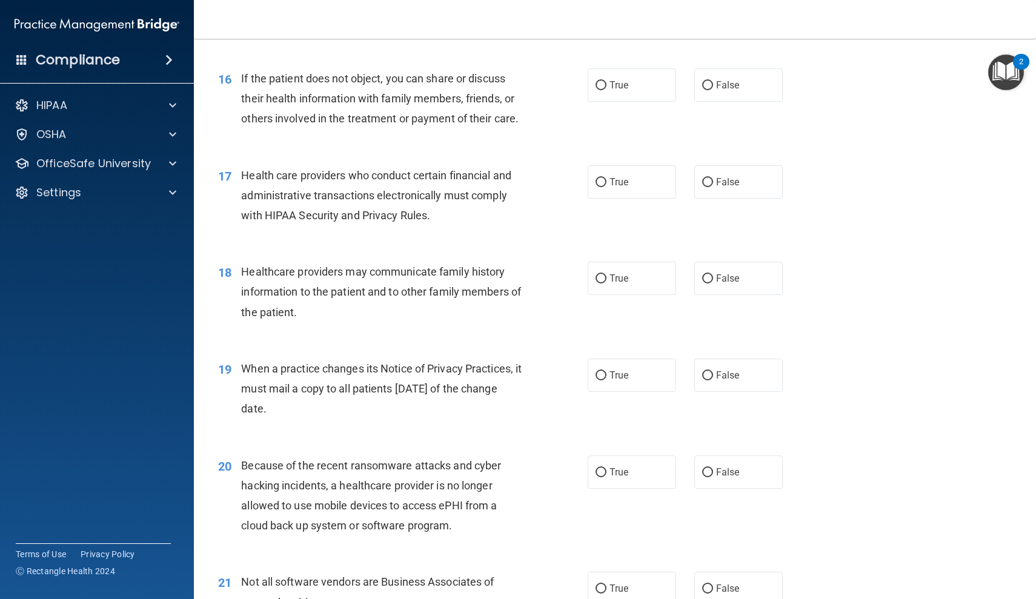
drag, startPoint x: 211, startPoint y: 539, endPoint x: 216, endPoint y: 56, distance: 483.3
click at [216, 56] on div "16 If the patient does not object, you can share or discuss their health inform…" at bounding box center [614, 101] width 811 height 97
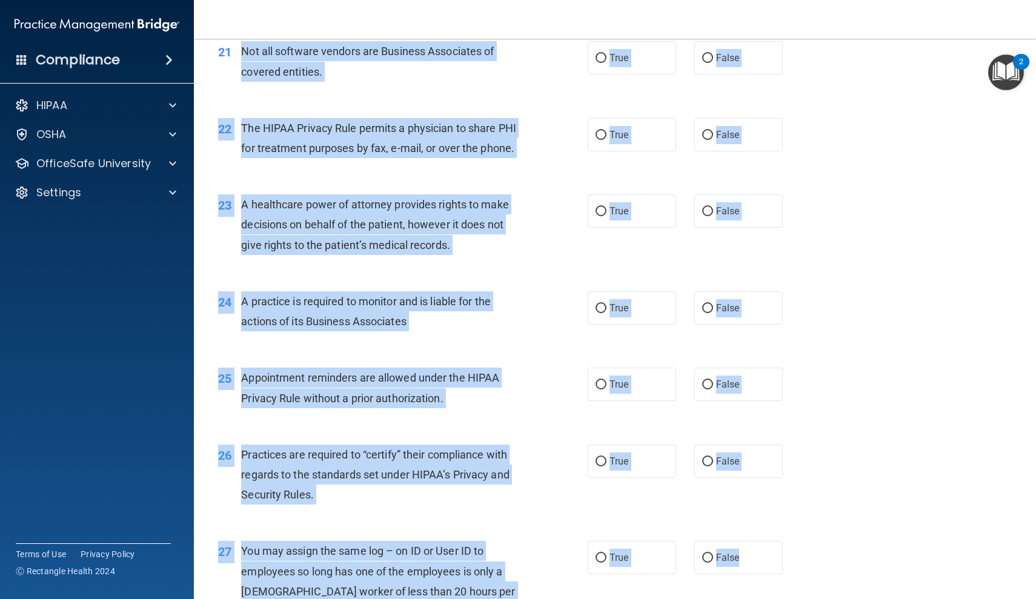
scroll to position [2076, 0]
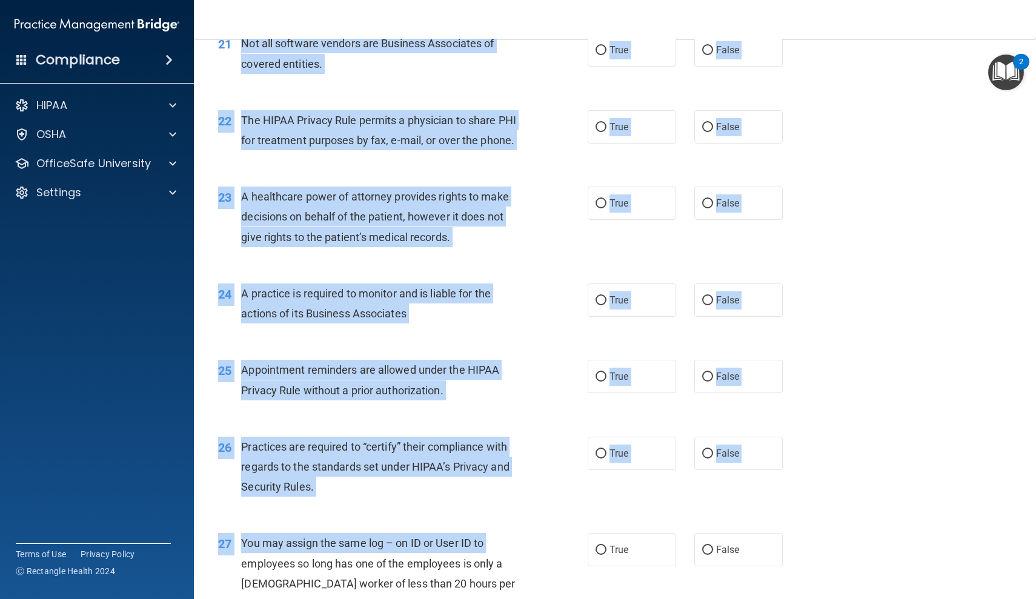
drag, startPoint x: 205, startPoint y: 565, endPoint x: 225, endPoint y: 544, distance: 28.7
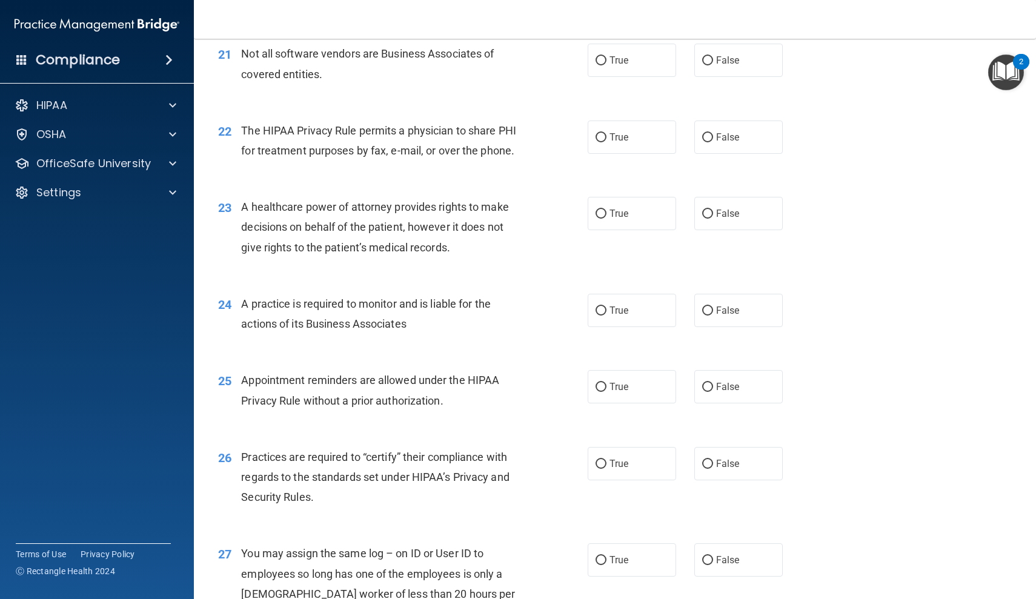
scroll to position [2060, 0]
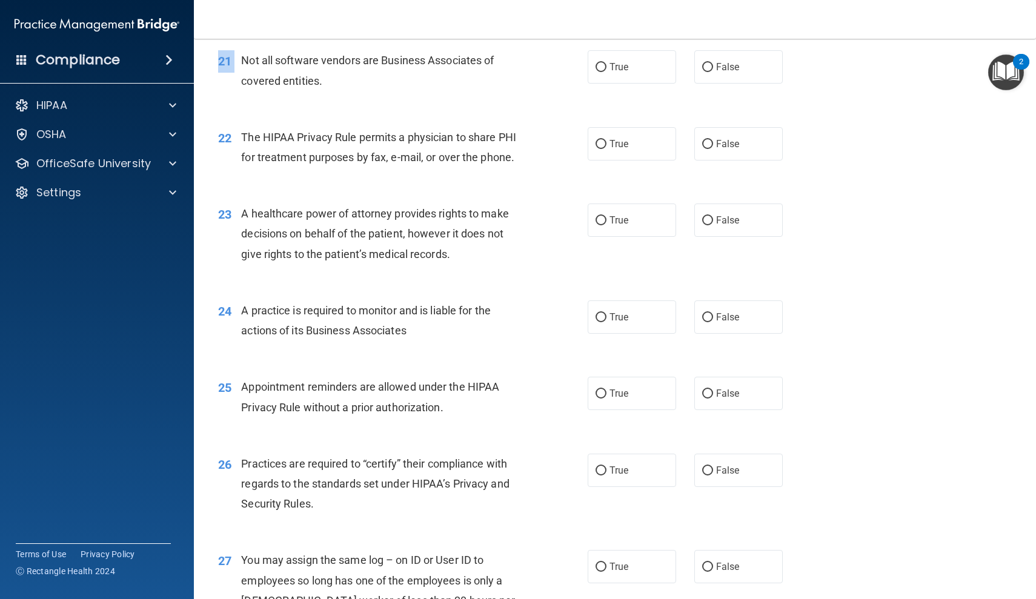
drag, startPoint x: 205, startPoint y: 84, endPoint x: 206, endPoint y: 45, distance: 39.4
click at [206, 45] on main "- The HIPAA Quiz #2 This quiz doesn’t expire until . Are you sure you want to t…" at bounding box center [615, 319] width 842 height 560
click at [210, 61] on div "21" at bounding box center [225, 61] width 32 height 22
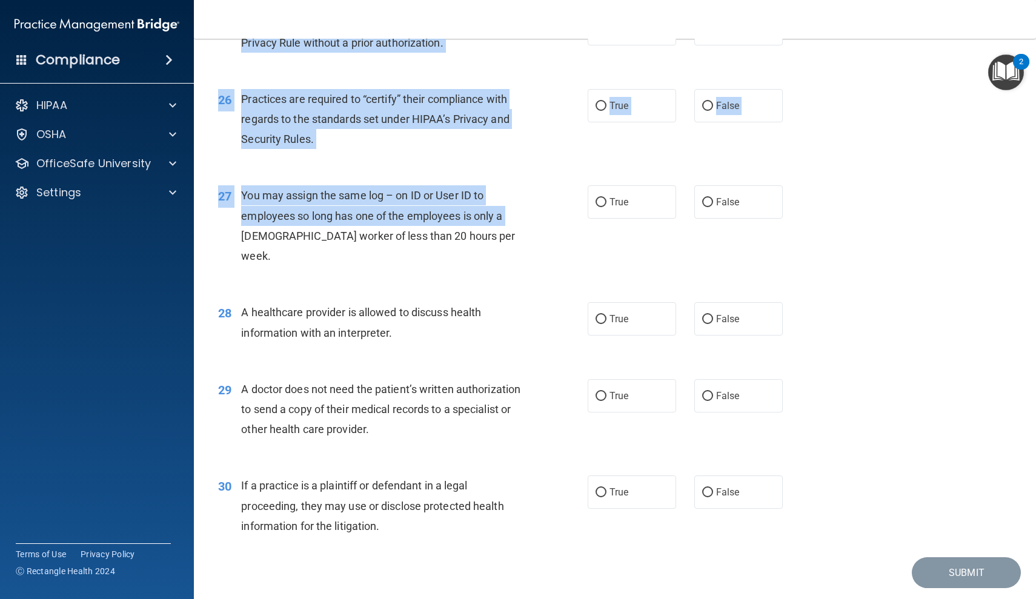
scroll to position [2429, 0]
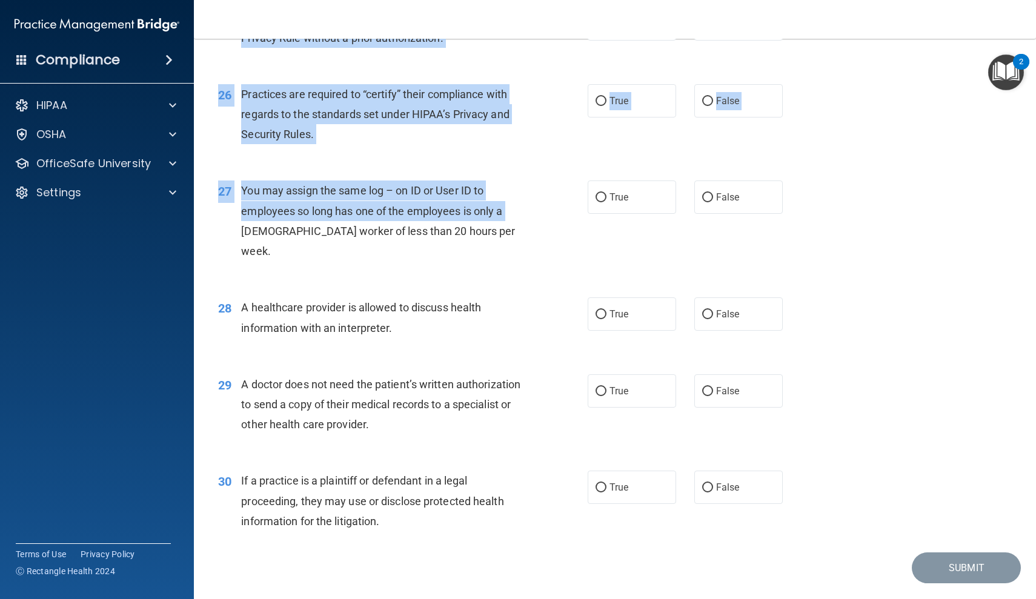
drag, startPoint x: 205, startPoint y: 592, endPoint x: 213, endPoint y: 598, distance: 10.4
click at [213, 598] on main "- The HIPAA Quiz #2 This quiz doesn’t expire until . Are you sure you want to t…" at bounding box center [615, 319] width 842 height 560
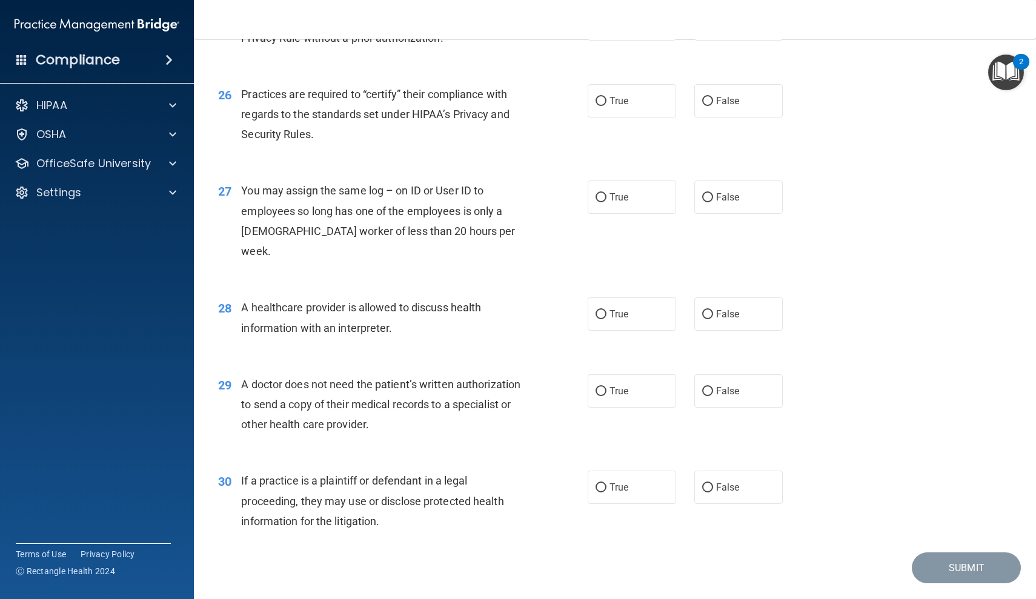
click at [223, 236] on div "27 You may assign the same log – on ID or User ID to employees so long has one …" at bounding box center [614, 223] width 811 height 117
click at [68, 166] on p "OfficeSafe University" at bounding box center [93, 163] width 114 height 15
click at [78, 194] on p "HIPAA Training" at bounding box center [58, 193] width 100 height 12
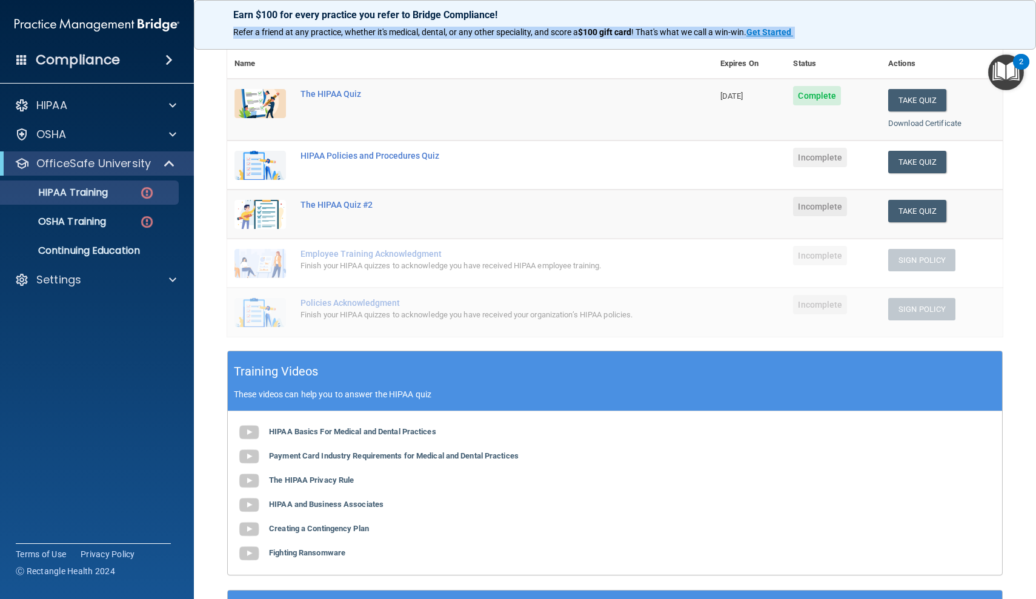
scroll to position [124, 0]
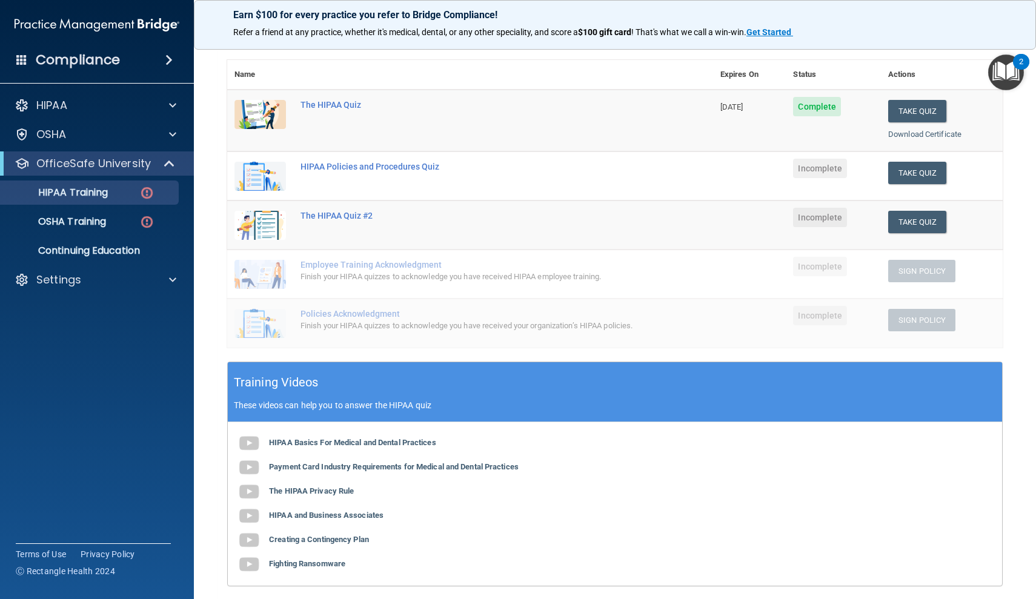
drag, startPoint x: 214, startPoint y: 157, endPoint x: 214, endPoint y: 68, distance: 88.4
click at [214, 68] on main "Back Choose one path to get your HIPAA Certification ✓ HIPAA Officer Training ✓…" at bounding box center [615, 319] width 842 height 560
click at [923, 171] on button "Take Quiz" at bounding box center [917, 173] width 58 height 22
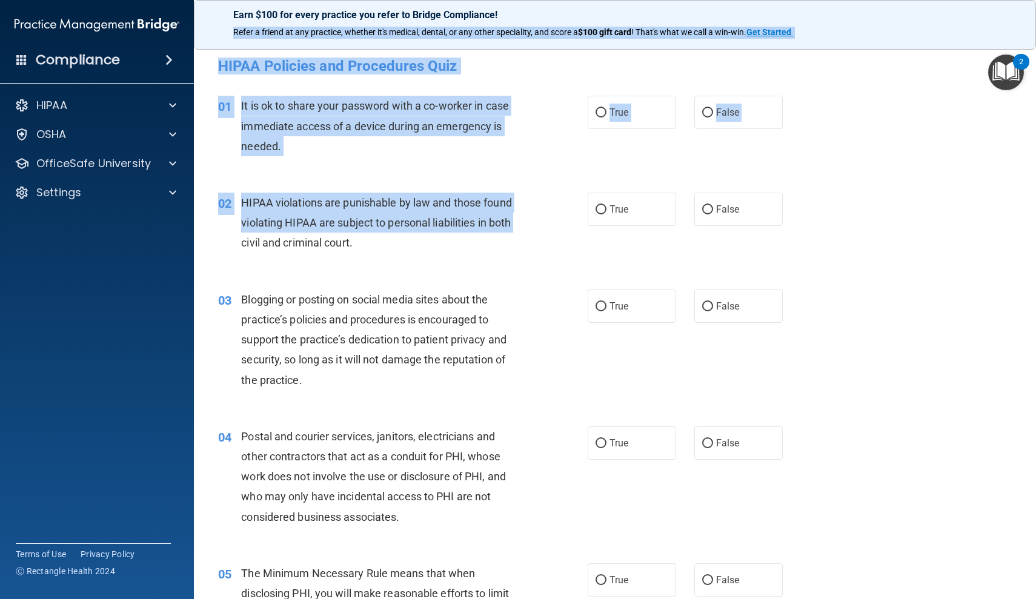
drag, startPoint x: 213, startPoint y: 114, endPoint x: 210, endPoint y: 33, distance: 81.8
click at [210, 27] on div "Earn $100 for every practice you refer to Bridge Compliance! Refer a friend at …" at bounding box center [615, 299] width 842 height 599
click at [205, 133] on div "01 It is ok to share your password with a co-worker in case immediate access of…" at bounding box center [403, 129] width 406 height 67
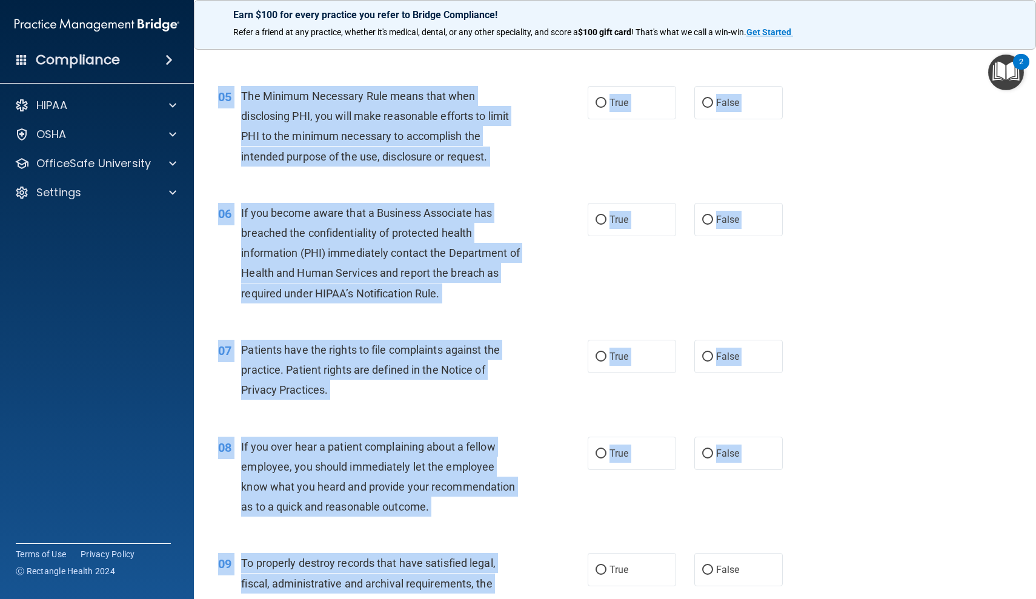
drag, startPoint x: 214, startPoint y: 547, endPoint x: 210, endPoint y: 596, distance: 49.2
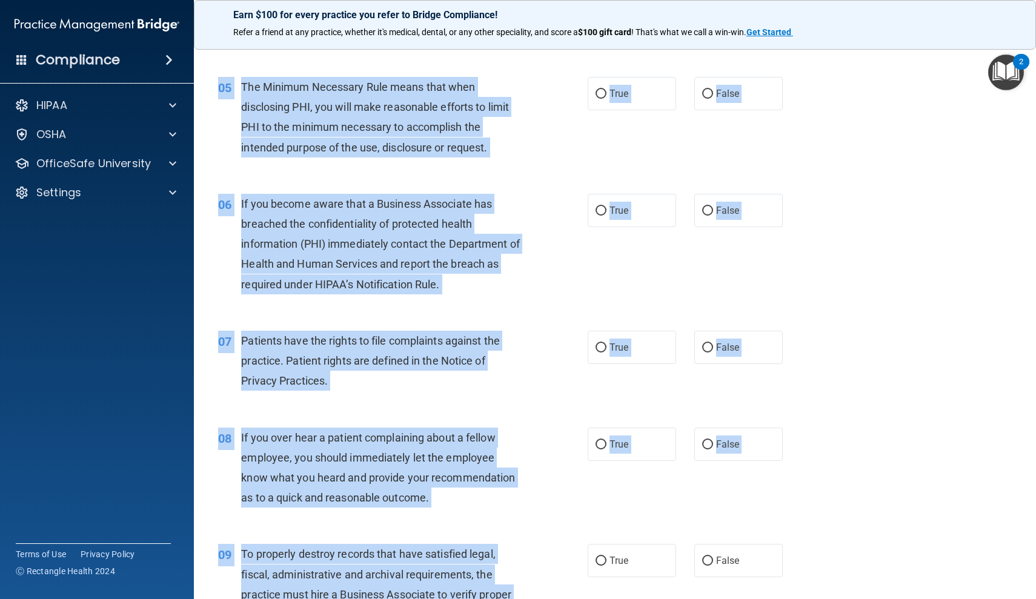
click at [205, 500] on div "08 If you over hear a patient complaining about a fellow employee, you should i…" at bounding box center [403, 471] width 406 height 87
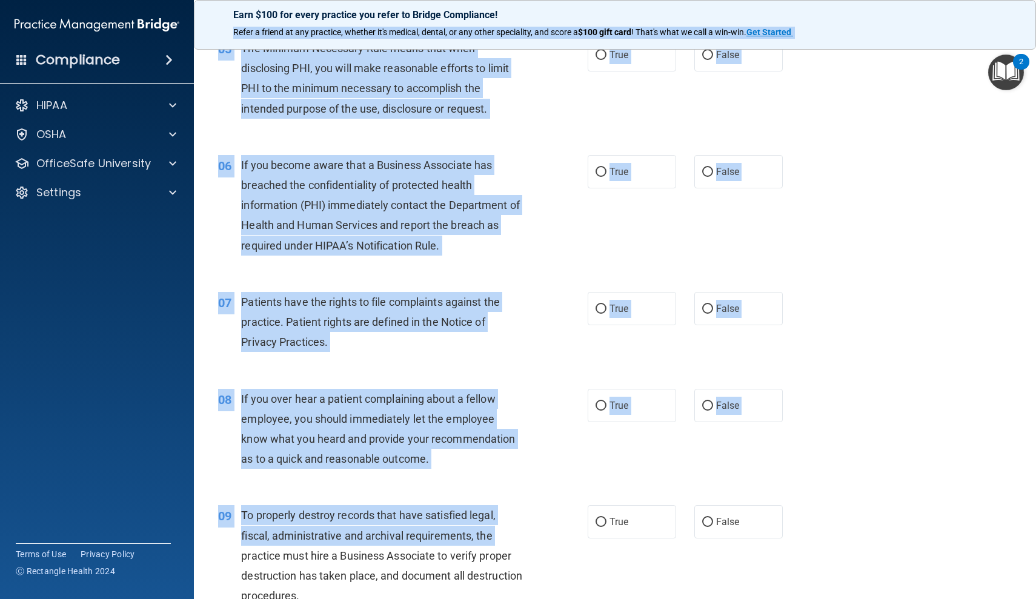
scroll to position [499, 0]
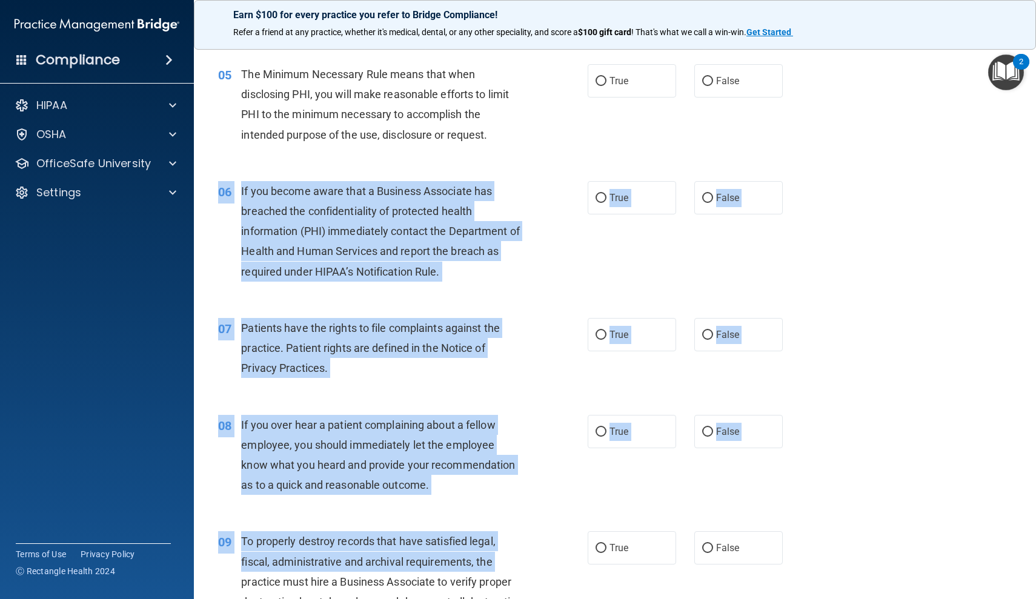
drag, startPoint x: 221, startPoint y: 592, endPoint x: 217, endPoint y: 159, distance: 433.0
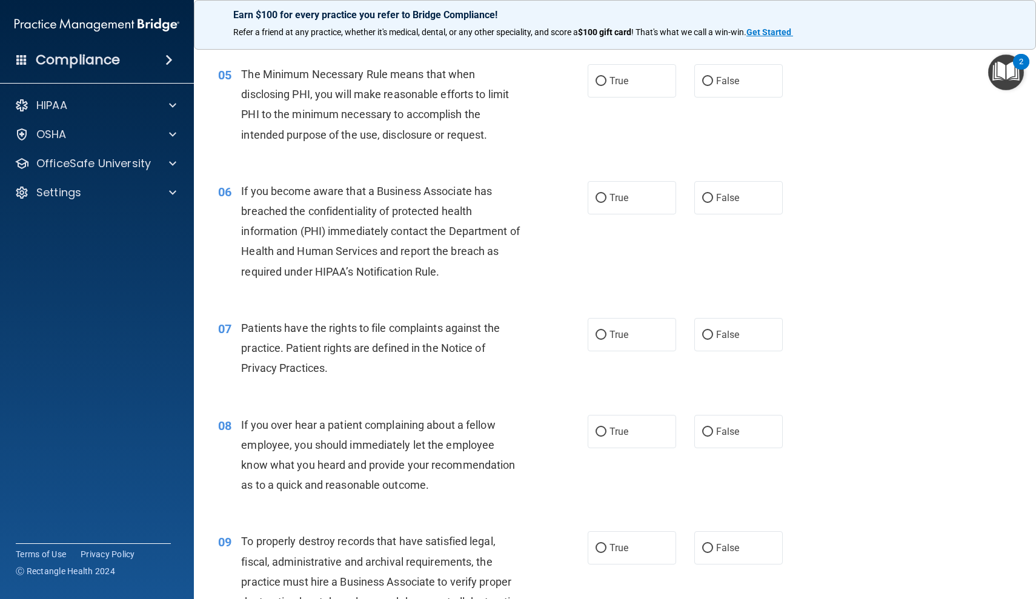
click at [217, 159] on div "05 The Minimum Necessary Rule means that when disclosing PHI, you will make rea…" at bounding box center [614, 107] width 811 height 117
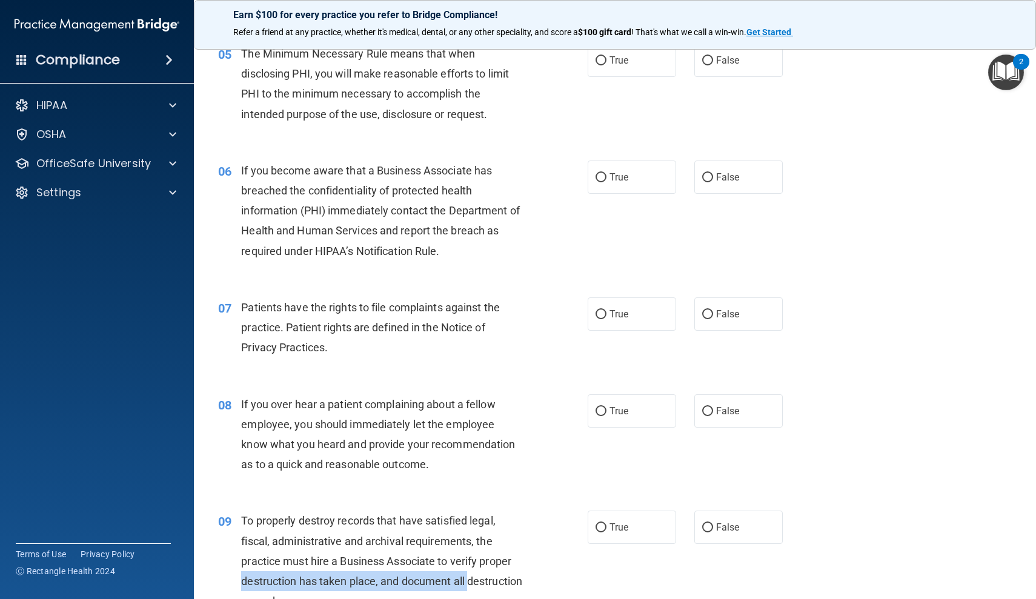
scroll to position [525, 0]
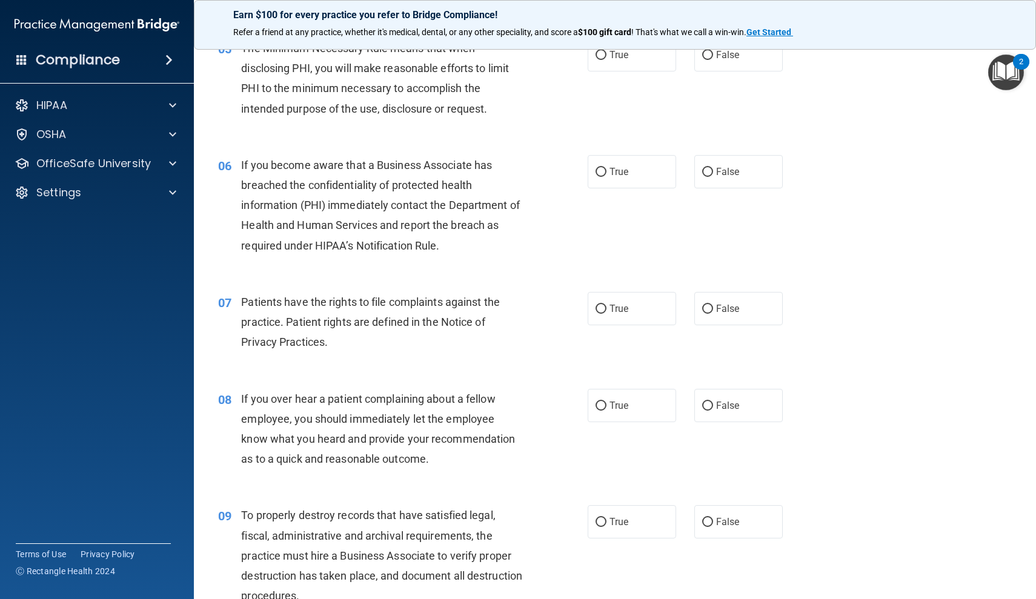
drag, startPoint x: 219, startPoint y: 584, endPoint x: 220, endPoint y: 568, distance: 16.4
click at [220, 568] on div "09 To properly destroy records that have satisfied legal, fiscal, administrativ…" at bounding box center [403, 558] width 406 height 107
click at [223, 18] on div "Earn $100 for every practice you refer to Bridge Compliance! Refer a friend at …" at bounding box center [615, 25] width 842 height 50
click at [214, 84] on div "05 The Minimum Necessary Rule means that when disclosing PHI, you will make rea…" at bounding box center [403, 81] width 406 height 87
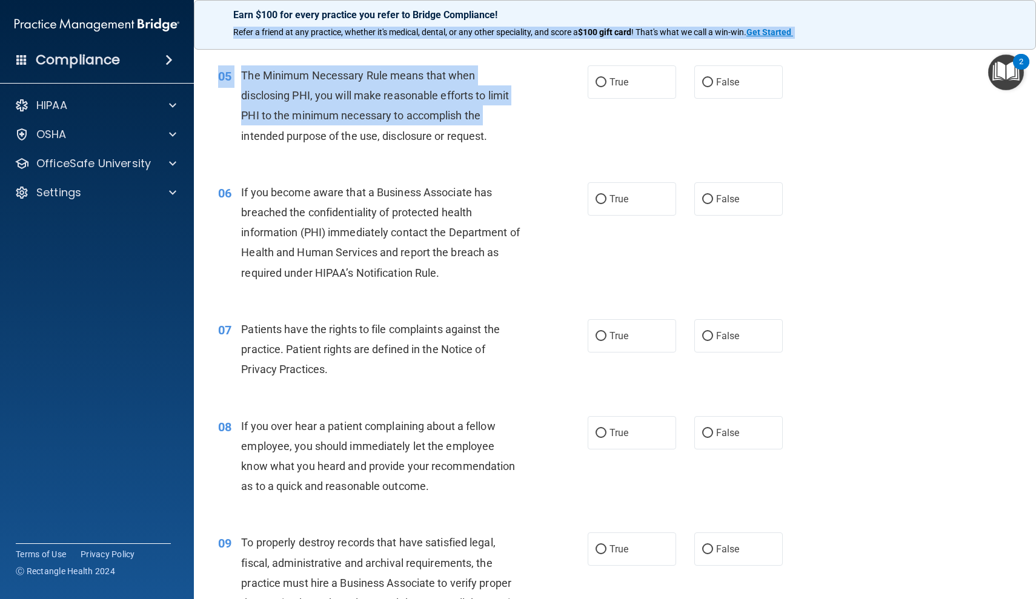
scroll to position [486, 0]
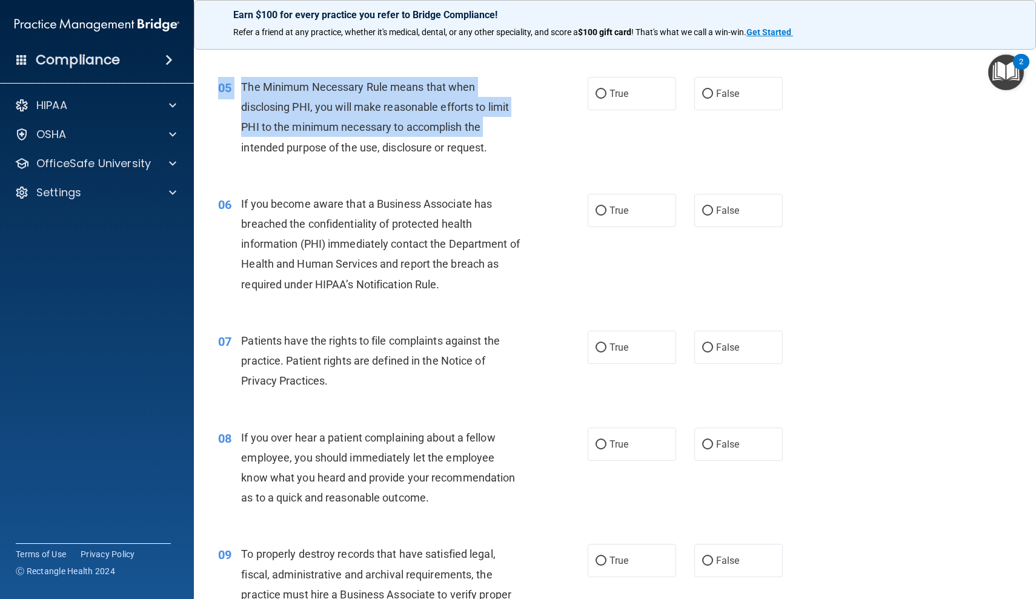
drag, startPoint x: 213, startPoint y: 110, endPoint x: 211, endPoint y: 53, distance: 56.9
click at [203, 94] on div "05 The Minimum Necessary Rule means that when disclosing PHI, you will make rea…" at bounding box center [403, 120] width 406 height 87
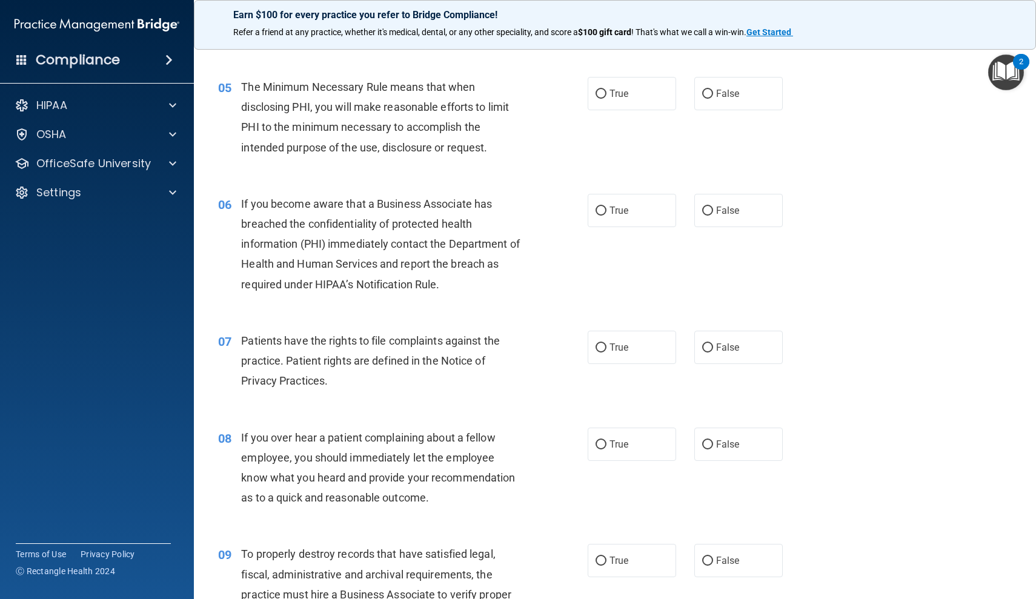
click at [212, 555] on div "09" at bounding box center [225, 555] width 32 height 22
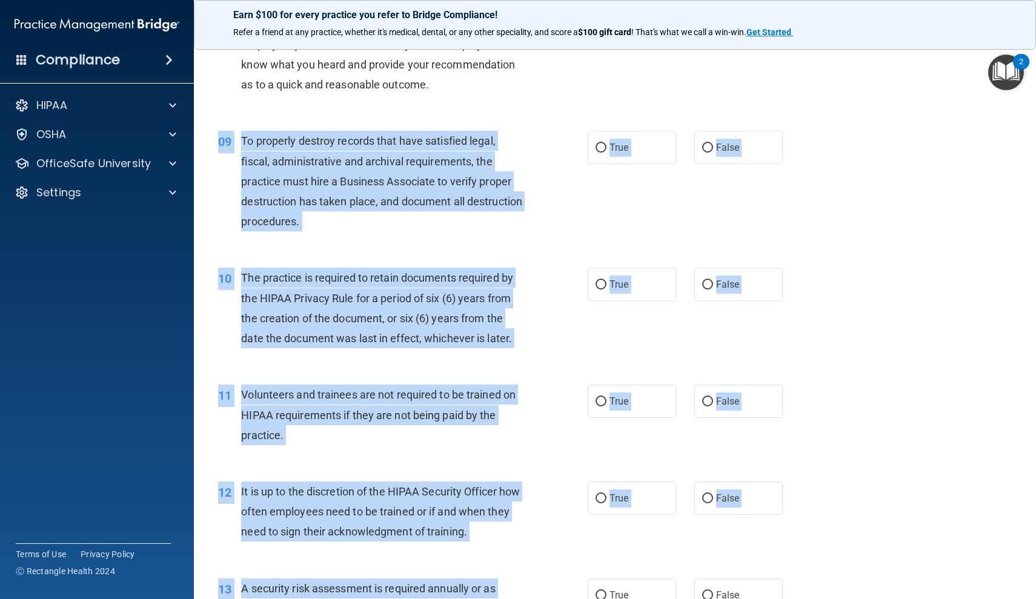
scroll to position [934, 0]
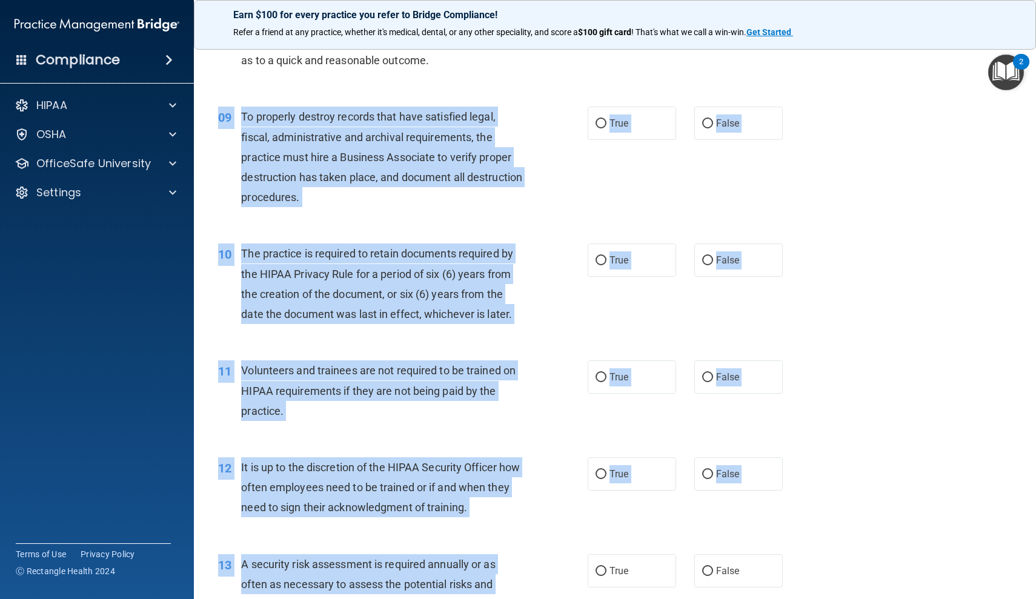
drag, startPoint x: 212, startPoint y: 555, endPoint x: 217, endPoint y: 598, distance: 43.9
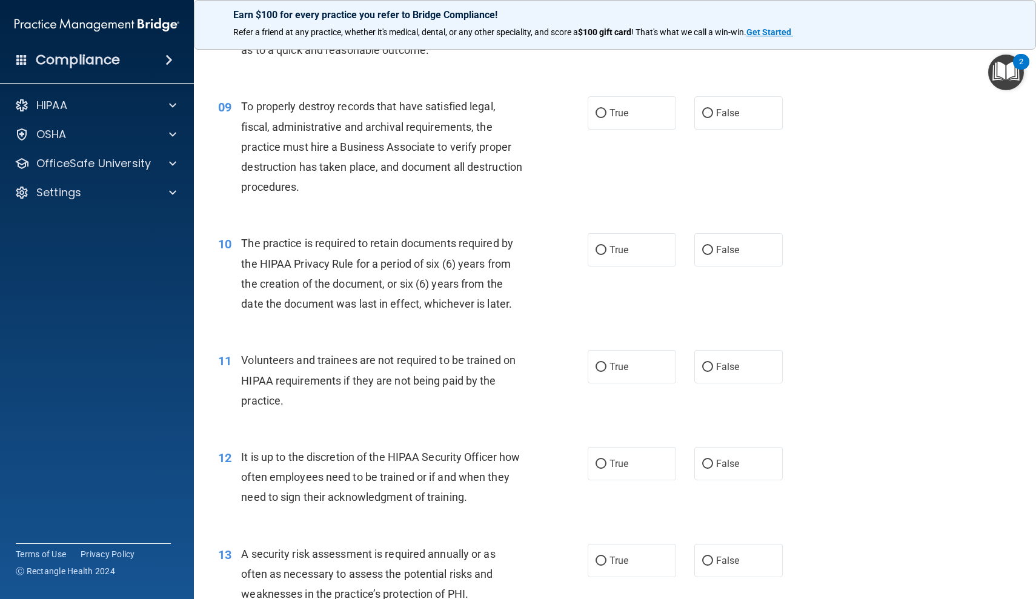
click at [217, 598] on div "13 A security risk assessment is required annually or as often as necessary to …" at bounding box center [403, 577] width 406 height 67
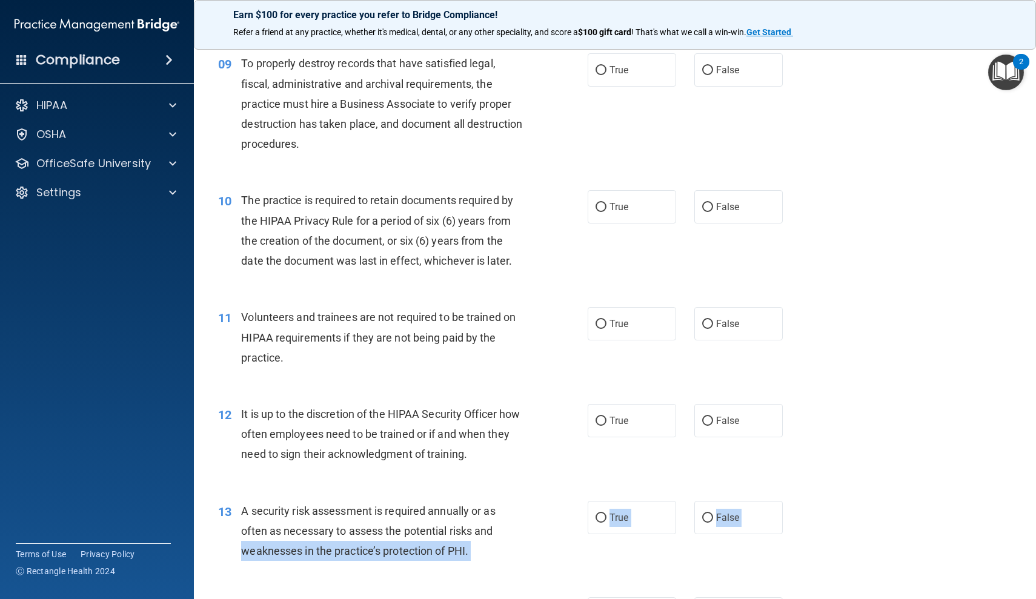
scroll to position [977, 0]
click at [228, 550] on div "13 A security risk assessment is required annually or as often as necessary to …" at bounding box center [403, 534] width 406 height 67
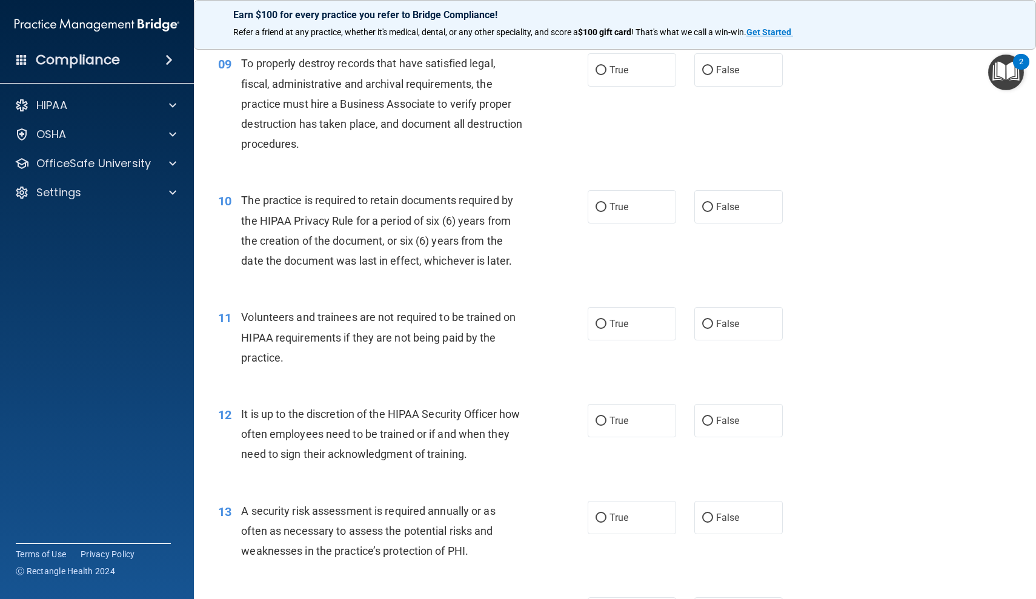
click at [204, 564] on main "- HIPAA Policies and Procedures Quiz This quiz doesn’t expire until . Are you s…" at bounding box center [615, 319] width 842 height 560
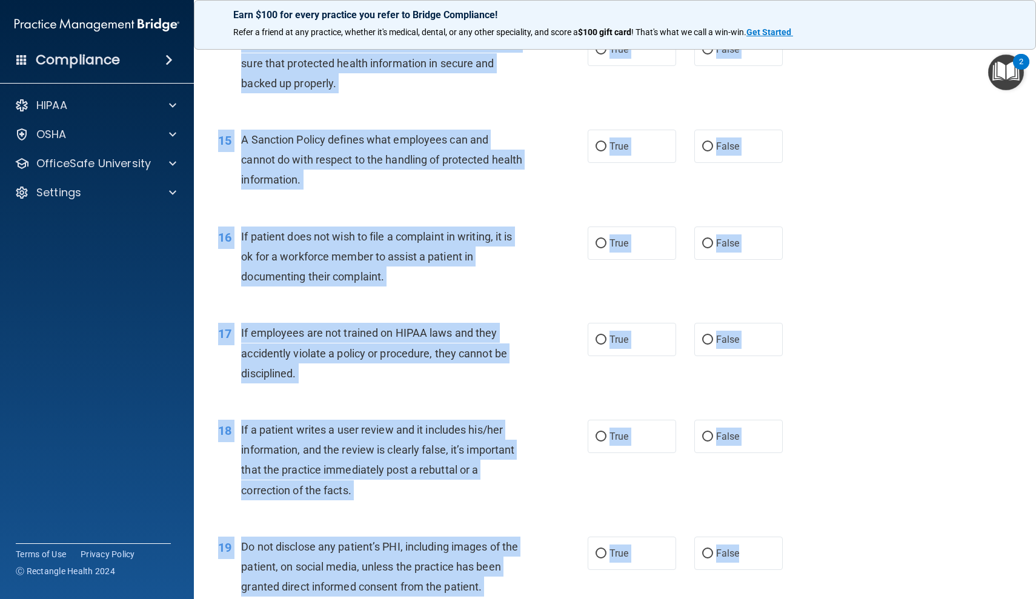
scroll to position [1561, 0]
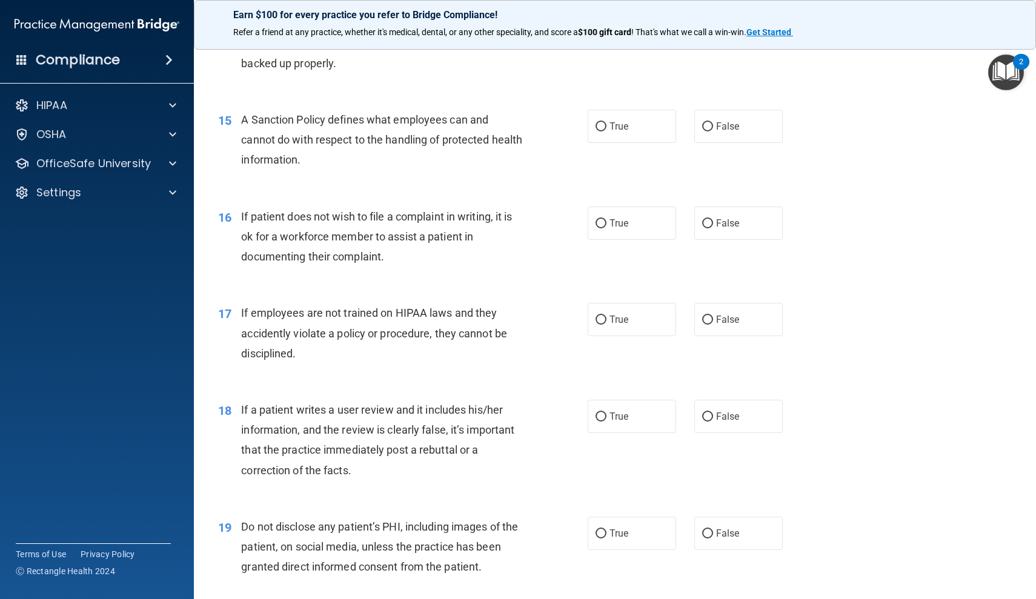
drag, startPoint x: 206, startPoint y: 592, endPoint x: 199, endPoint y: 213, distance: 379.8
click at [199, 213] on main "- HIPAA Policies and Procedures Quiz This quiz doesn’t expire until . Are you s…" at bounding box center [615, 319] width 842 height 560
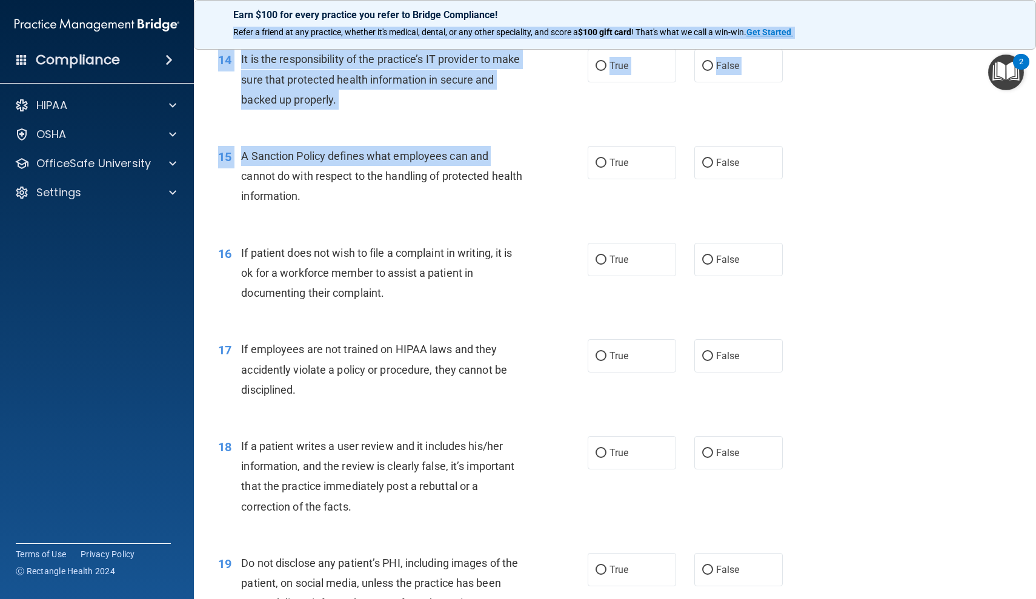
scroll to position [1515, 0]
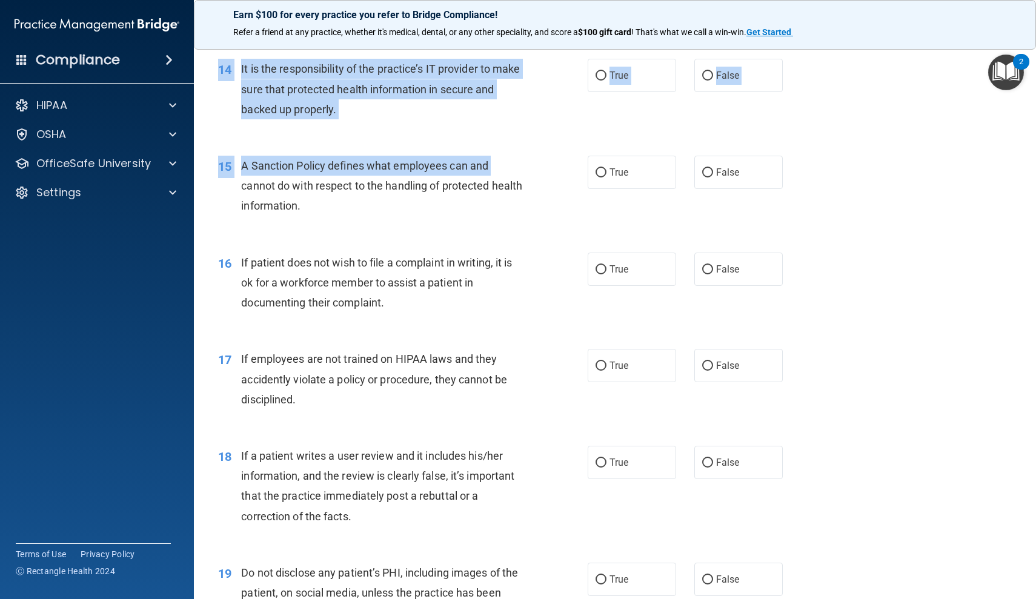
drag, startPoint x: 207, startPoint y: 136, endPoint x: 209, endPoint y: 54, distance: 81.8
click at [209, 54] on div "01 It is ok to share your password with a co-worker in case immediate access of…" at bounding box center [614, 126] width 811 height 3122
click at [208, 98] on div "14 It is the responsibility of the practice’s IT provider to make sure that pro…" at bounding box center [403, 92] width 406 height 67
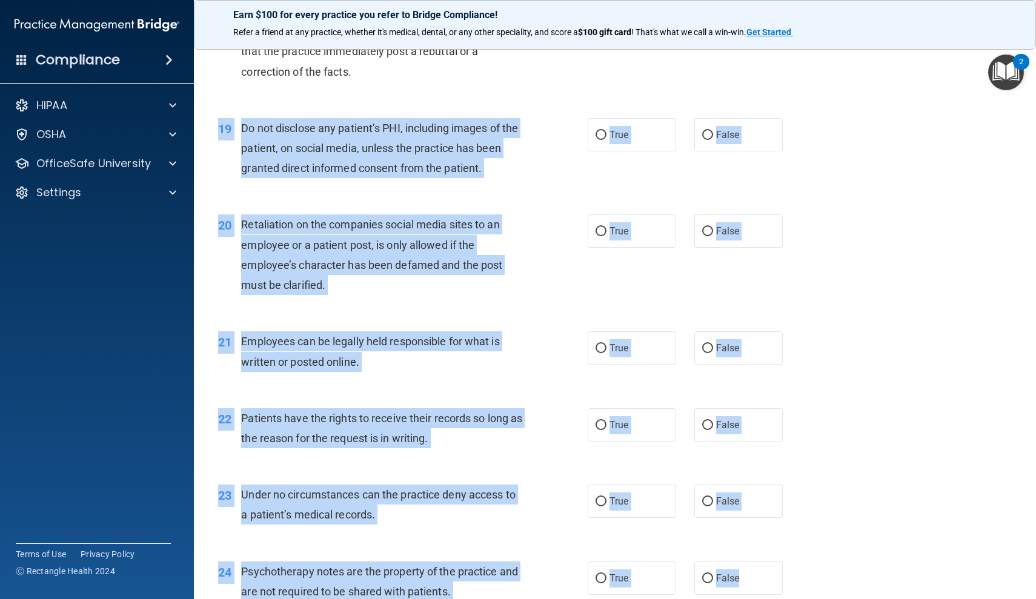
drag, startPoint x: 212, startPoint y: 563, endPoint x: 223, endPoint y: 598, distance: 37.5
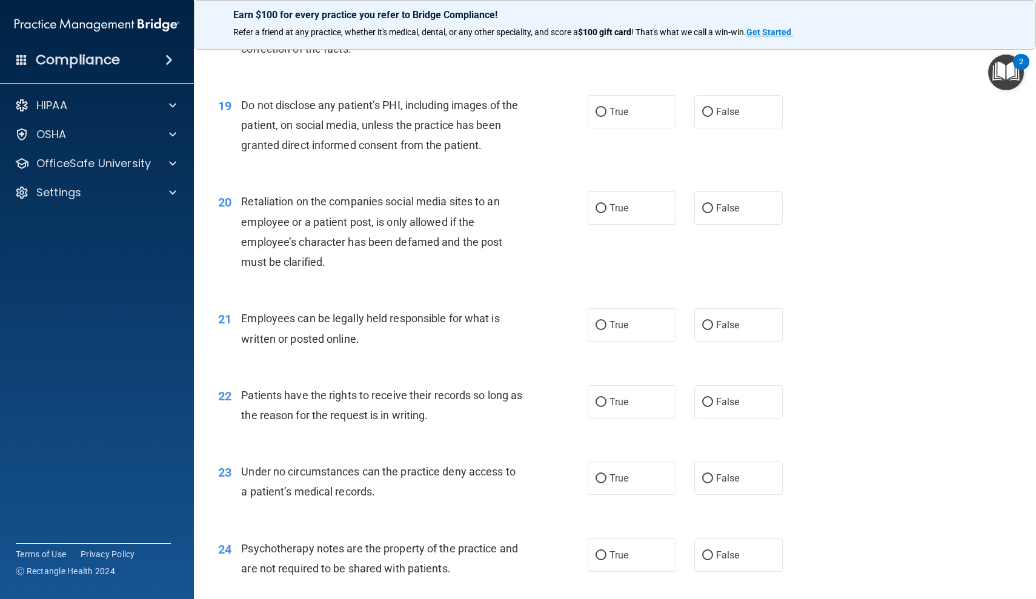
click at [208, 586] on main "- HIPAA Policies and Procedures Quiz This quiz doesn’t expire until . Are you s…" at bounding box center [615, 319] width 842 height 560
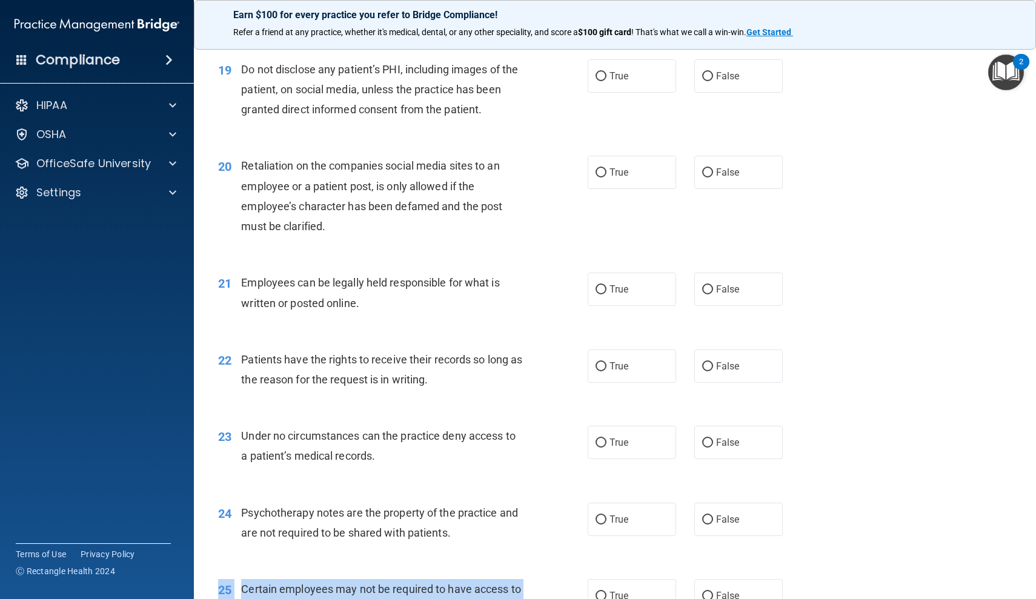
scroll to position [2050, 0]
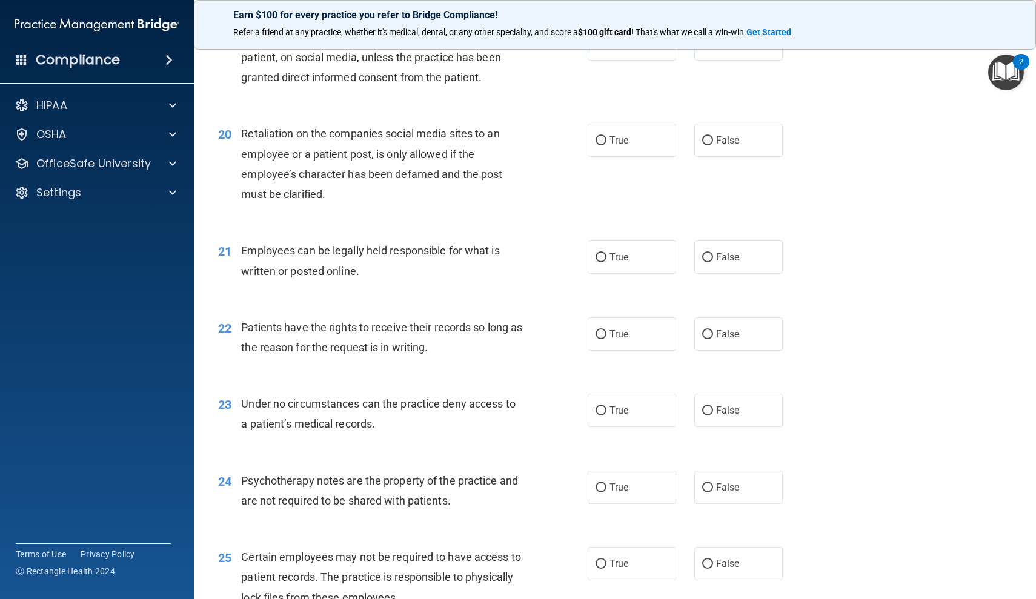
click at [229, 85] on div "19 Do not disclose any patient’s PHI, including images of the patient, on socia…" at bounding box center [614, 60] width 811 height 97
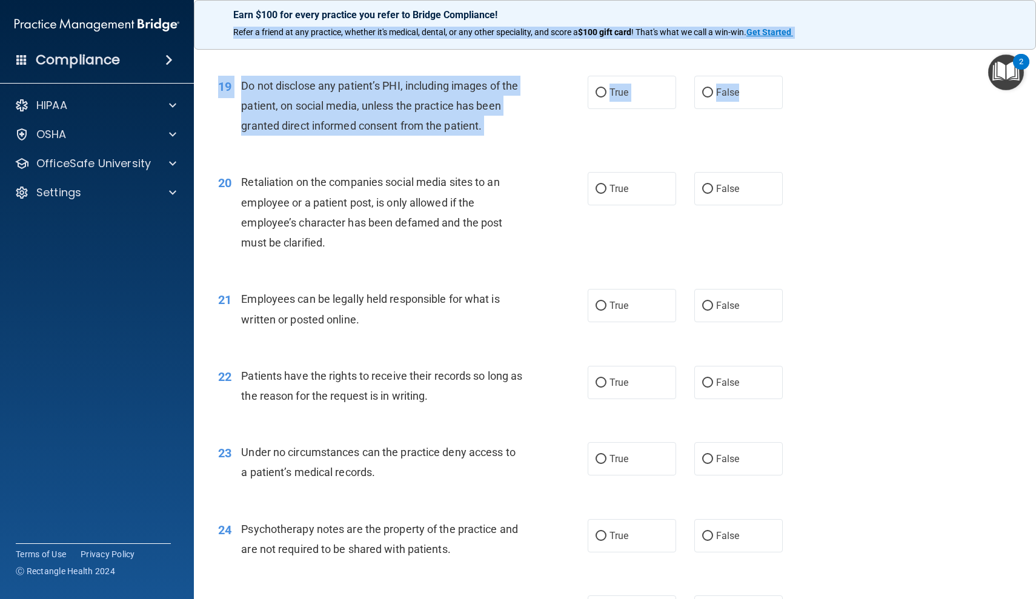
drag, startPoint x: 229, startPoint y: 85, endPoint x: 225, endPoint y: 35, distance: 50.4
click at [225, 35] on div "Earn $100 for every practice you refer to Bridge Compliance! Refer a friend at …" at bounding box center [615, 299] width 842 height 599
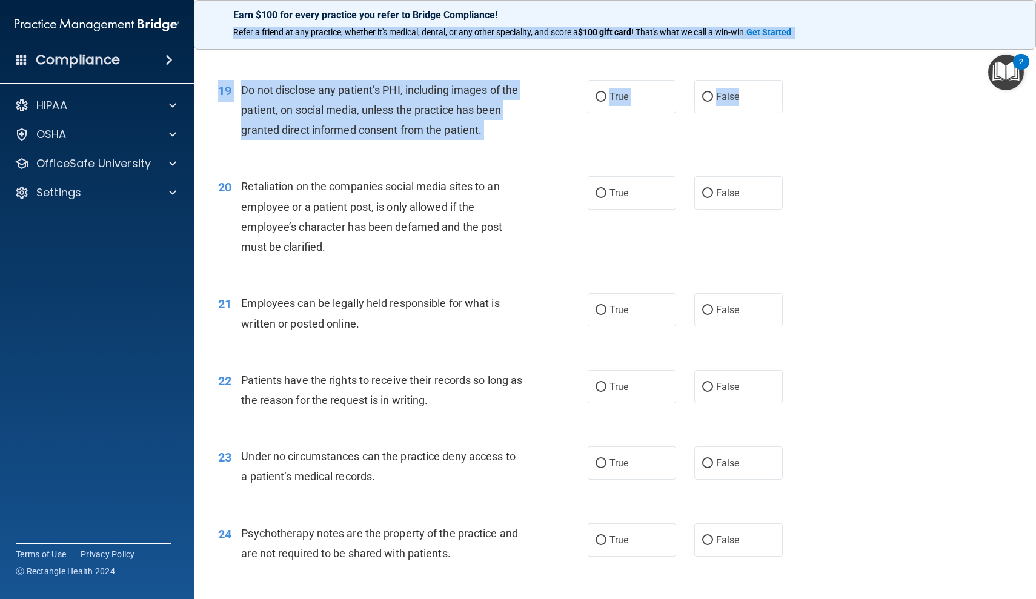
click at [204, 87] on div "19 Do not disclose any patient’s PHI, including images of the patient, on socia…" at bounding box center [403, 113] width 406 height 67
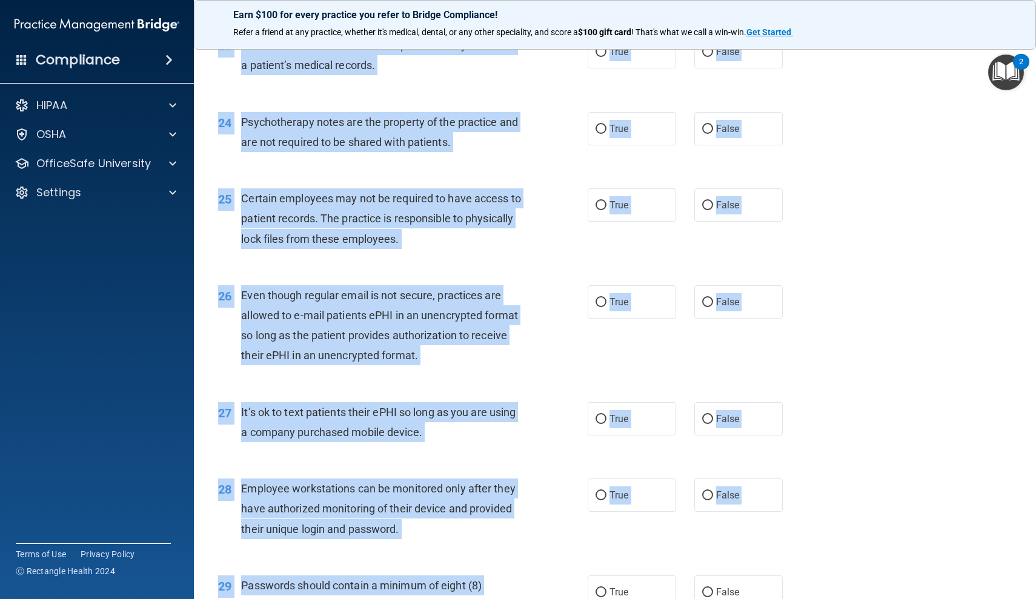
drag, startPoint x: 198, startPoint y: 543, endPoint x: 204, endPoint y: 598, distance: 55.4
click at [204, 598] on main "- HIPAA Policies and Procedures Quiz This quiz doesn’t expire until . Are you s…" at bounding box center [615, 319] width 842 height 560
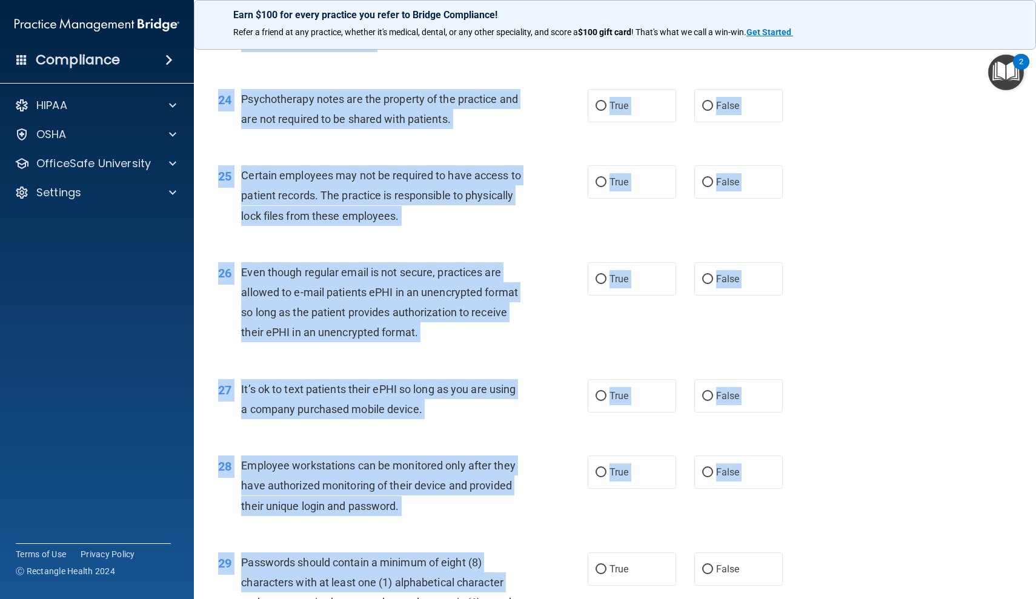
click at [212, 515] on div "28 Employee workstations can be monitored only after they have authorized monit…" at bounding box center [614, 488] width 811 height 97
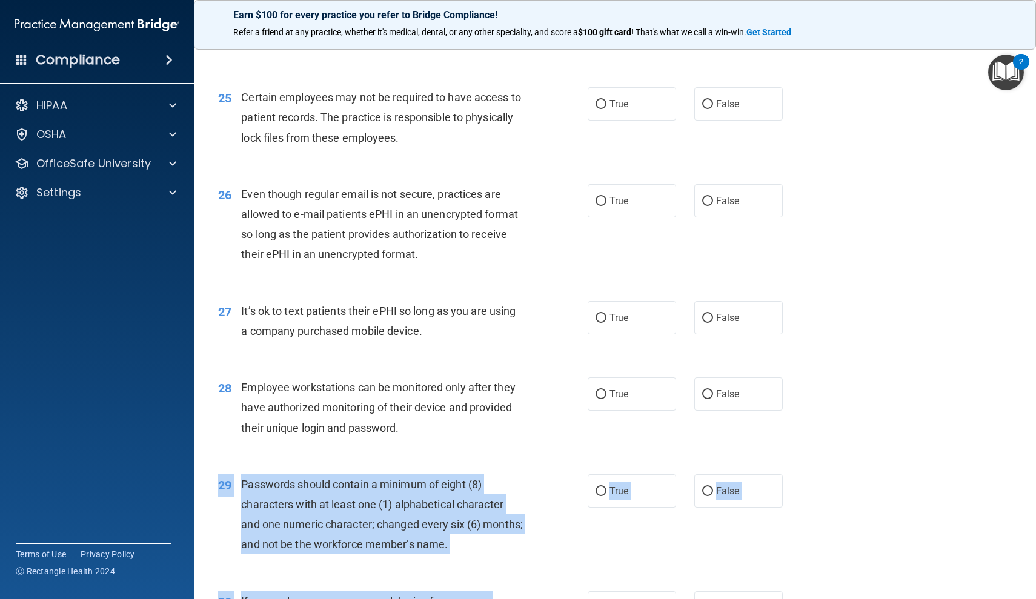
scroll to position [2523, 0]
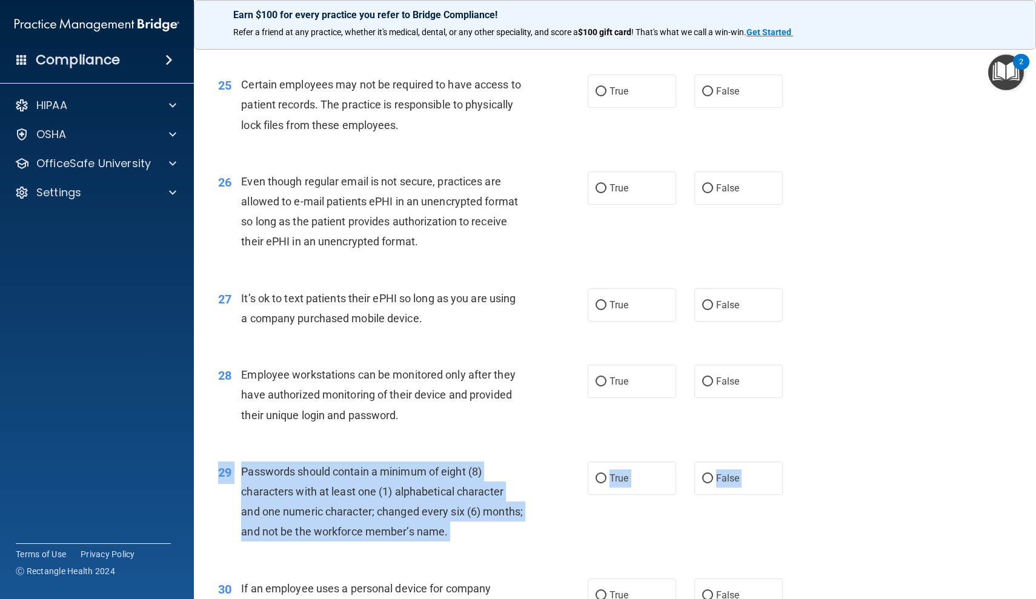
drag, startPoint x: 209, startPoint y: 557, endPoint x: 211, endPoint y: 563, distance: 6.5
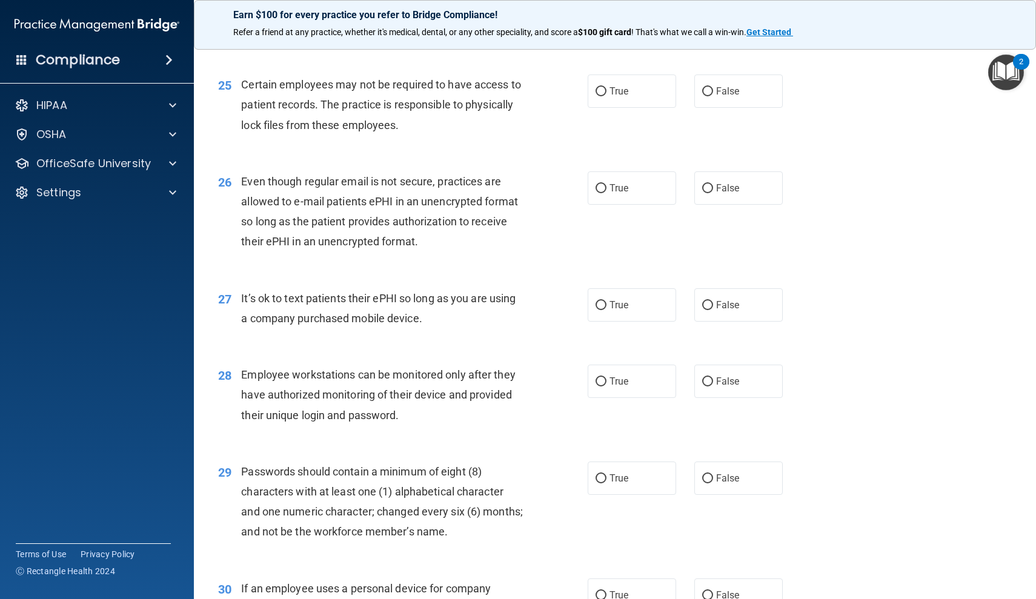
click at [216, 113] on div "25 Certain employees may not be required to have access to patient records. The…" at bounding box center [403, 107] width 406 height 67
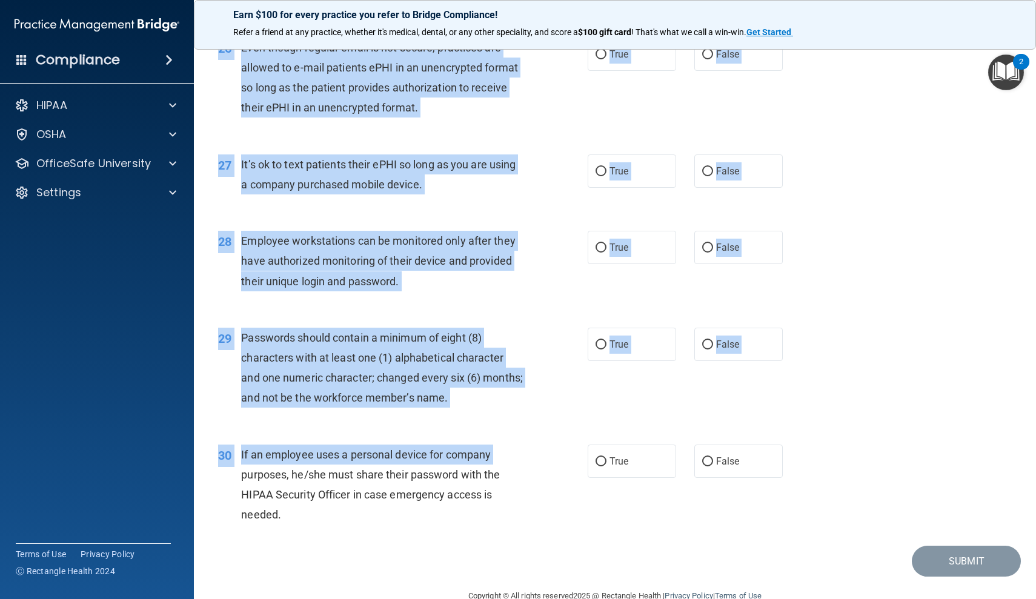
scroll to position [2669, 0]
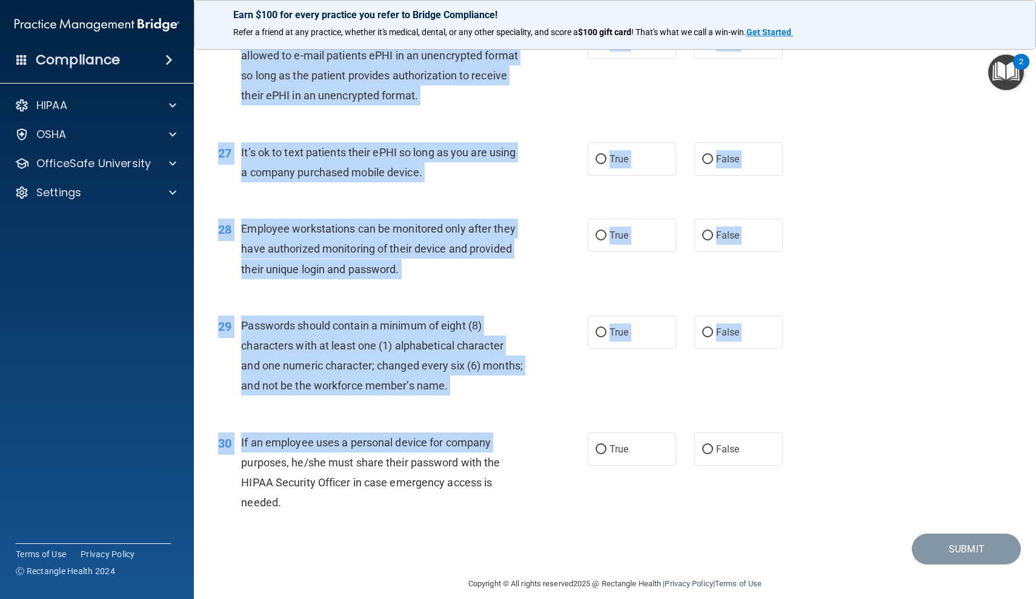
drag, startPoint x: 205, startPoint y: 583, endPoint x: 205, endPoint y: 597, distance: 13.9
click at [205, 597] on main "- HIPAA Policies and Procedures Quiz This quiz doesn’t expire until . Are you s…" at bounding box center [615, 319] width 842 height 560
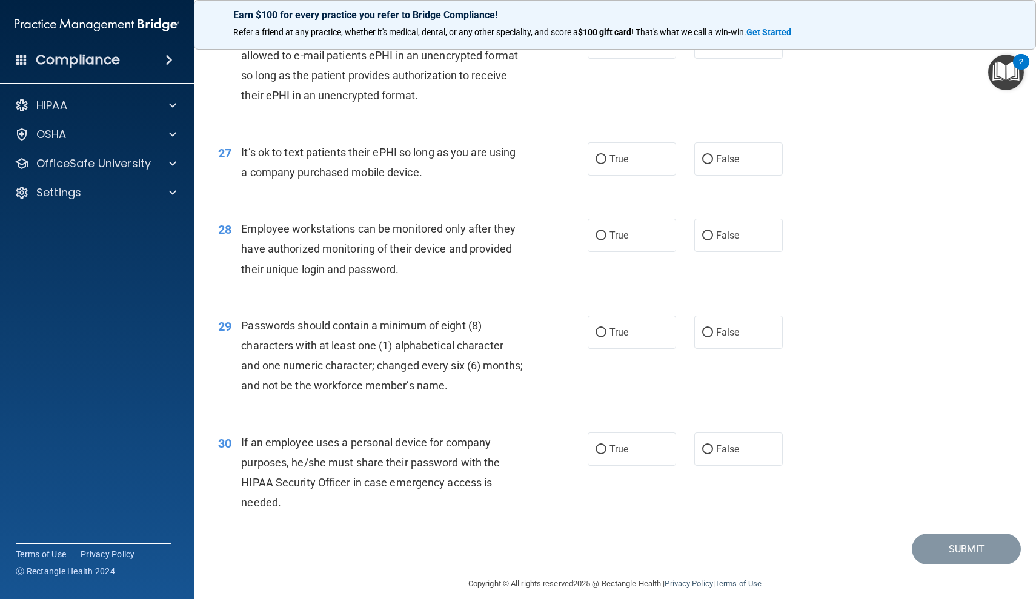
click at [203, 492] on div "30 If an employee uses a personal device for company purposes, he/she must shar…" at bounding box center [403, 475] width 406 height 87
click at [136, 161] on p "OfficeSafe University" at bounding box center [93, 163] width 114 height 15
click at [108, 190] on p "HIPAA Training" at bounding box center [58, 193] width 100 height 12
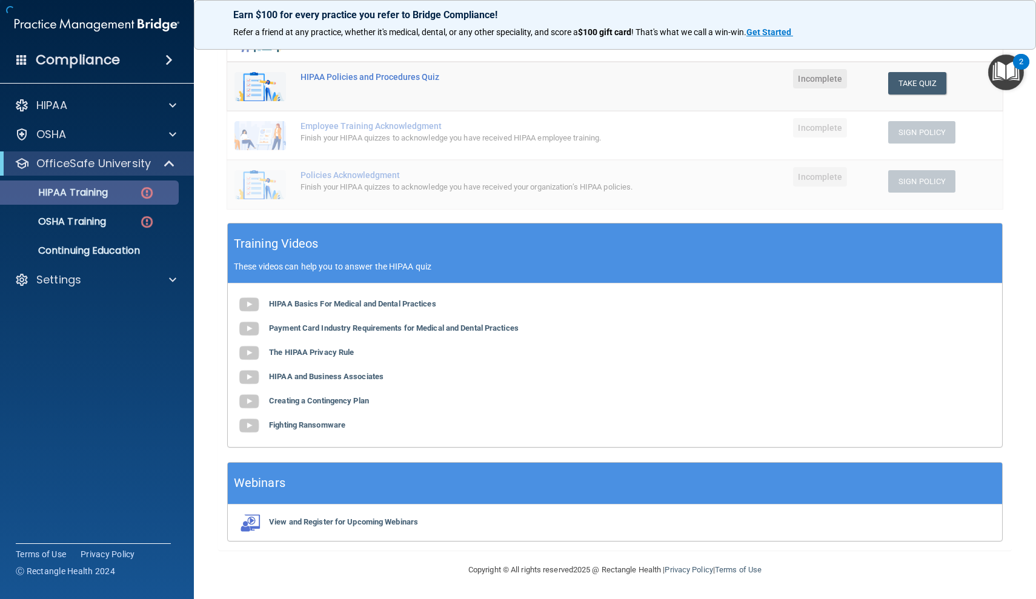
scroll to position [258, 0]
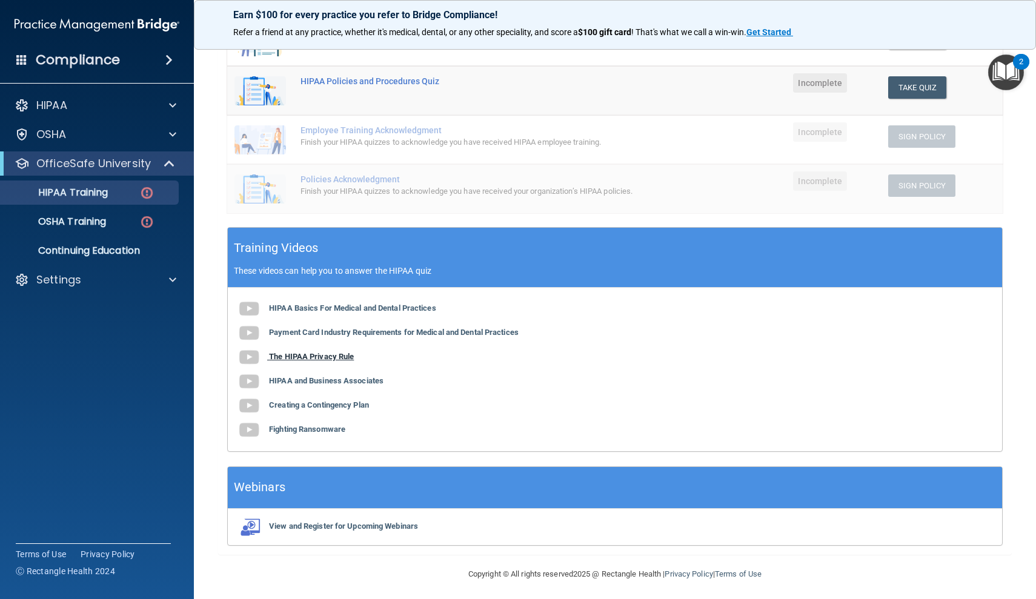
click at [299, 352] on b "The HIPAA Privacy Rule" at bounding box center [311, 356] width 85 height 9
click at [337, 380] on b "HIPAA and Business Associates" at bounding box center [326, 380] width 114 height 9
click at [347, 403] on b "Creating a Contingency Plan" at bounding box center [319, 404] width 100 height 9
click at [311, 428] on b "Fighting Ransomware" at bounding box center [307, 428] width 76 height 9
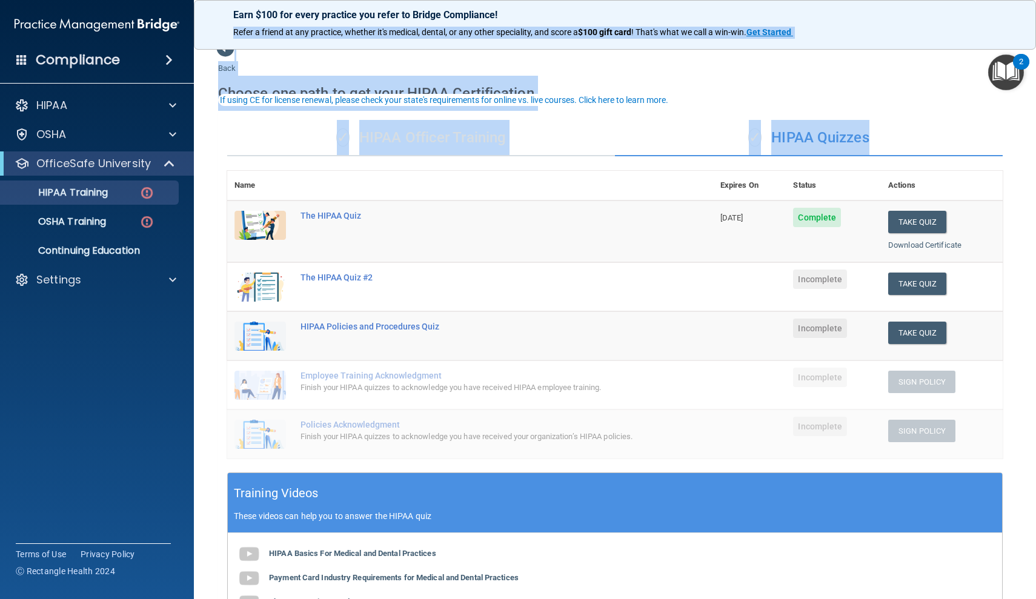
scroll to position [0, 0]
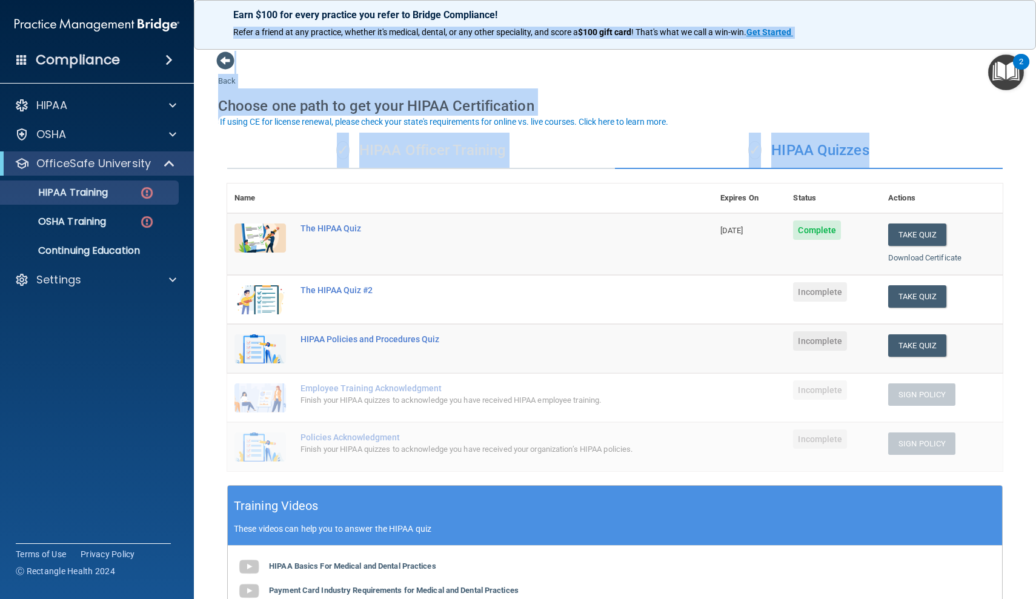
drag, startPoint x: 216, startPoint y: 177, endPoint x: 225, endPoint y: 30, distance: 147.4
click at [225, 30] on div "Earn $100 for every practice you refer to Bridge Compliance! Refer a friend at …" at bounding box center [615, 299] width 842 height 599
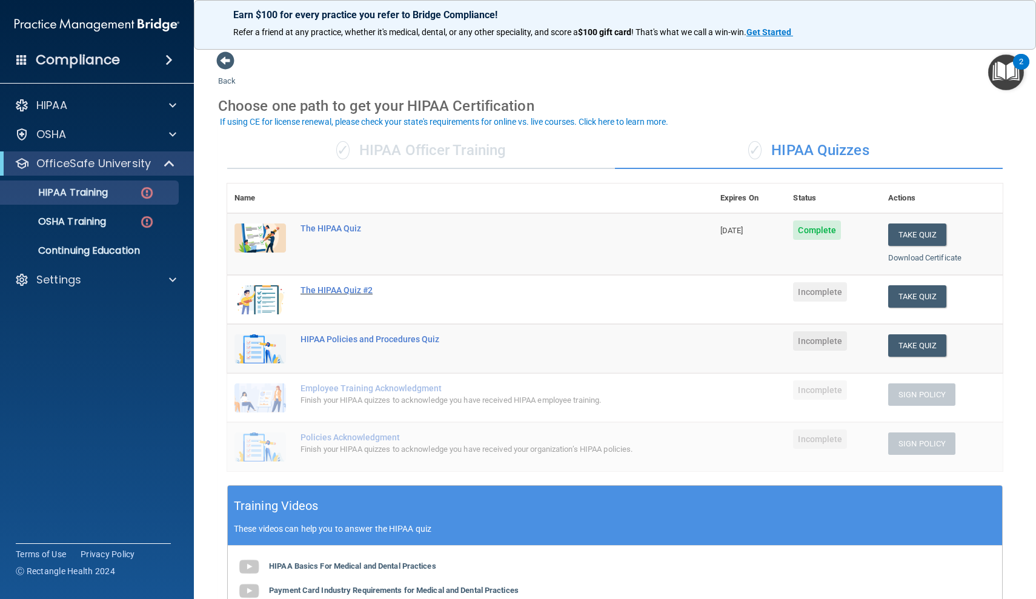
click at [334, 286] on div "The HIPAA Quiz #2" at bounding box center [476, 290] width 352 height 10
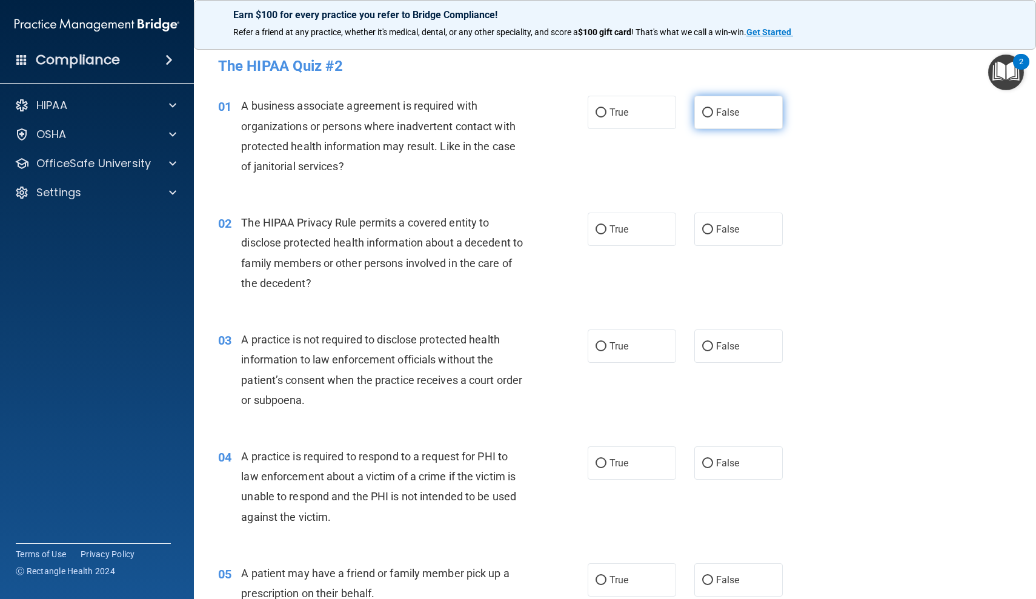
click at [704, 113] on input "False" at bounding box center [707, 112] width 11 height 9
radio input "true"
click at [703, 233] on input "False" at bounding box center [707, 229] width 11 height 9
radio input "true"
click at [702, 346] on input "False" at bounding box center [707, 346] width 11 height 9
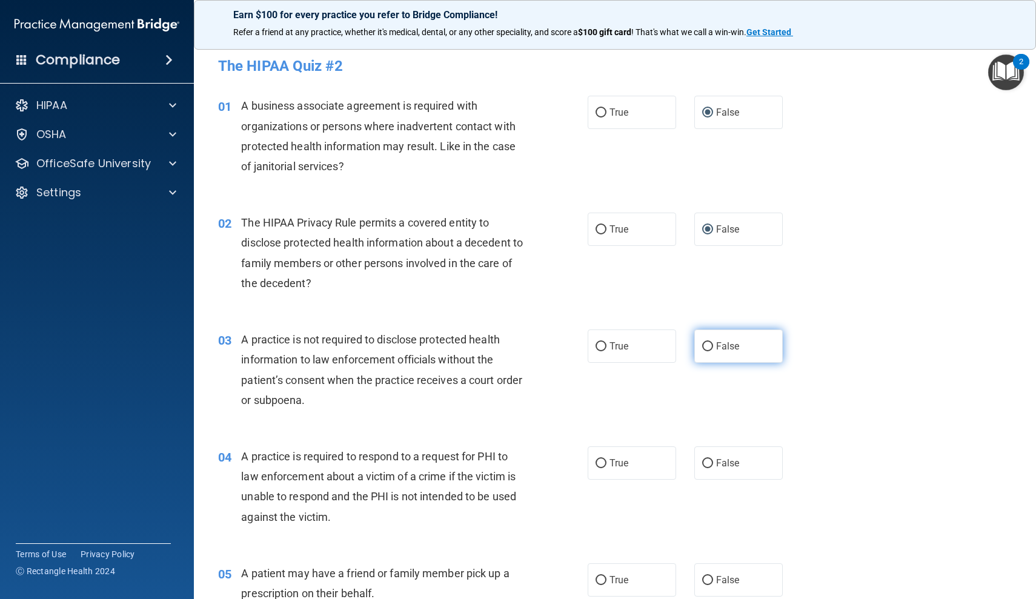
radio input "true"
click at [707, 462] on input "False" at bounding box center [707, 463] width 11 height 9
radio input "true"
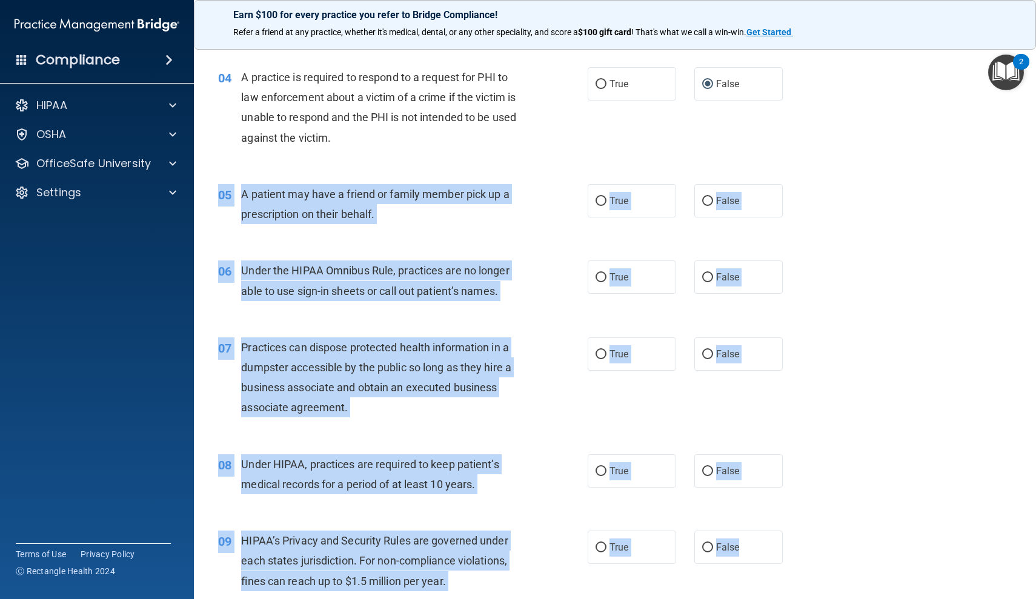
scroll to position [414, 0]
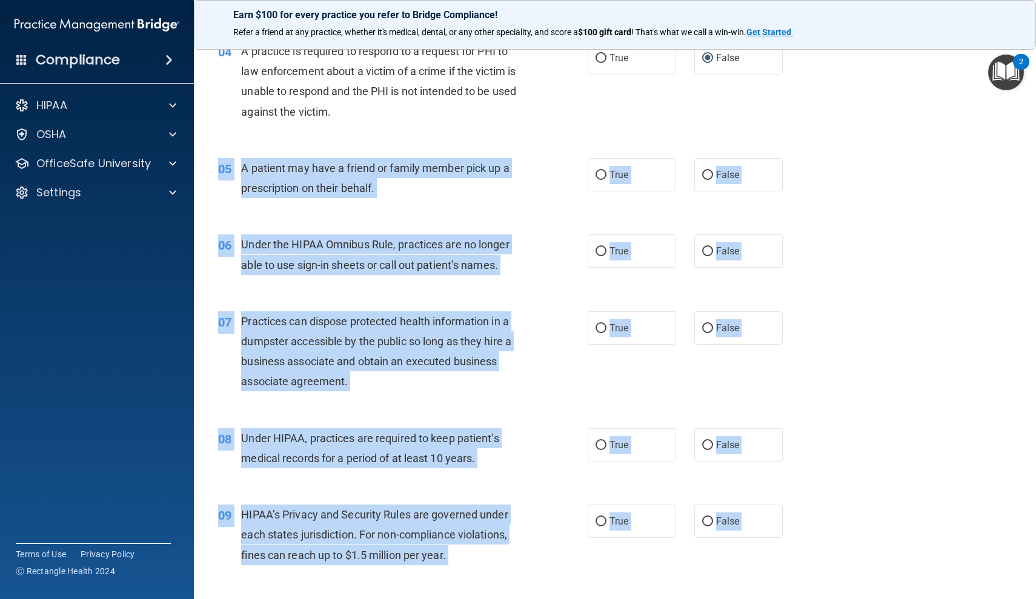
drag, startPoint x: 211, startPoint y: 564, endPoint x: 212, endPoint y: 598, distance: 33.9
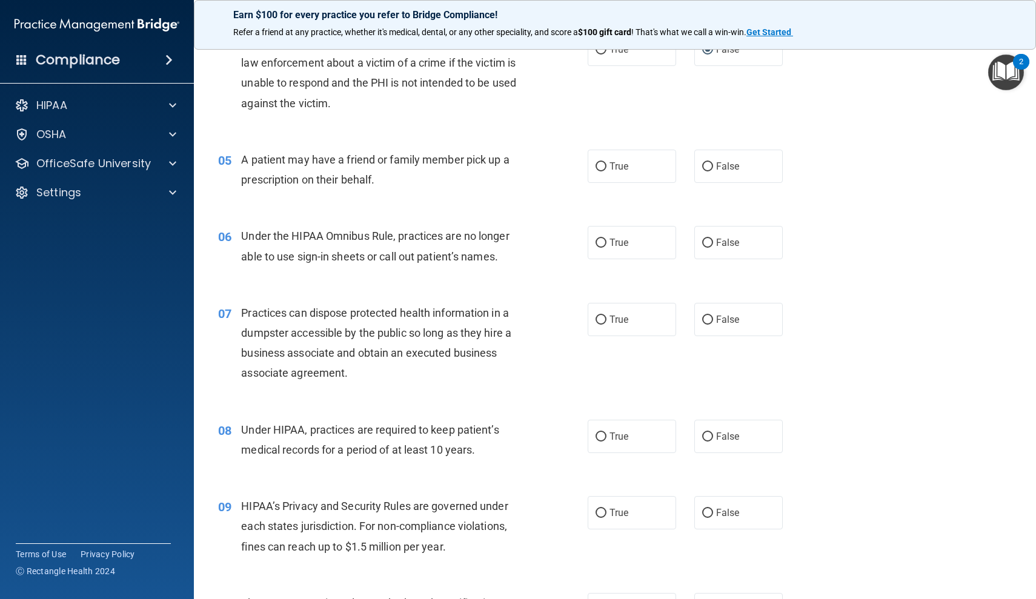
click at [227, 102] on div "04 A practice is required to respond to a request for PHI to law enforcement ab…" at bounding box center [403, 76] width 406 height 87
click at [604, 165] on input "True" at bounding box center [600, 166] width 11 height 9
radio input "true"
click at [706, 239] on input "False" at bounding box center [707, 243] width 11 height 9
radio input "true"
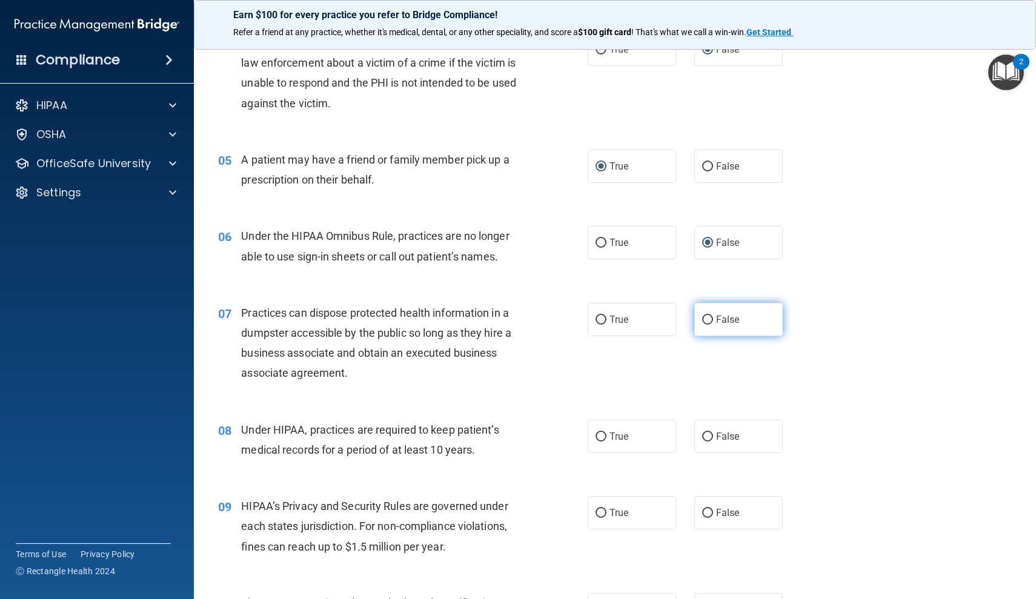
click at [704, 319] on input "False" at bounding box center [707, 319] width 11 height 9
radio input "true"
click at [709, 432] on input "False" at bounding box center [707, 436] width 11 height 9
radio input "true"
click at [705, 509] on input "False" at bounding box center [707, 513] width 11 height 9
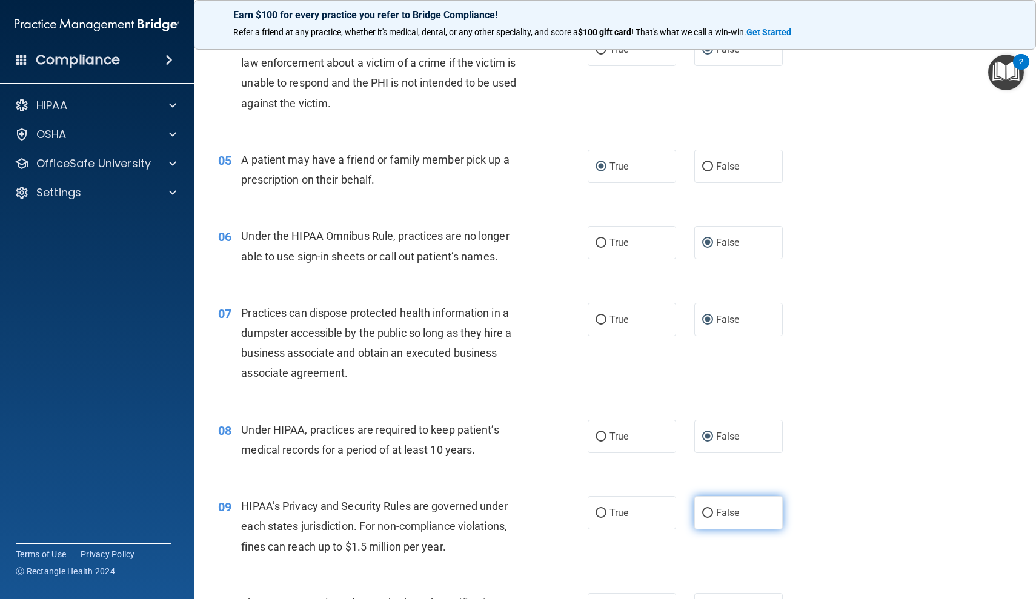
radio input "true"
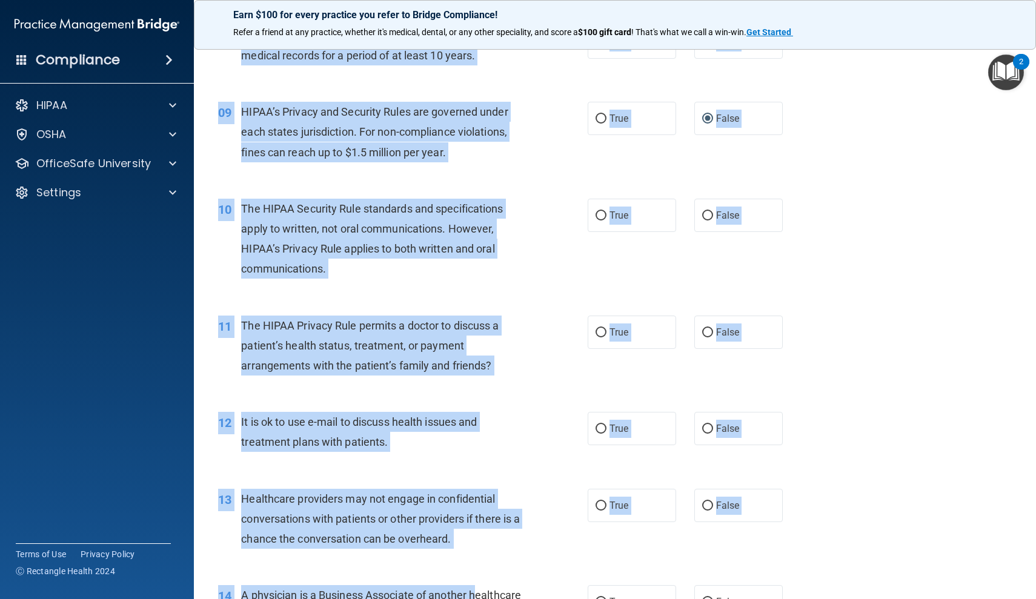
drag, startPoint x: 204, startPoint y: 583, endPoint x: 205, endPoint y: 595, distance: 12.2
click at [205, 595] on main "- The HIPAA Quiz #2 This quiz doesn’t expire until . Are you sure you want to t…" at bounding box center [615, 319] width 842 height 560
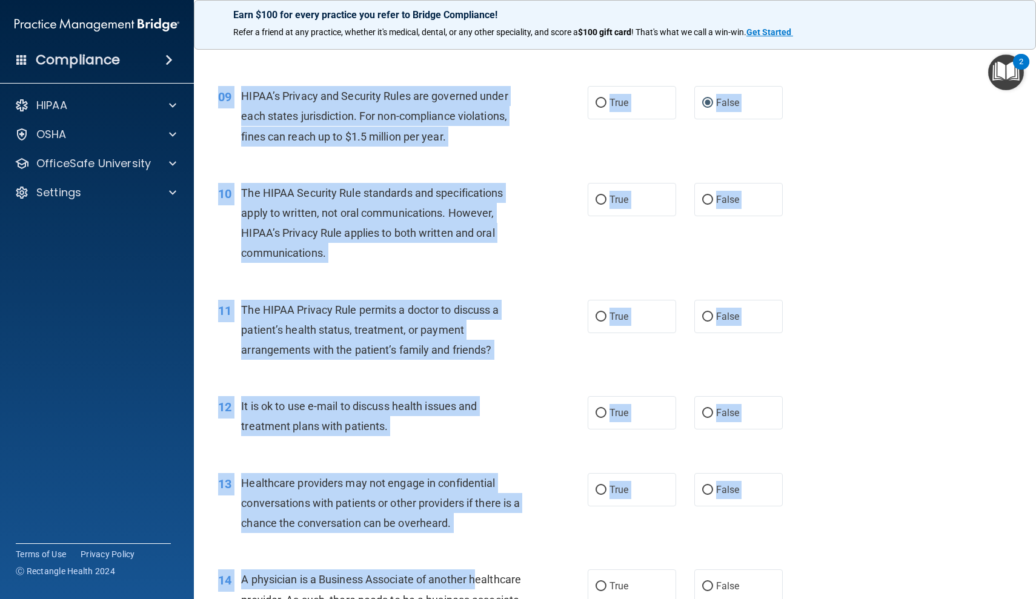
click at [211, 249] on div "10 The HIPAA Security Rule standards and specifications apply to written, not o…" at bounding box center [403, 226] width 406 height 87
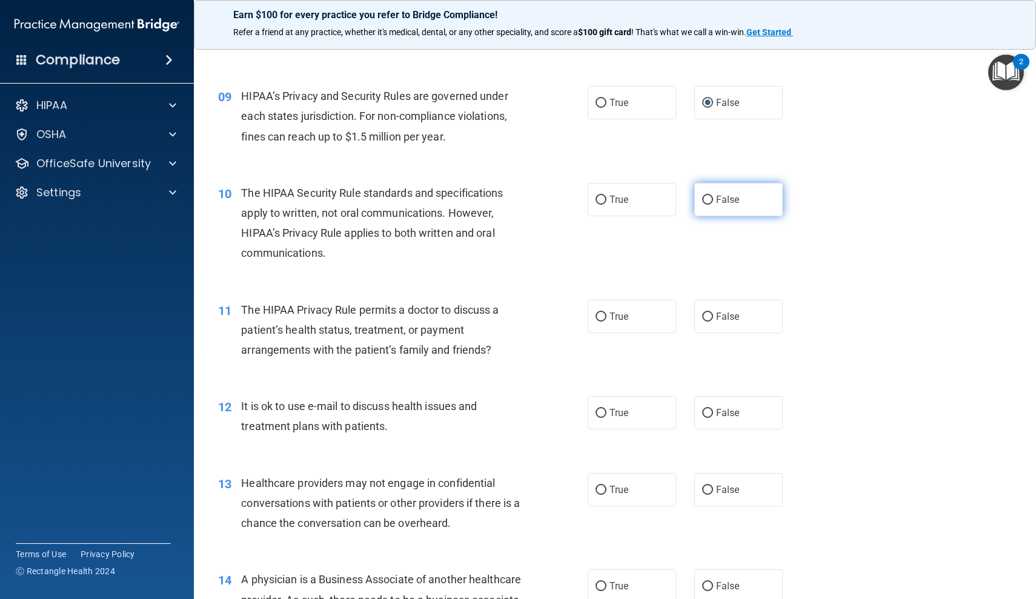
click at [707, 196] on input "False" at bounding box center [707, 200] width 11 height 9
radio input "true"
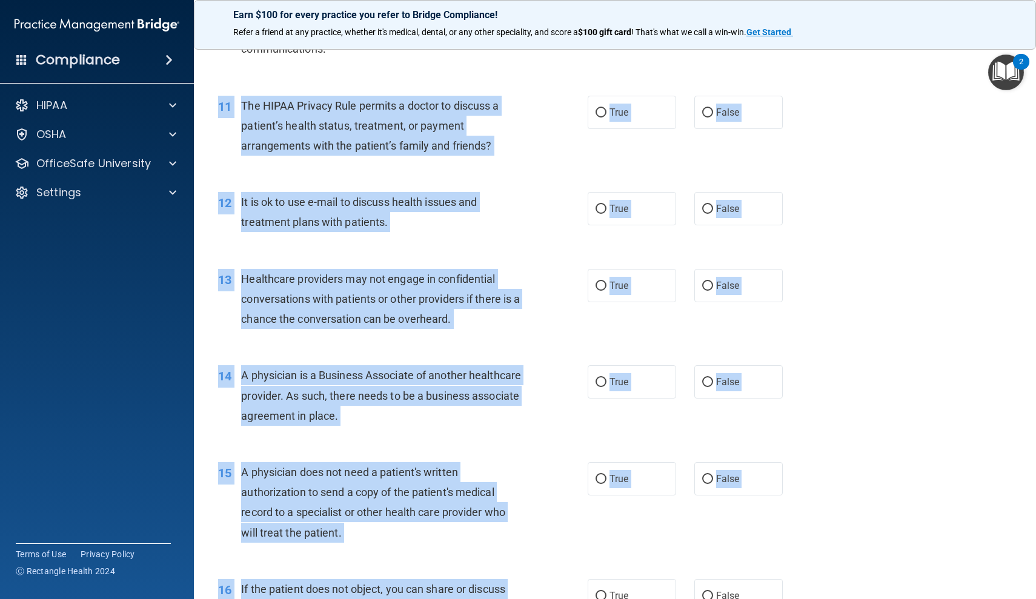
scroll to position [1051, 0]
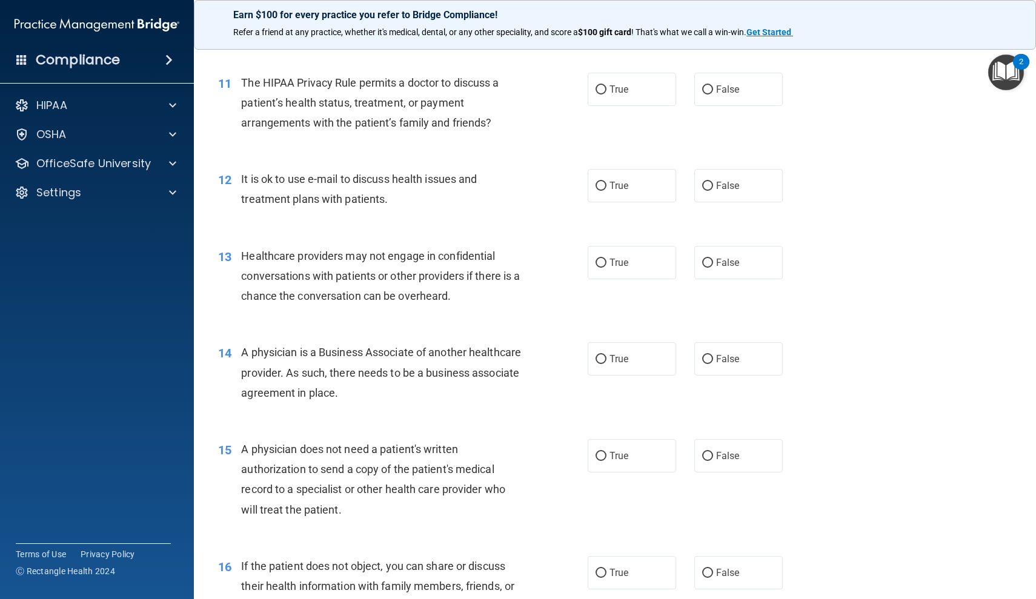
drag, startPoint x: 214, startPoint y: 296, endPoint x: 206, endPoint y: 544, distance: 248.4
click at [206, 544] on main "- The HIPAA Quiz #2 This quiz doesn’t expire until . Are you sure you want to t…" at bounding box center [615, 319] width 842 height 560
click at [709, 355] on input "False" at bounding box center [707, 359] width 11 height 9
radio input "true"
click at [603, 182] on input "True" at bounding box center [600, 186] width 11 height 9
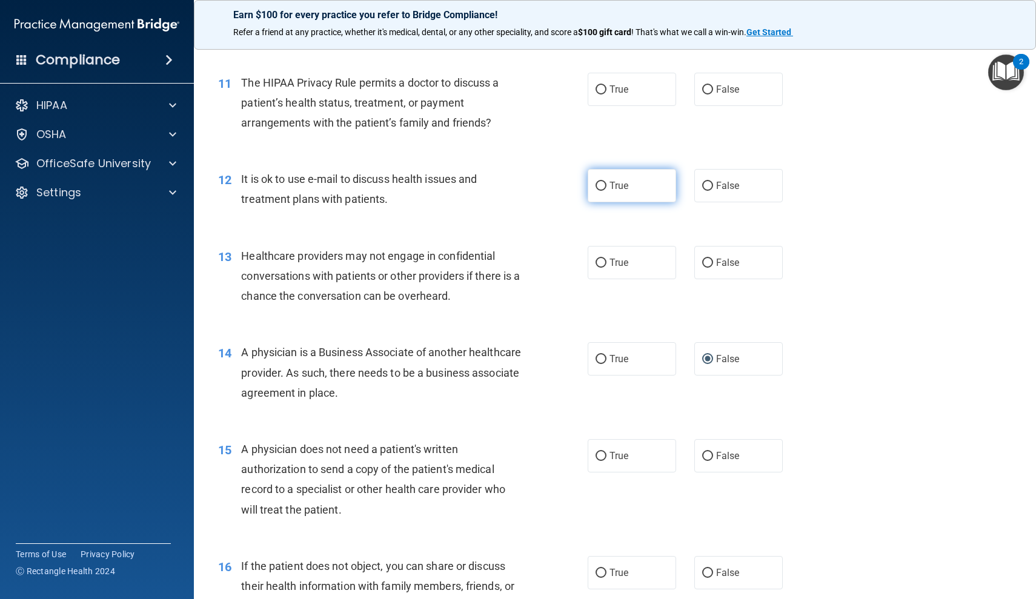
radio input "true"
click at [707, 85] on input "False" at bounding box center [707, 89] width 11 height 9
radio input "true"
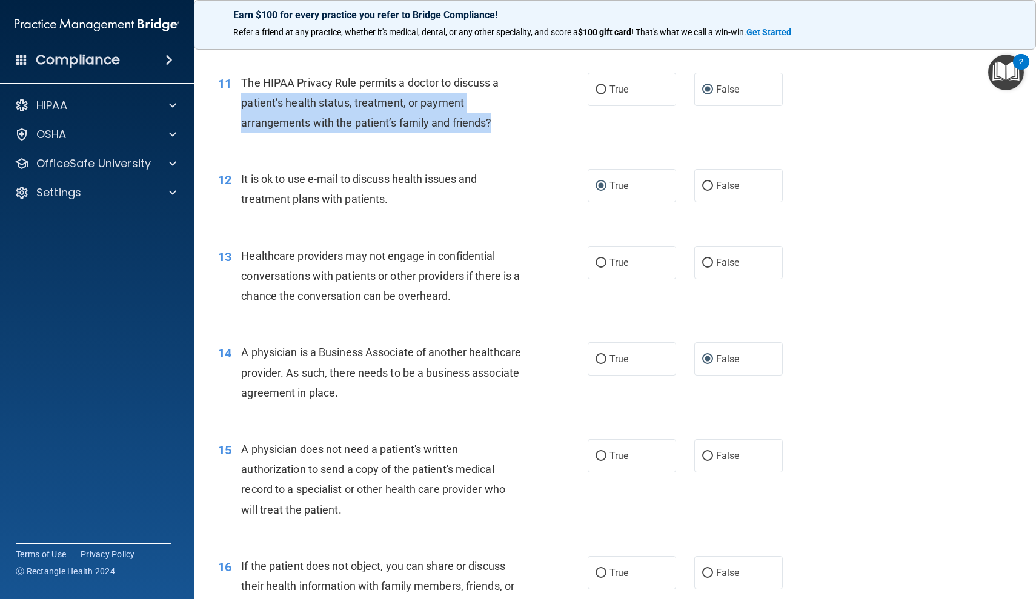
drag, startPoint x: 202, startPoint y: 127, endPoint x: 202, endPoint y: 102, distance: 24.2
click at [202, 102] on div "11 The HIPAA Privacy Rule permits a doctor to discuss a patient’s health status…" at bounding box center [403, 106] width 406 height 67
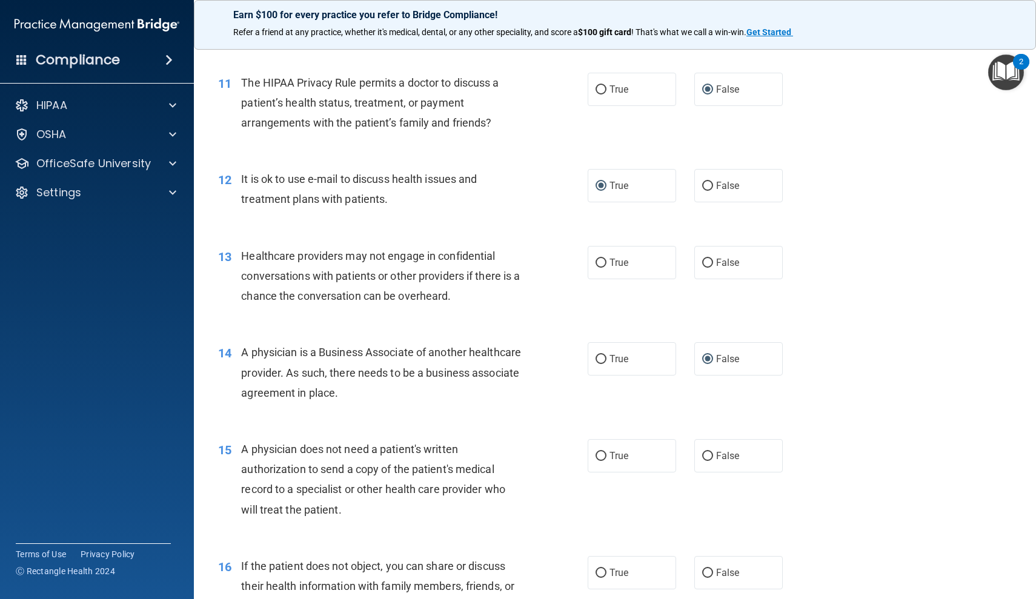
click at [418, 136] on div "11 The HIPAA Privacy Rule permits a doctor to discuss a patient’s health status…" at bounding box center [614, 106] width 811 height 97
click at [603, 259] on input "True" at bounding box center [600, 263] width 11 height 9
radio input "true"
click at [603, 452] on input "True" at bounding box center [600, 456] width 11 height 9
radio input "true"
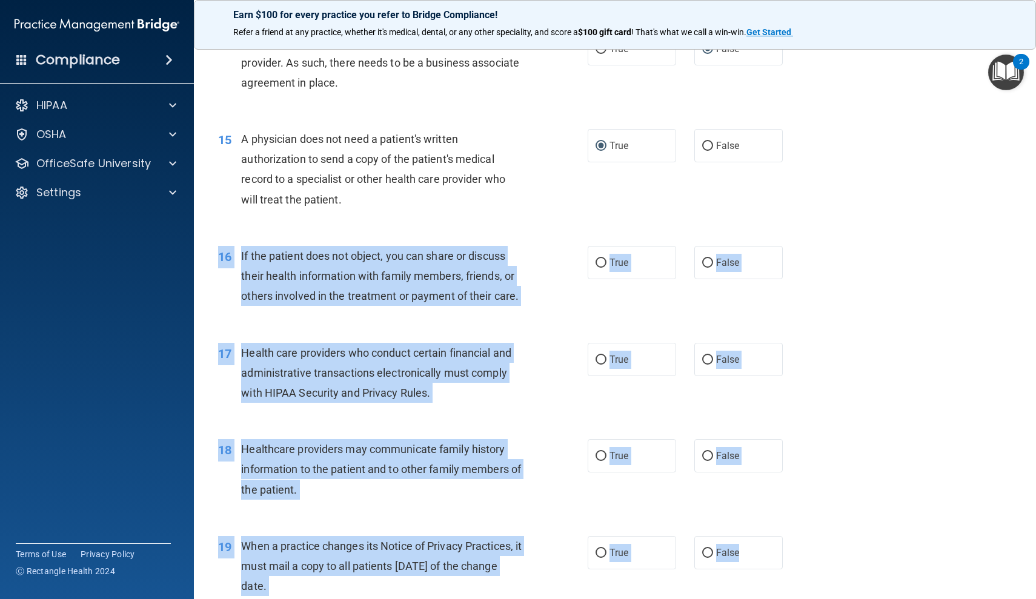
scroll to position [1407, 0]
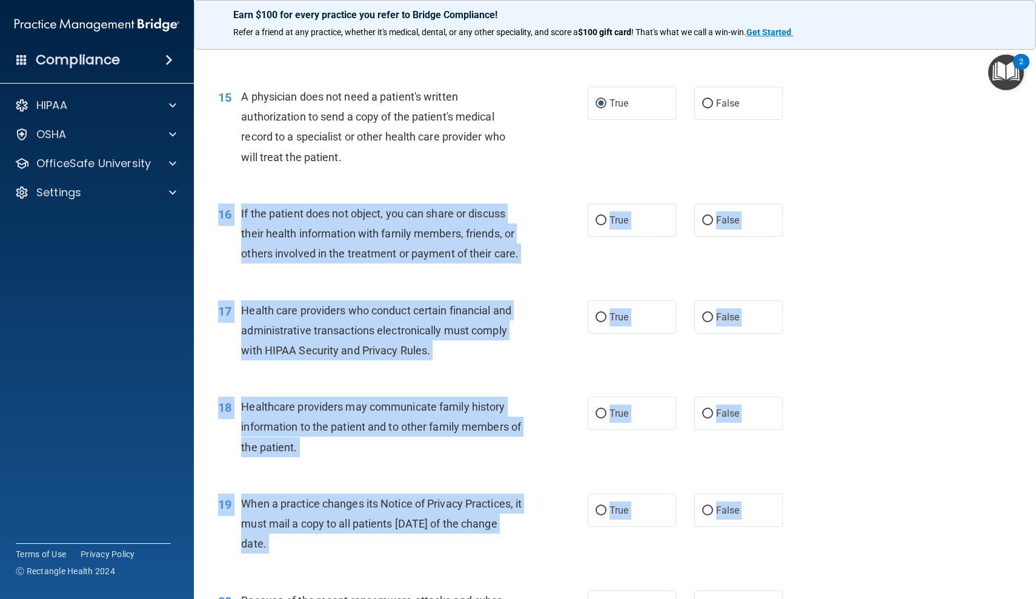
drag, startPoint x: 218, startPoint y: 535, endPoint x: 220, endPoint y: 598, distance: 63.0
click at [220, 598] on div "01 A business associate agreement is required with organizations or persons whe…" at bounding box center [614, 127] width 811 height 2901
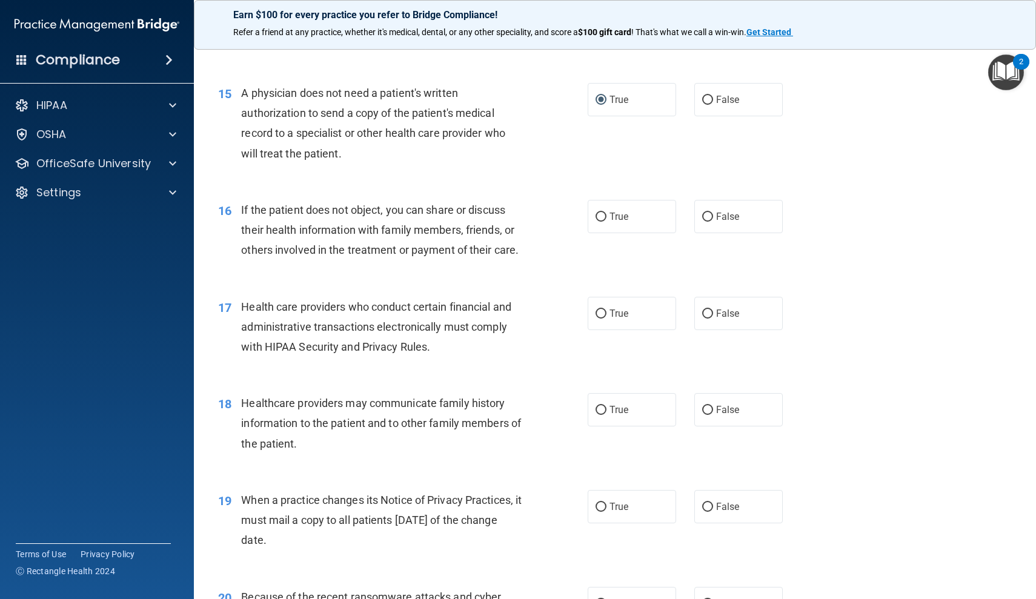
click at [535, 153] on div "15 A physician does not need a patient's written authorization to send a copy o…" at bounding box center [403, 126] width 406 height 87
click at [605, 213] on input "True" at bounding box center [600, 217] width 11 height 9
radio input "true"
click at [598, 309] on input "True" at bounding box center [600, 313] width 11 height 9
radio input "true"
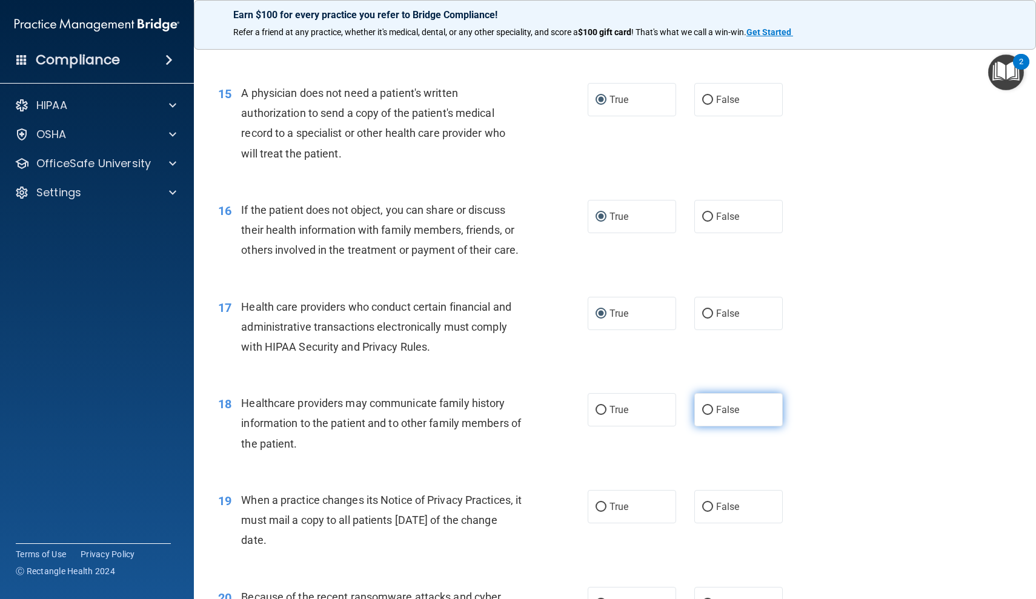
click at [699, 410] on label "False" at bounding box center [738, 409] width 88 height 33
click at [702, 410] on input "False" at bounding box center [707, 410] width 11 height 9
radio input "true"
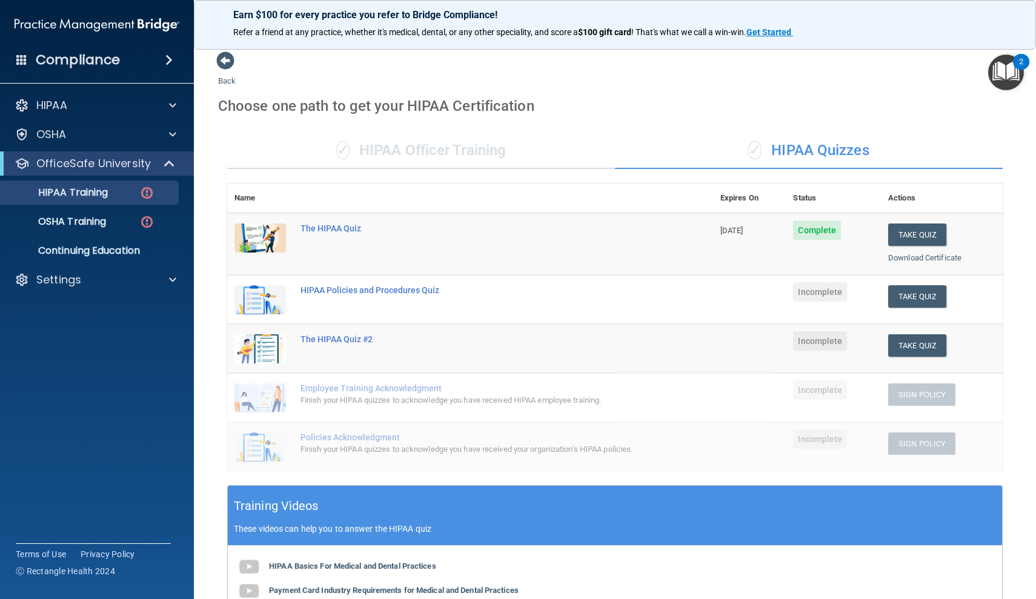
scroll to position [258, 0]
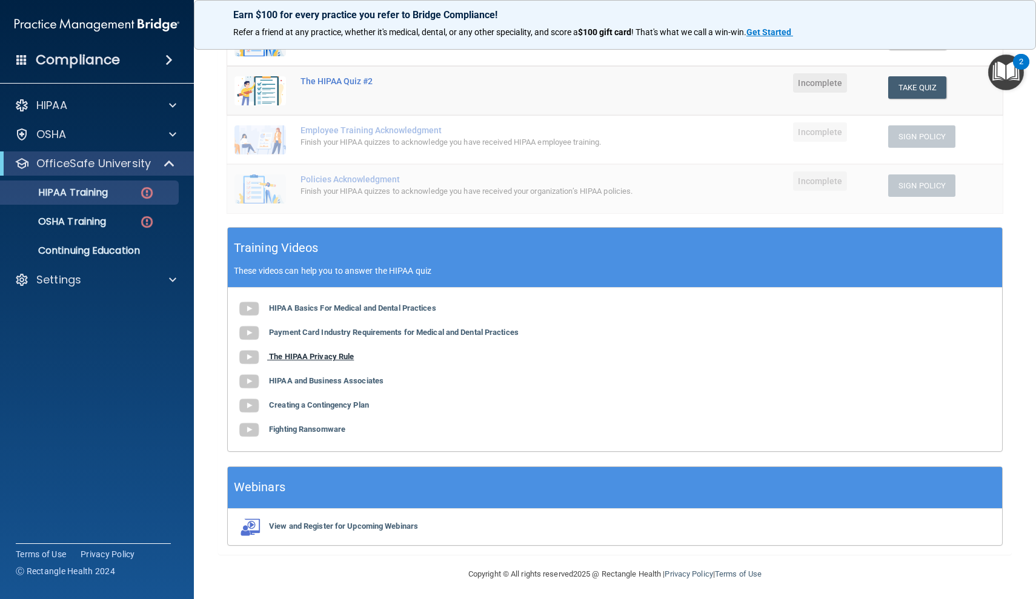
click at [332, 352] on b "The HIPAA Privacy Rule" at bounding box center [311, 356] width 85 height 9
